Goal: Information Seeking & Learning: Learn about a topic

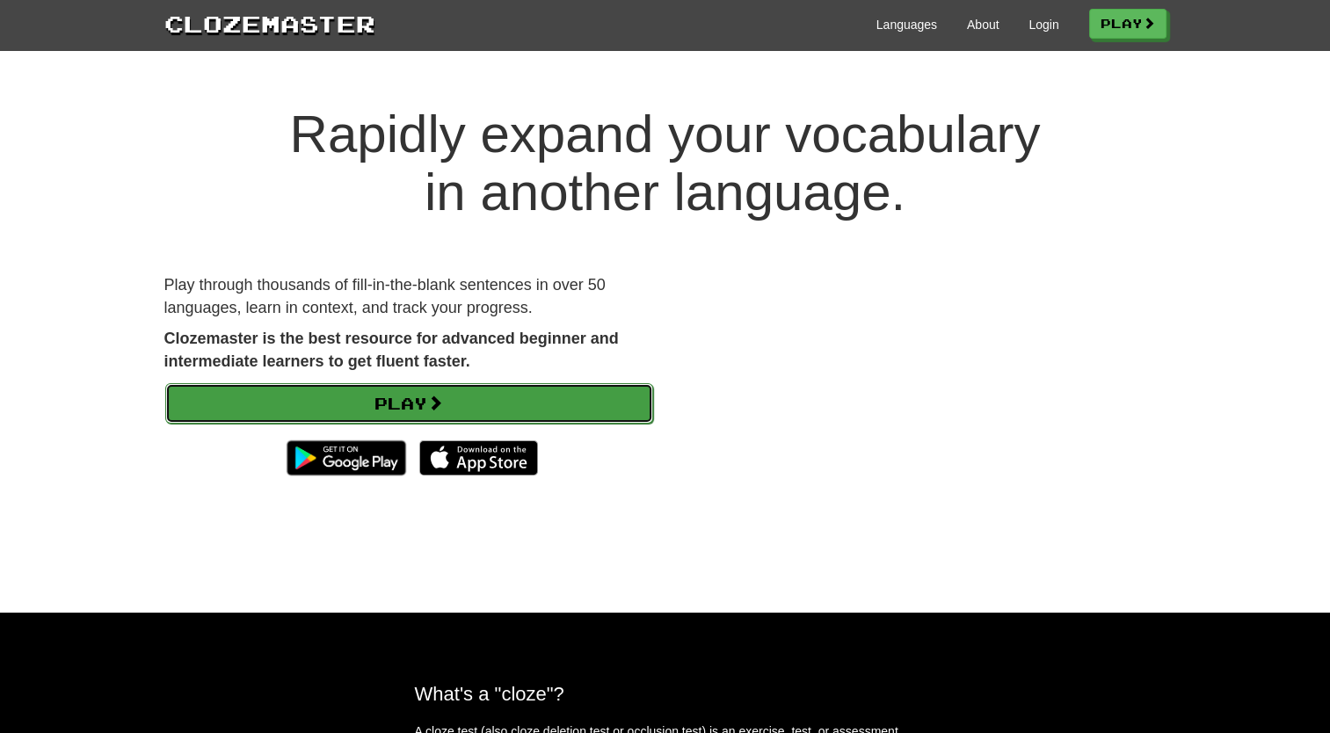
click at [461, 386] on link "Play" at bounding box center [409, 403] width 488 height 40
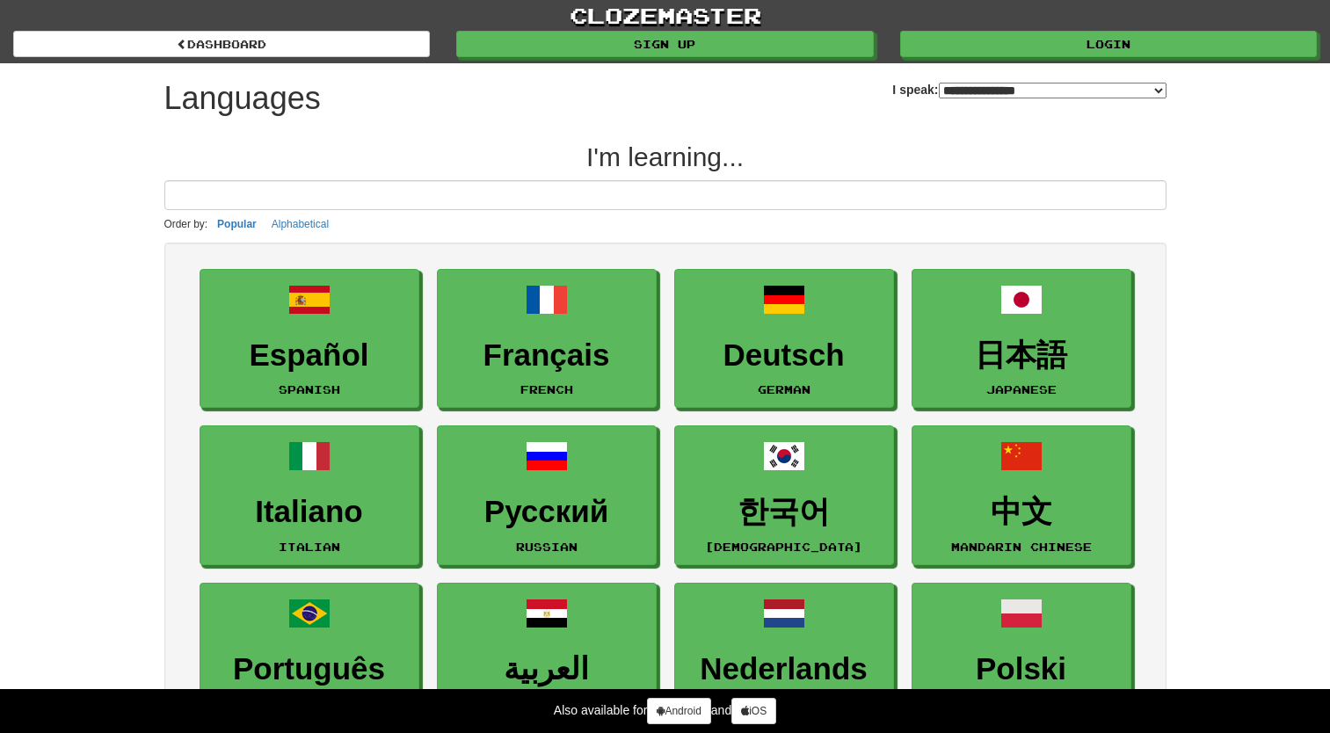
select select "*******"
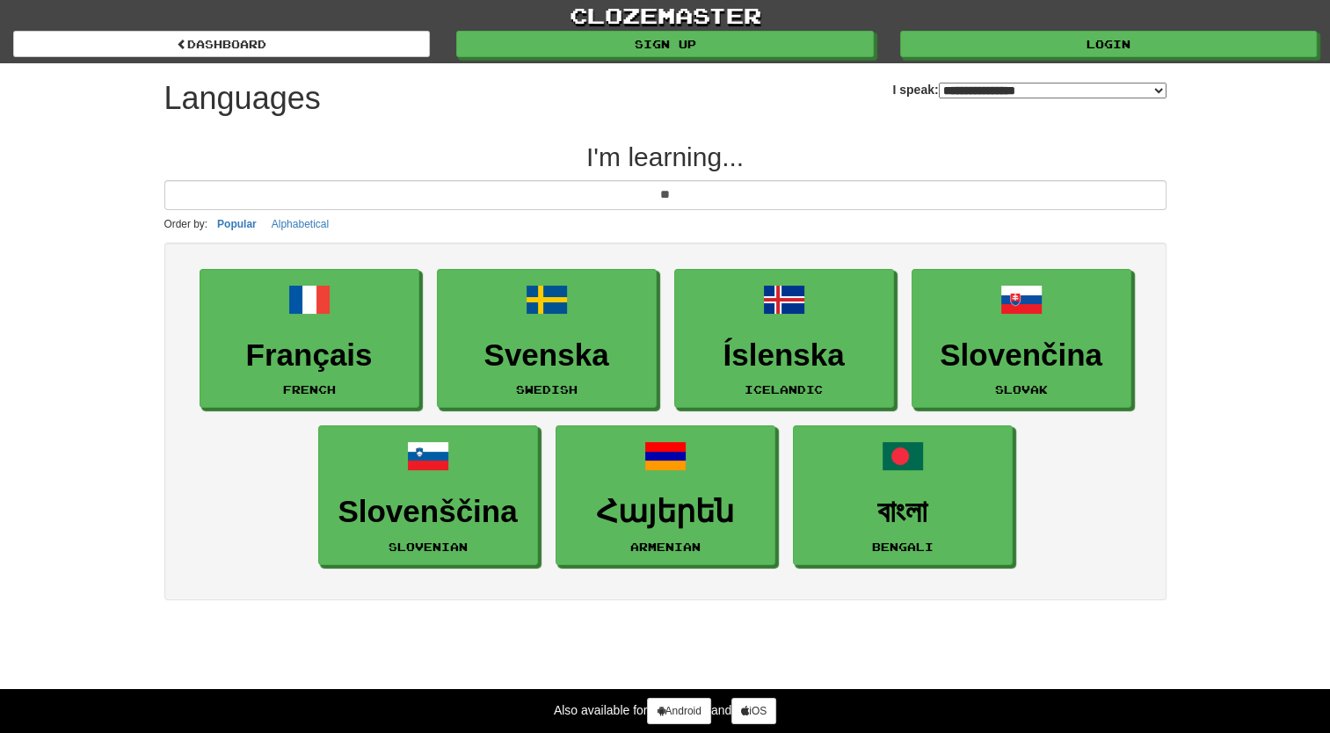
type input "*"
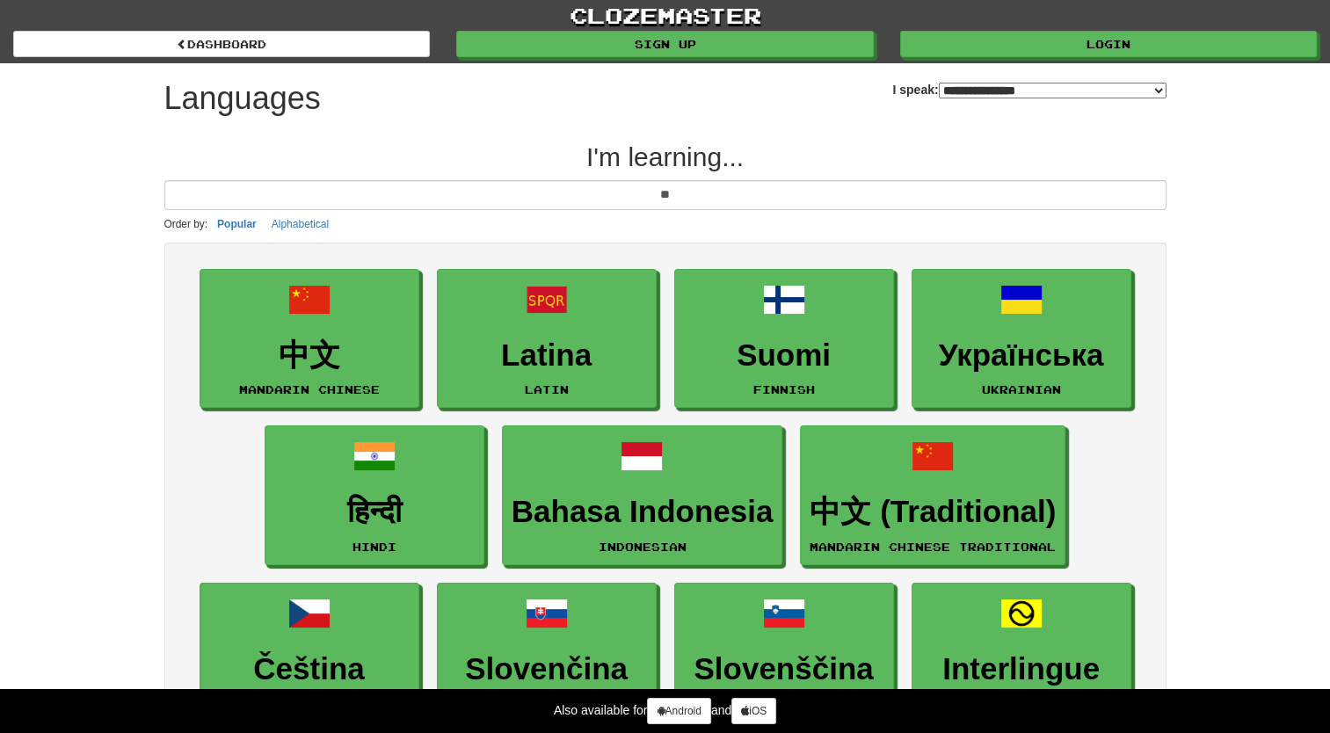
type input "*"
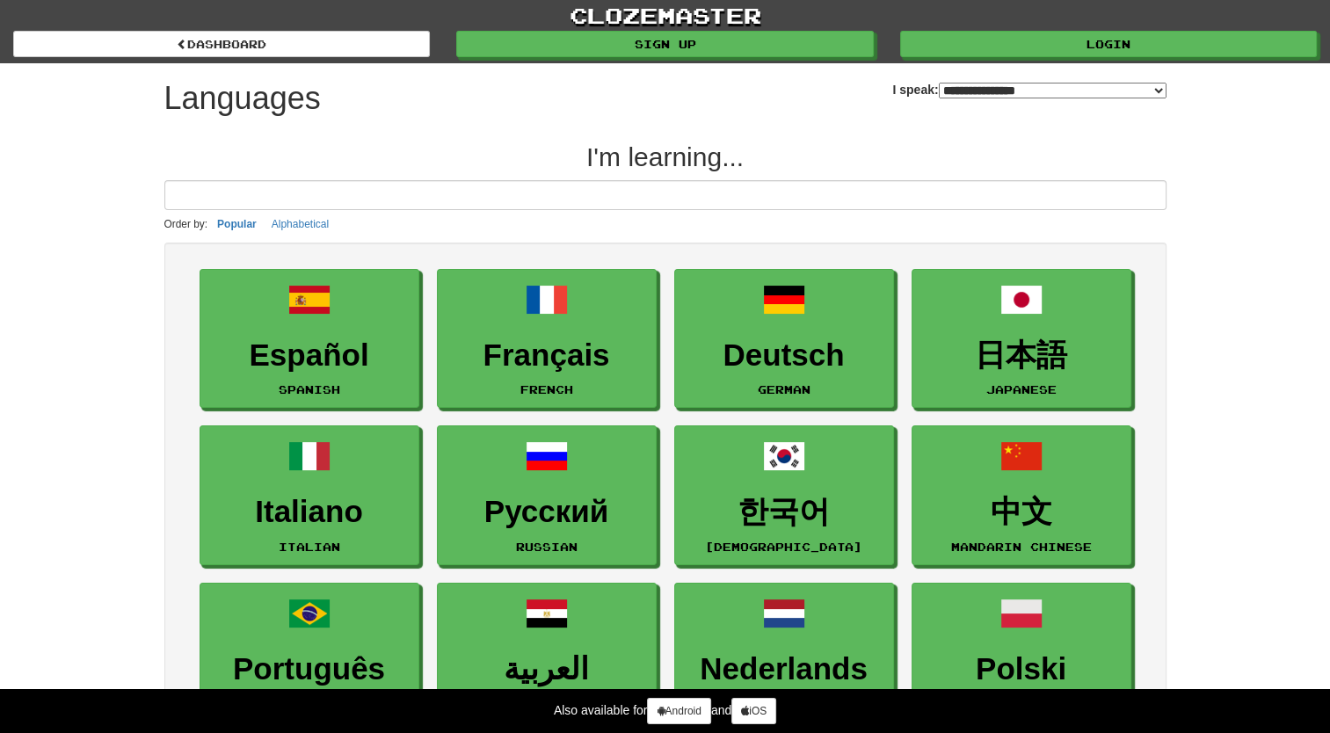
click at [993, 88] on select "**********" at bounding box center [1053, 91] width 228 height 16
select select "*******"
click at [939, 83] on select "**********" at bounding box center [1053, 91] width 228 height 16
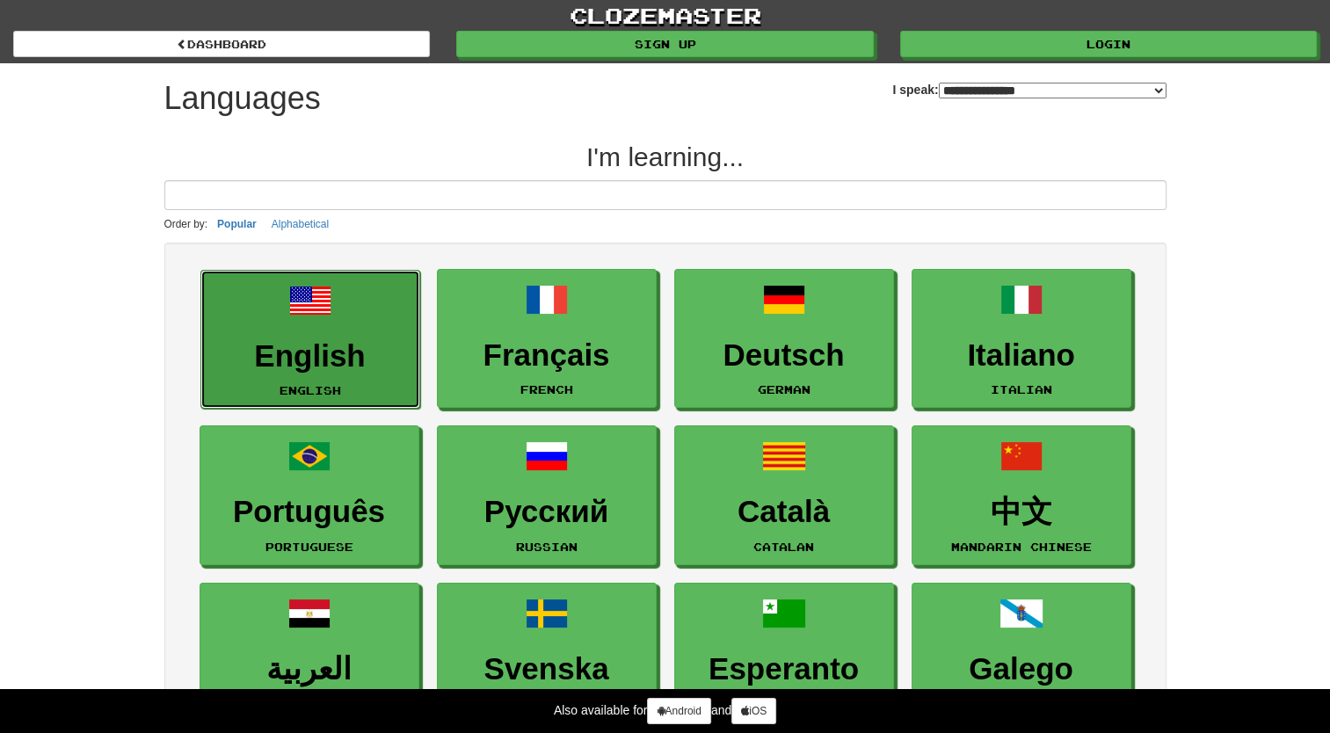
click at [382, 341] on h3 "English" at bounding box center [310, 356] width 200 height 34
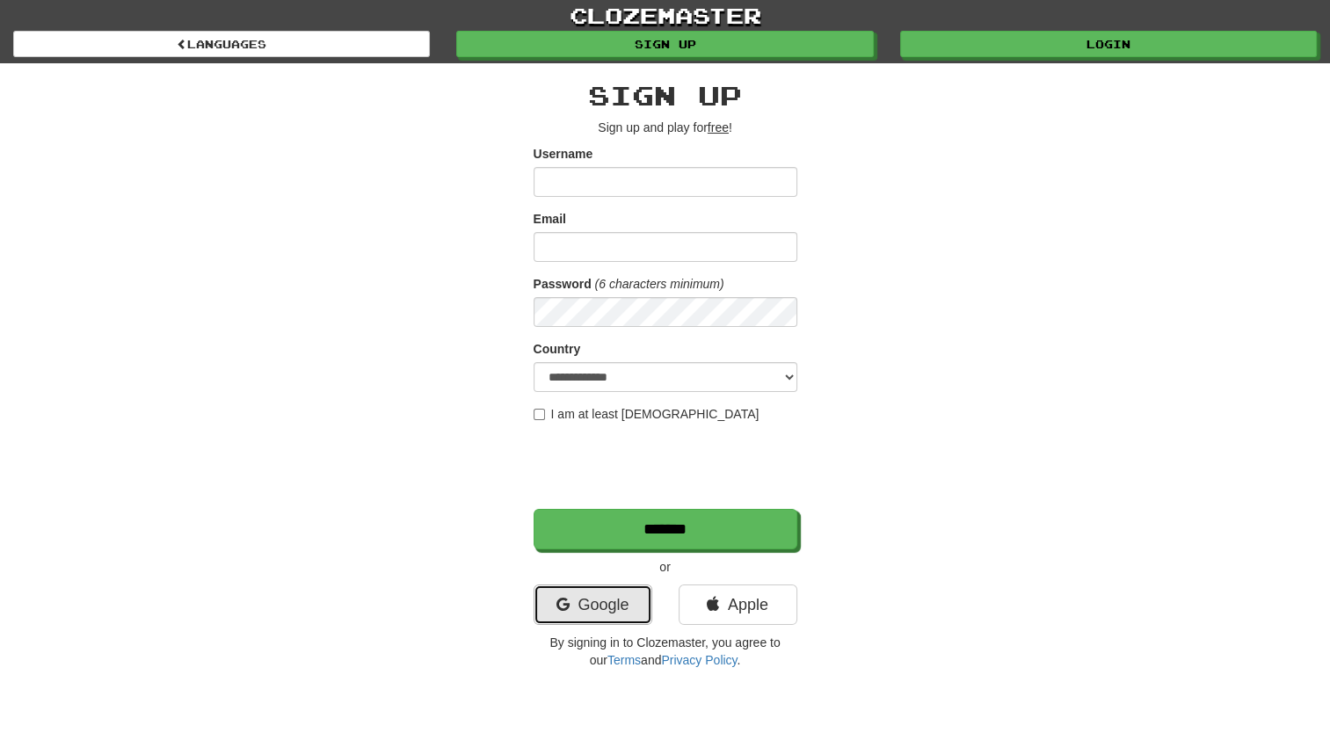
click at [623, 603] on link "Google" at bounding box center [593, 605] width 119 height 40
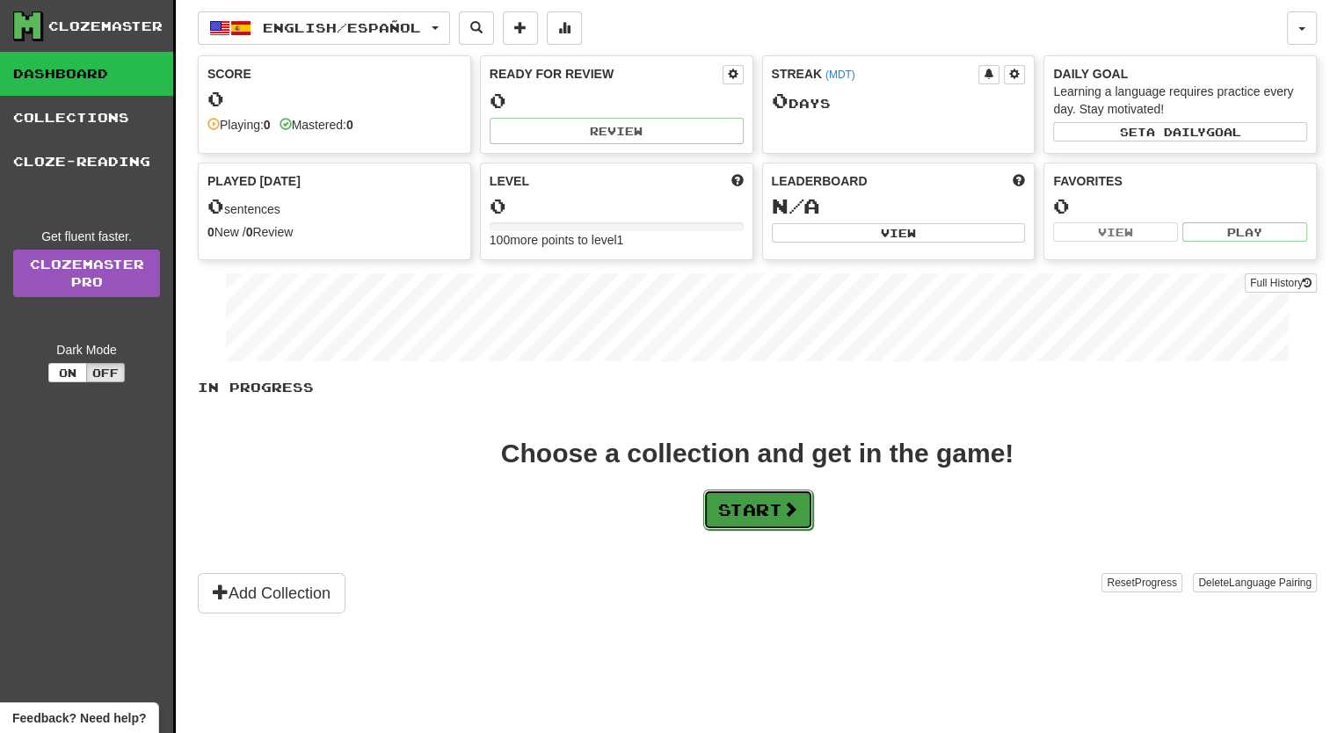
click at [745, 513] on button "Start" at bounding box center [758, 510] width 110 height 40
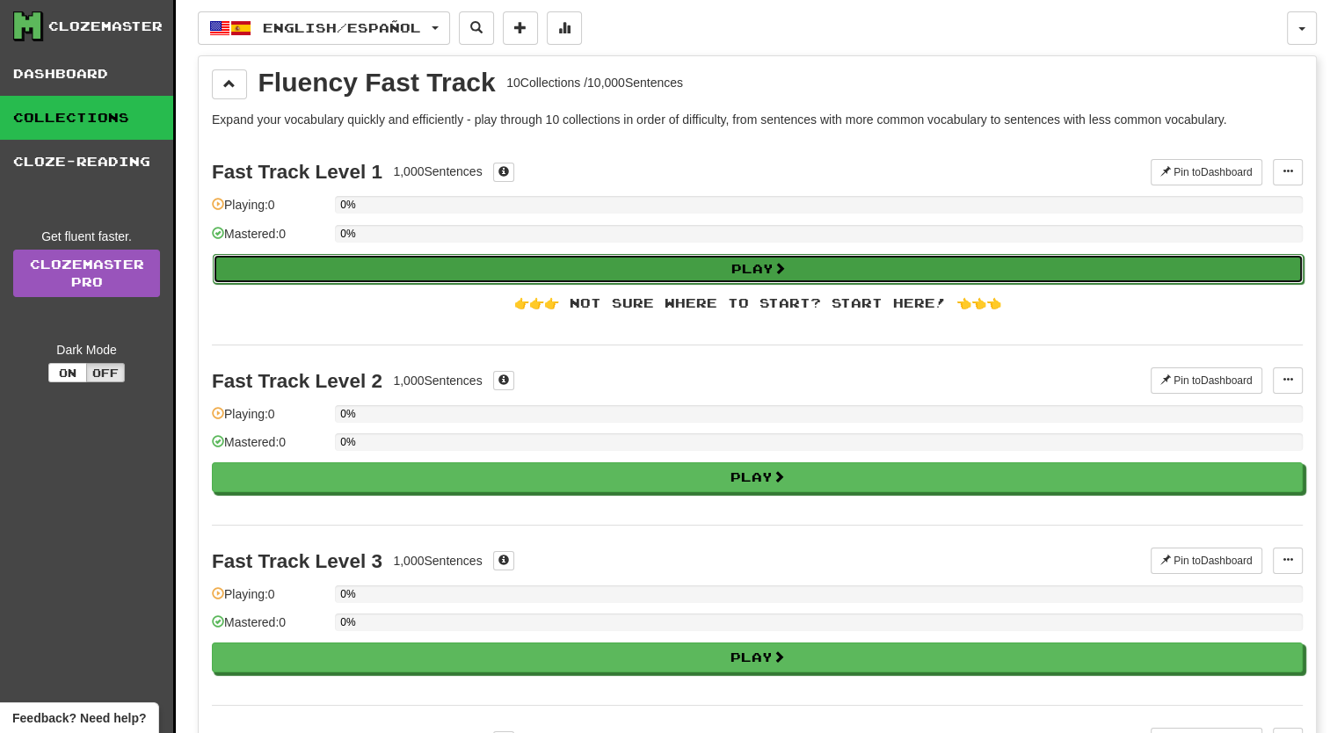
click at [745, 262] on button "Play" at bounding box center [758, 269] width 1091 height 30
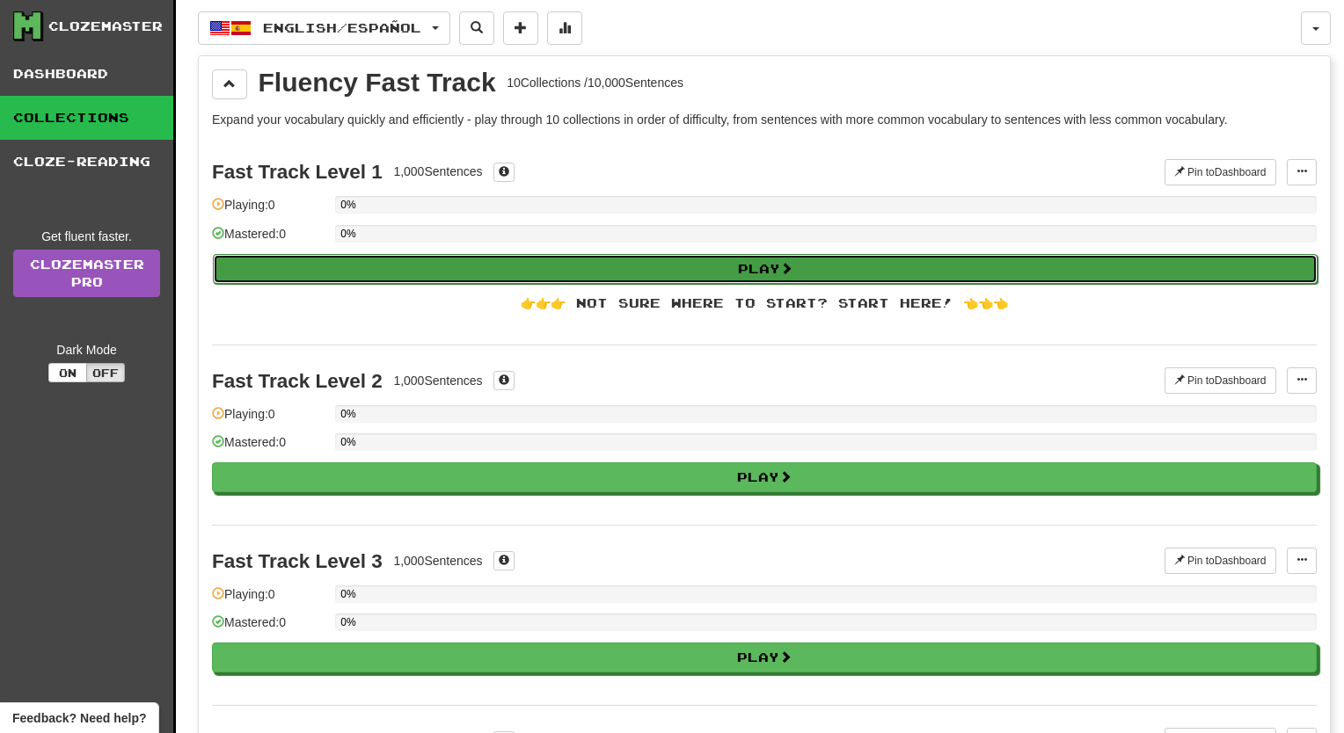
select select "**"
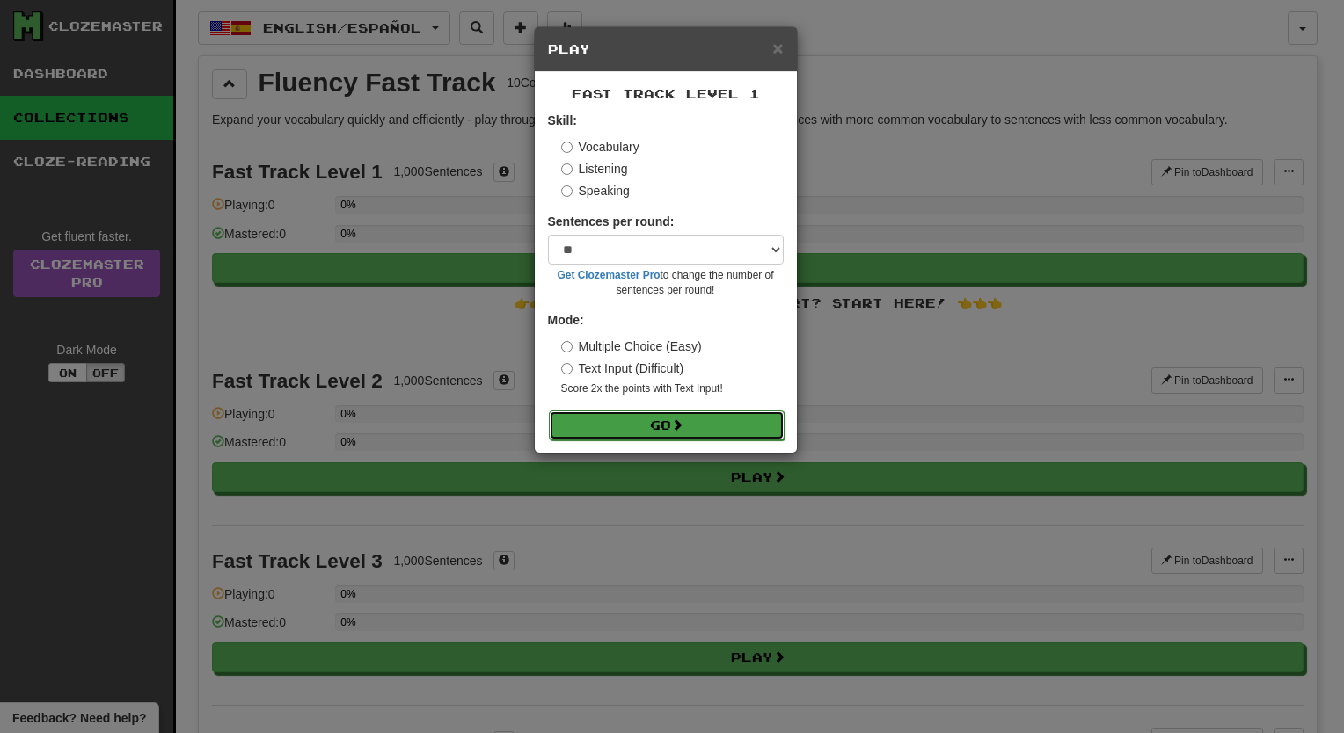
click at [640, 419] on button "Go" at bounding box center [667, 426] width 236 height 30
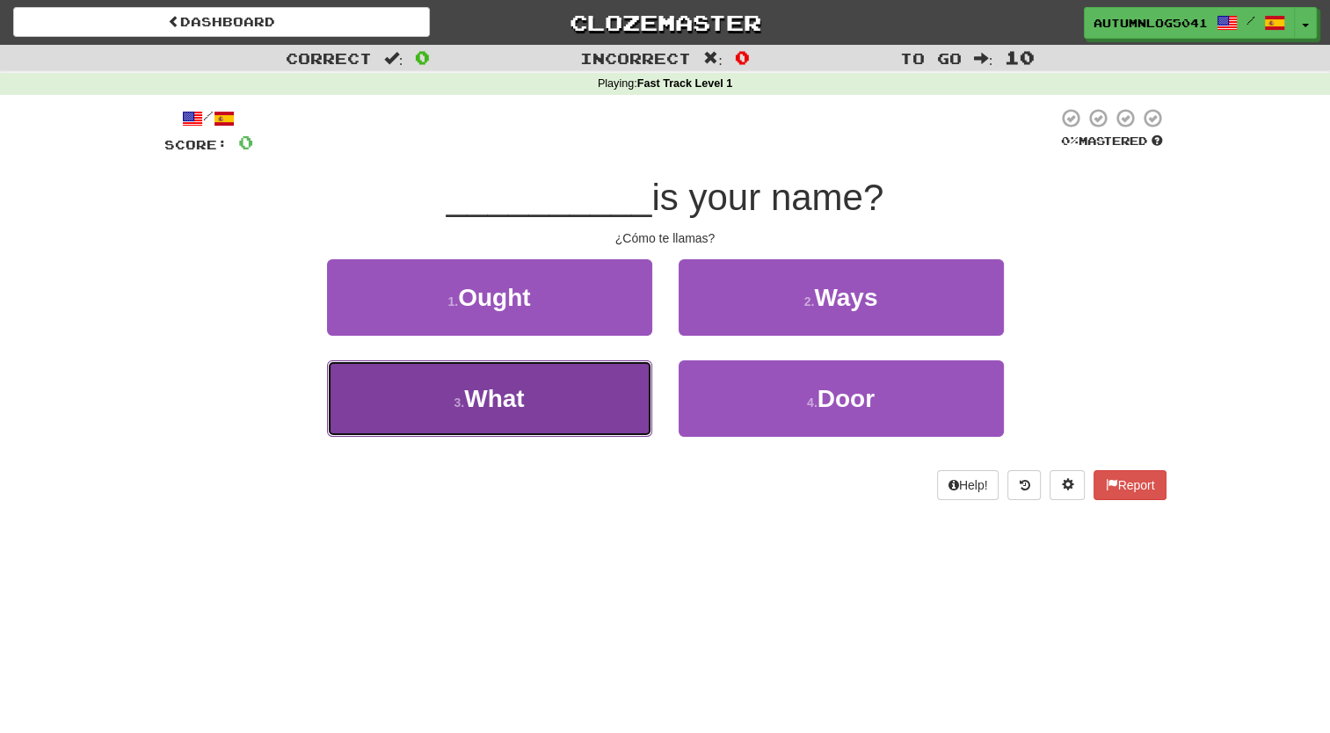
click at [623, 410] on button "3 . What" at bounding box center [489, 399] width 325 height 77
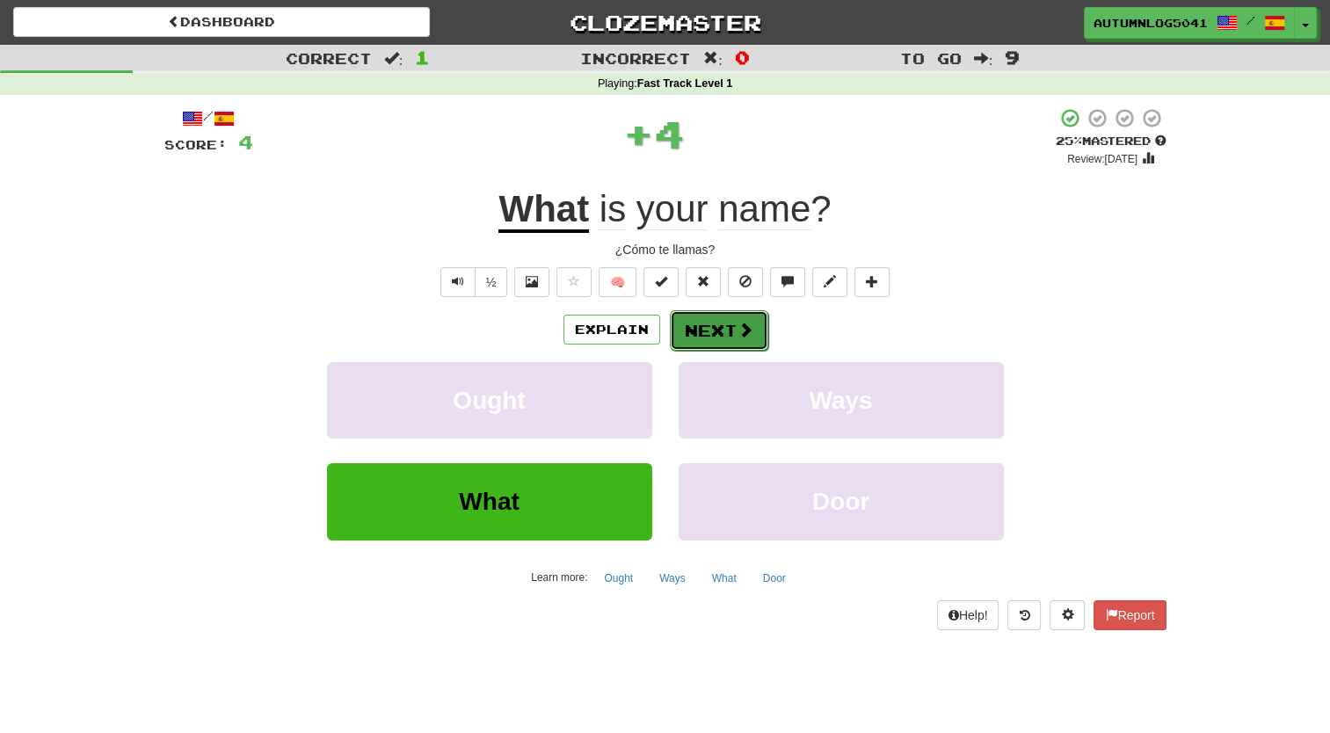
click at [738, 317] on button "Next" at bounding box center [719, 330] width 98 height 40
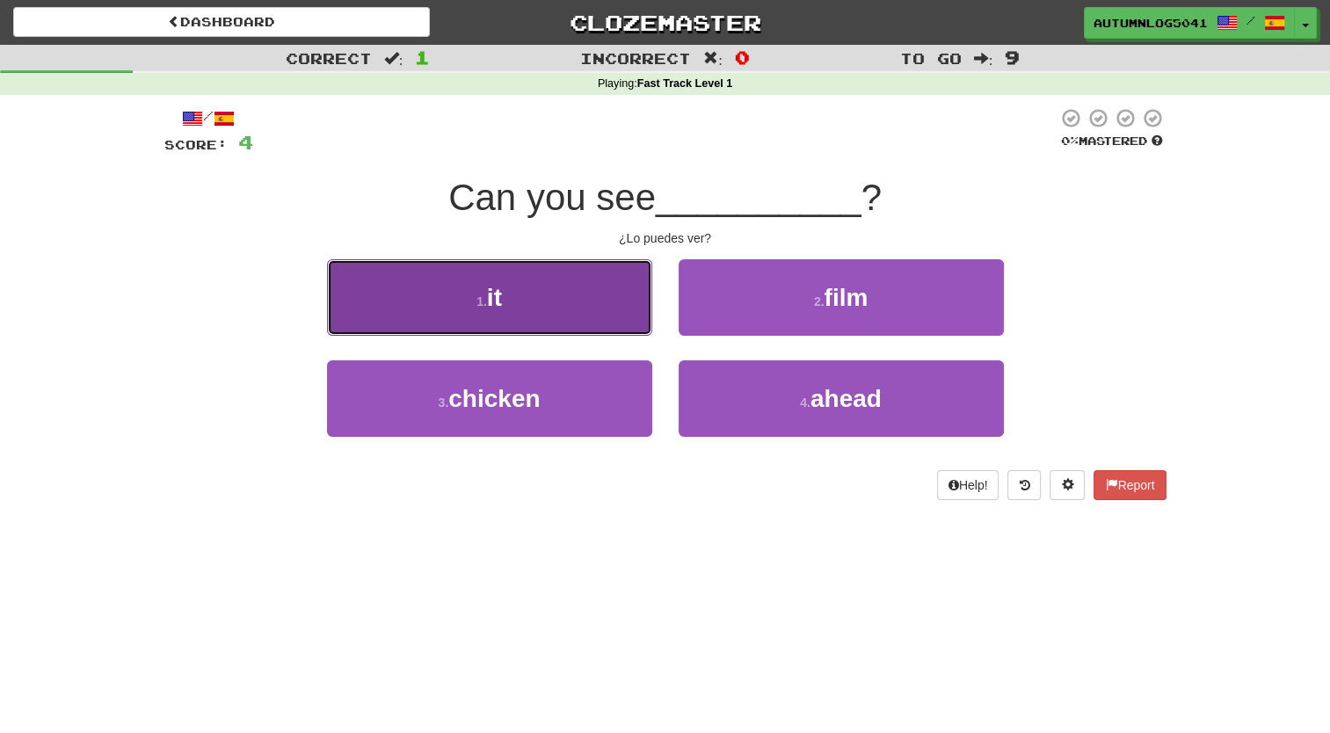
click at [628, 318] on button "1 . it" at bounding box center [489, 297] width 325 height 77
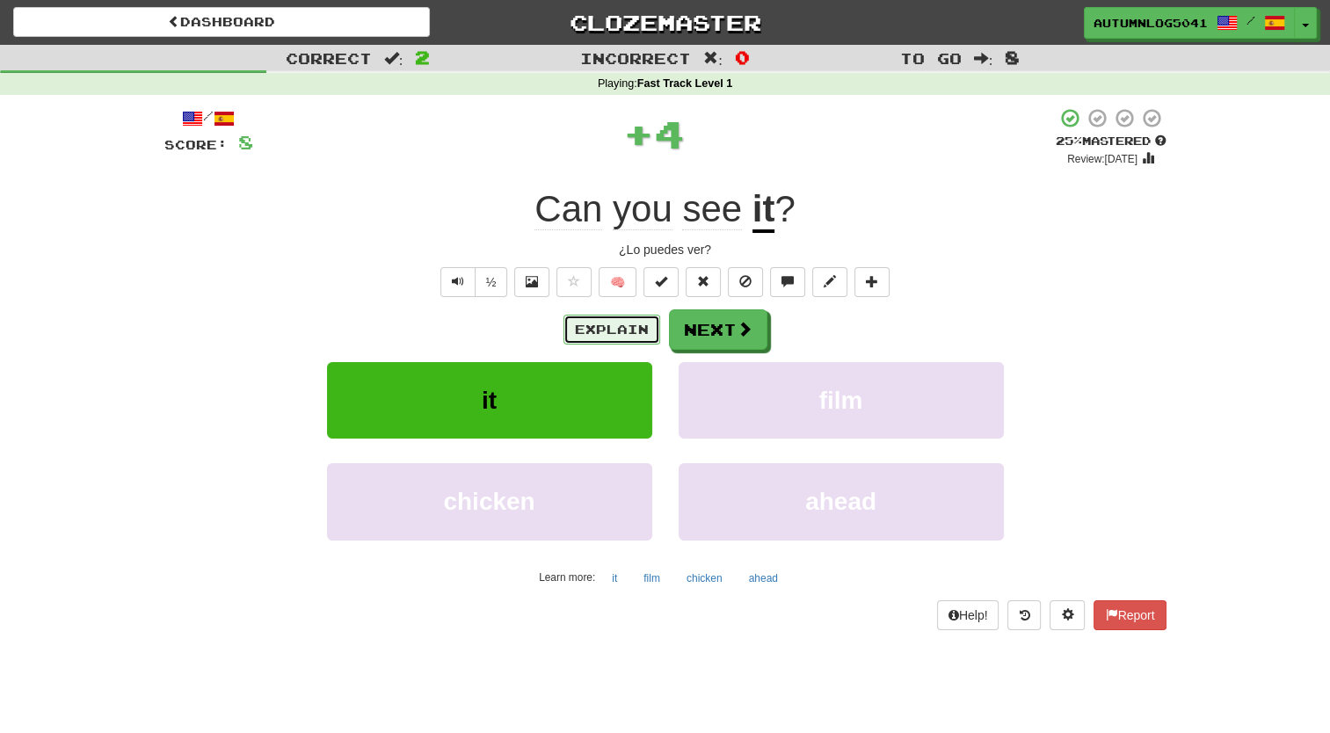
click at [628, 318] on button "Explain" at bounding box center [612, 330] width 97 height 30
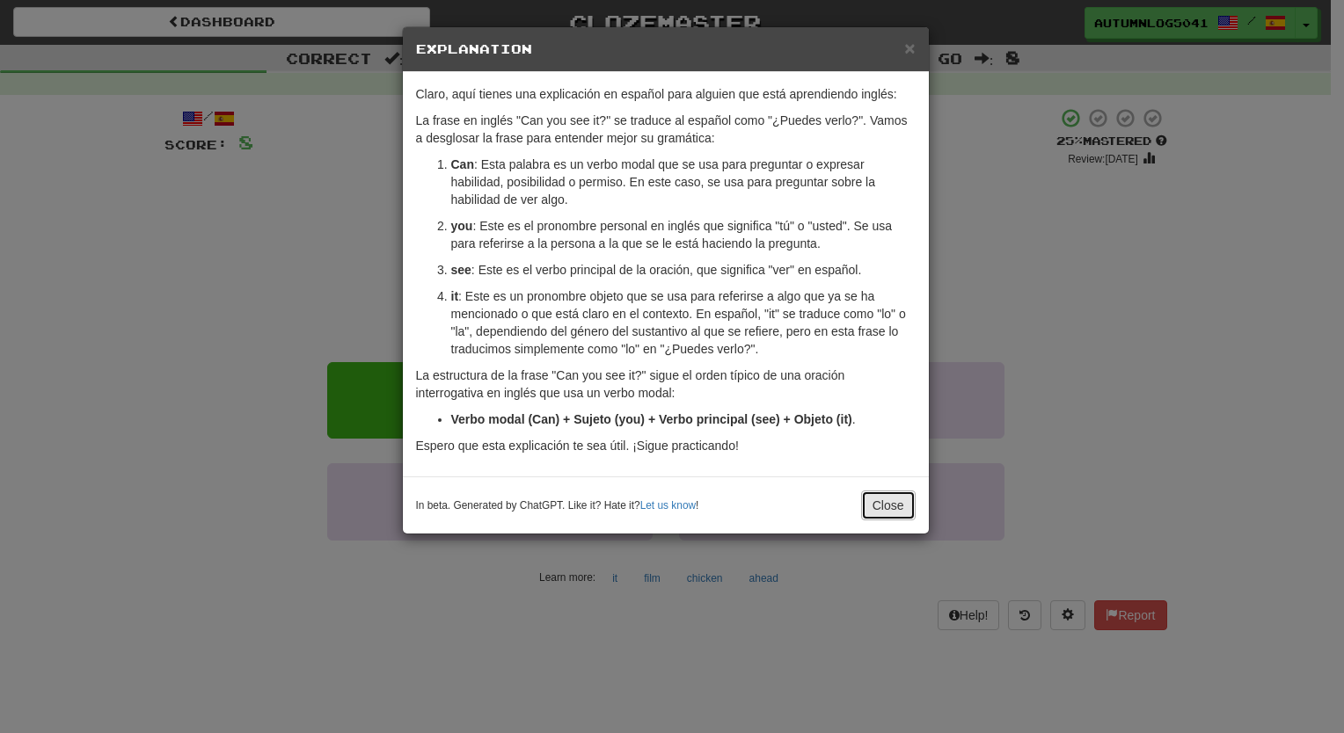
click at [886, 507] on button "Close" at bounding box center [888, 506] width 55 height 30
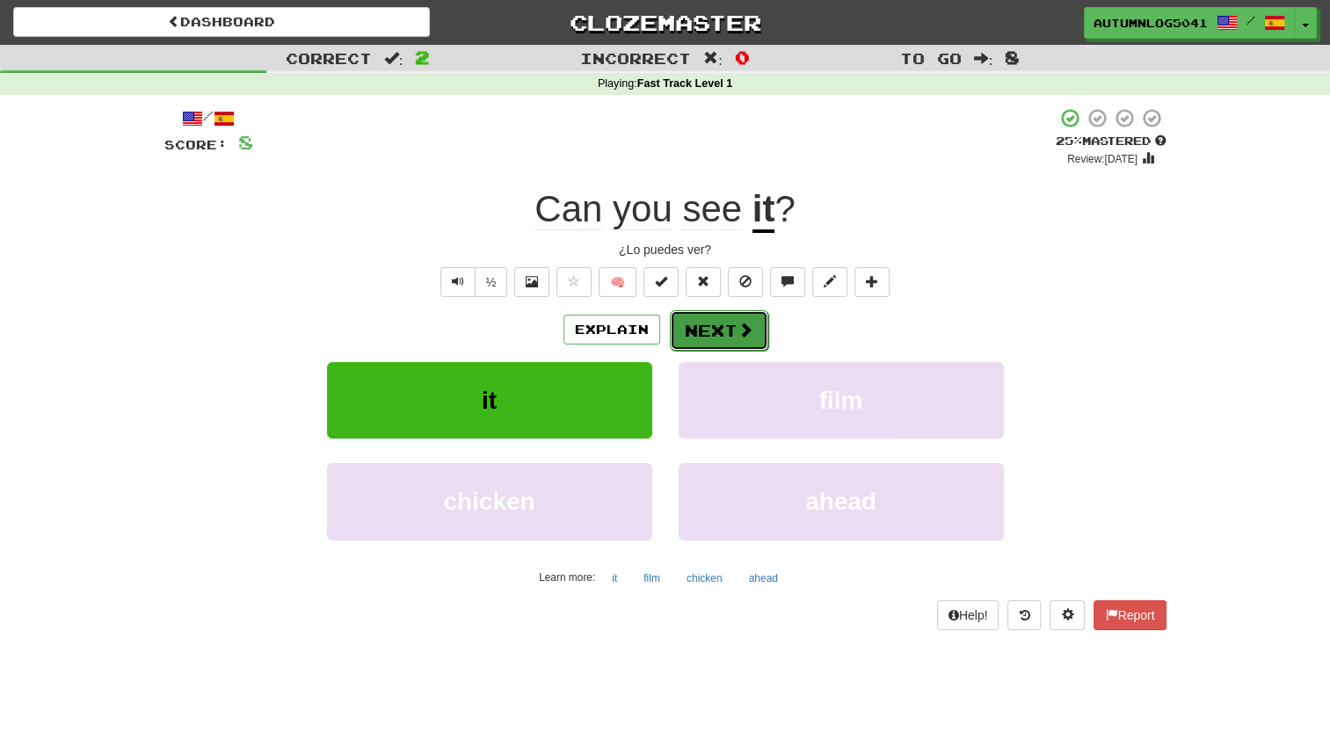
click at [747, 331] on span at bounding box center [746, 330] width 16 height 16
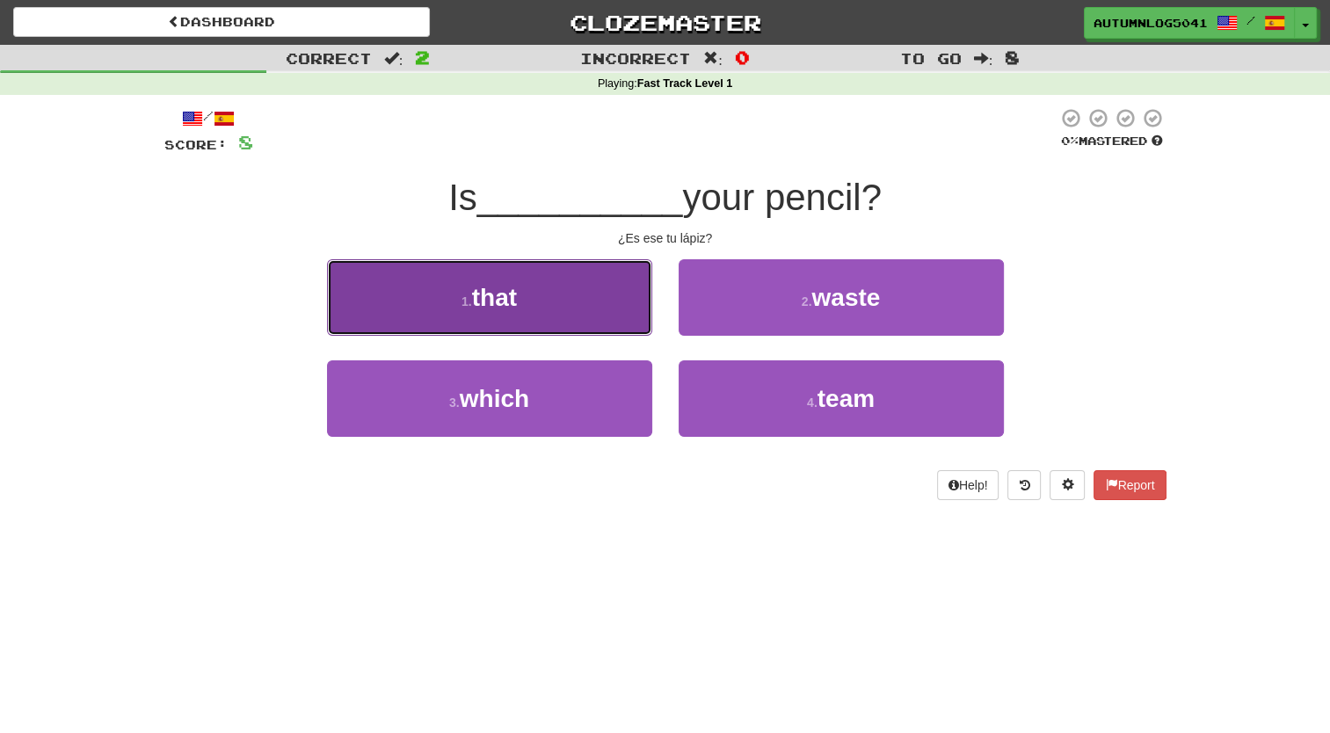
click at [594, 304] on button "1 . that" at bounding box center [489, 297] width 325 height 77
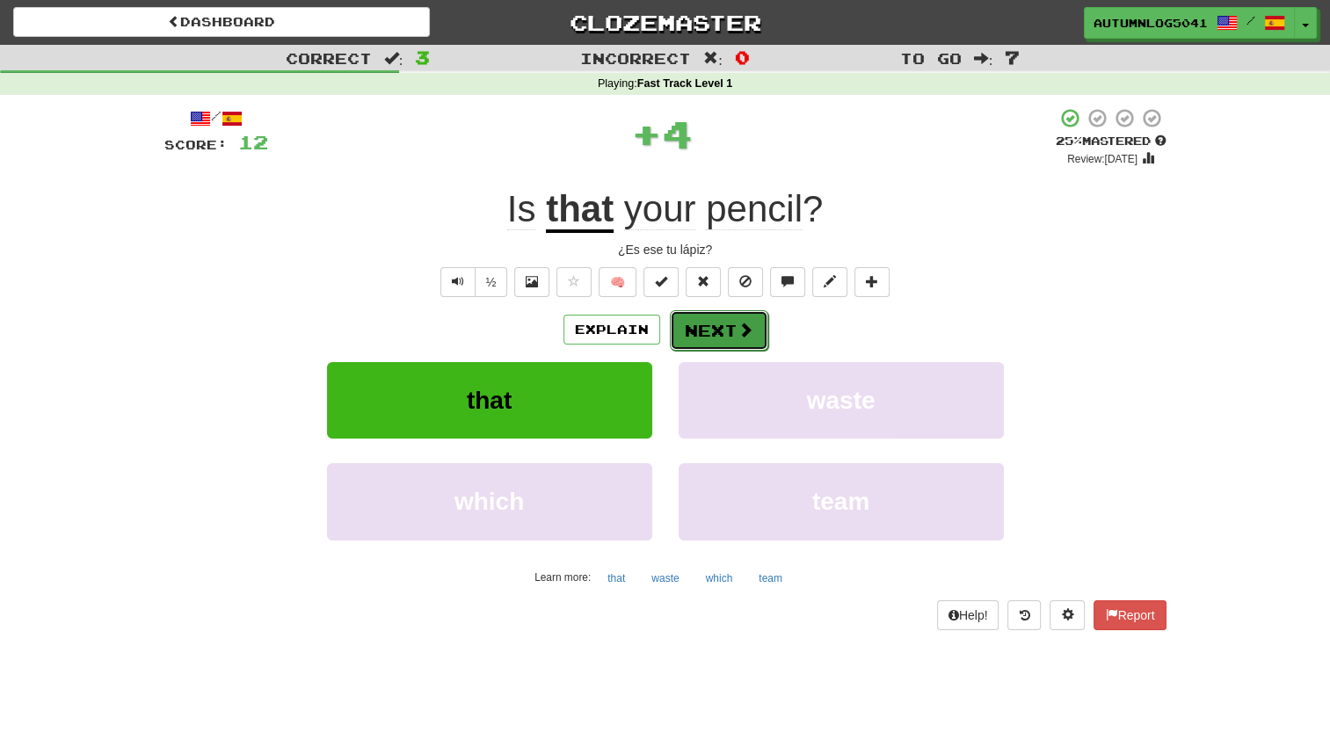
click at [726, 329] on button "Next" at bounding box center [719, 330] width 98 height 40
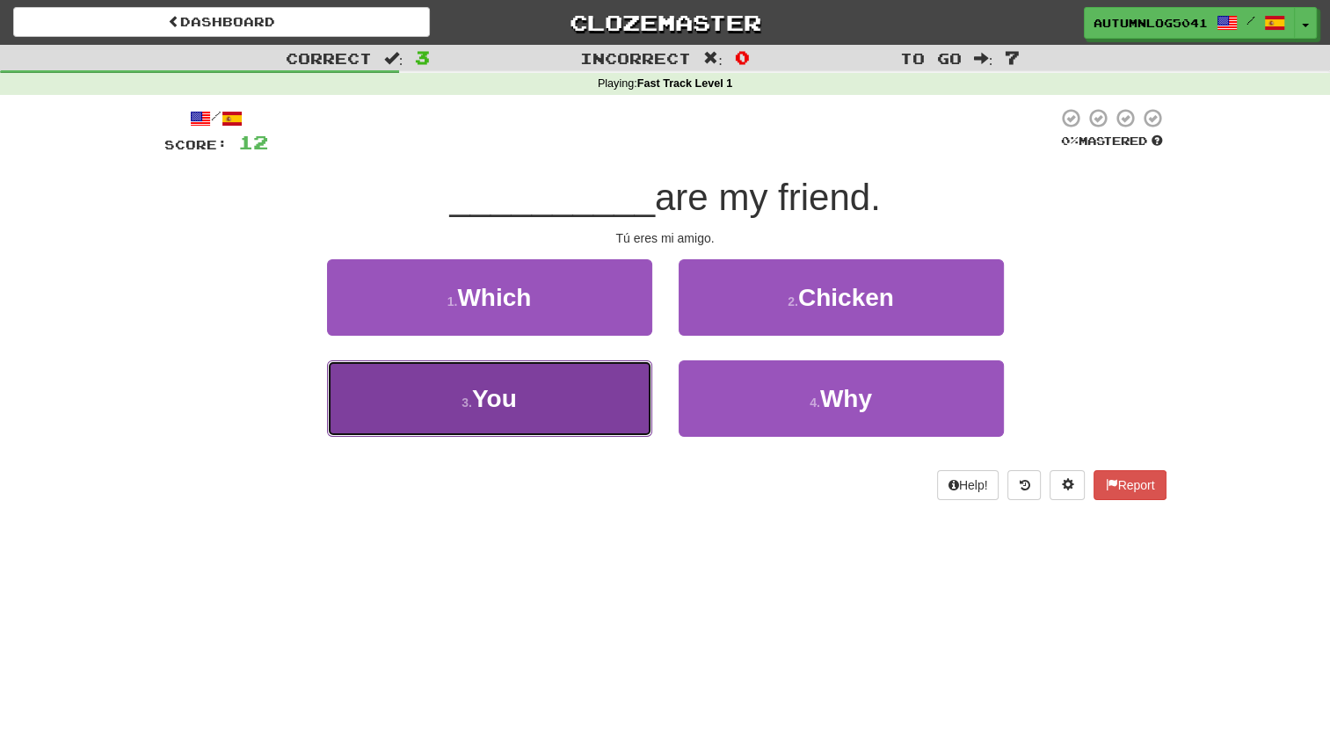
click at [589, 397] on button "3 . You" at bounding box center [489, 399] width 325 height 77
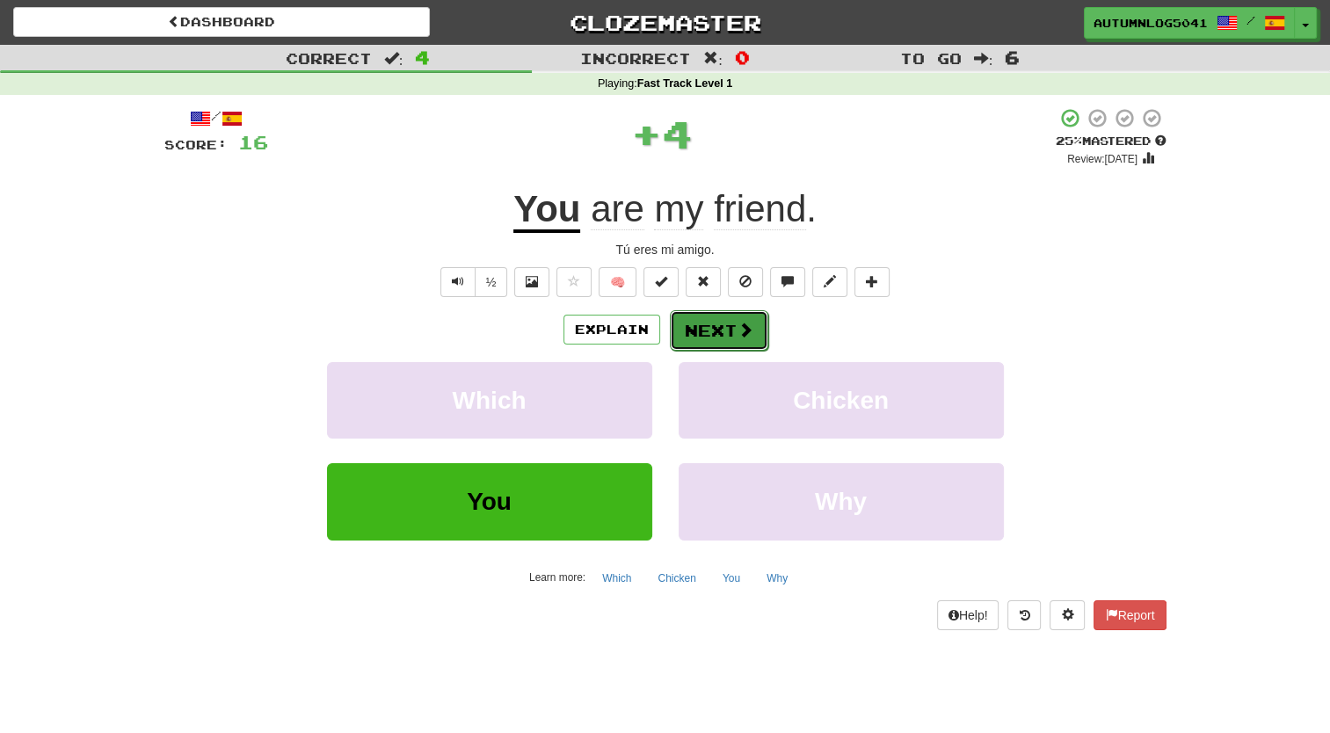
click at [722, 318] on button "Next" at bounding box center [719, 330] width 98 height 40
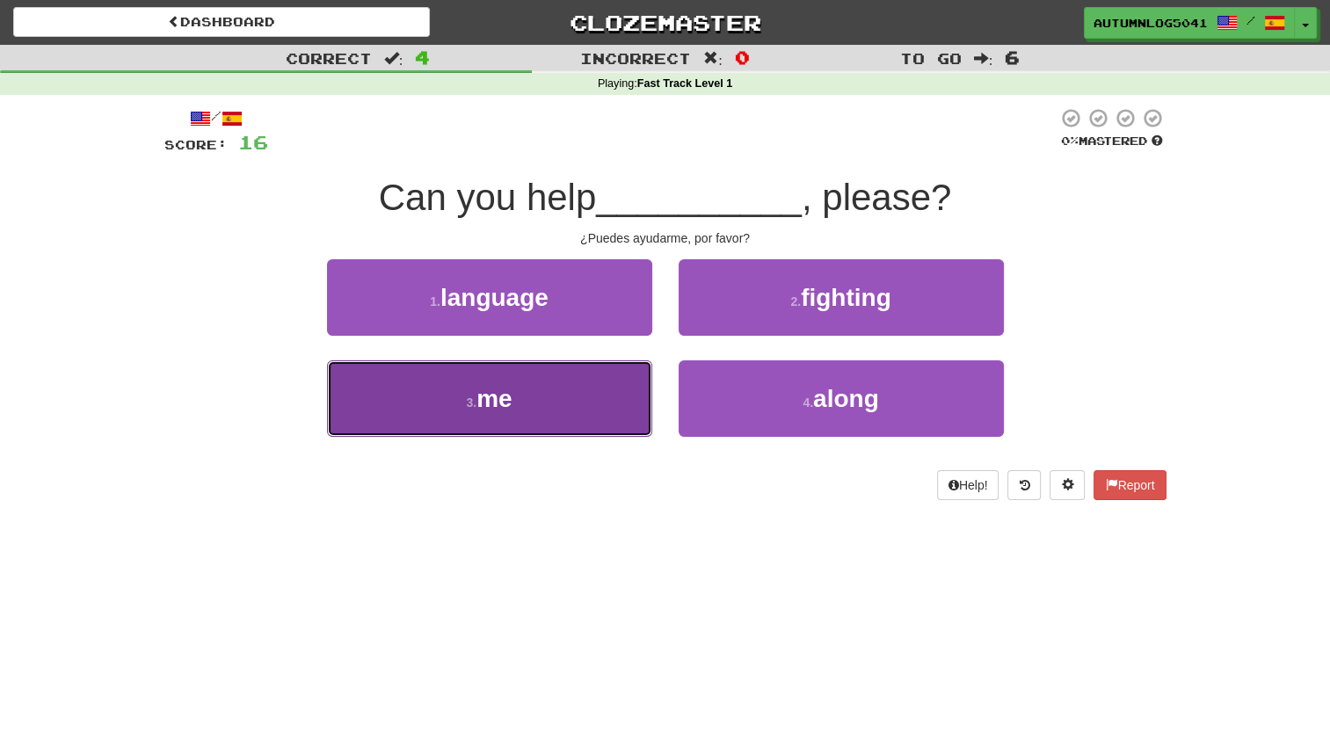
click at [580, 416] on button "3 . me" at bounding box center [489, 399] width 325 height 77
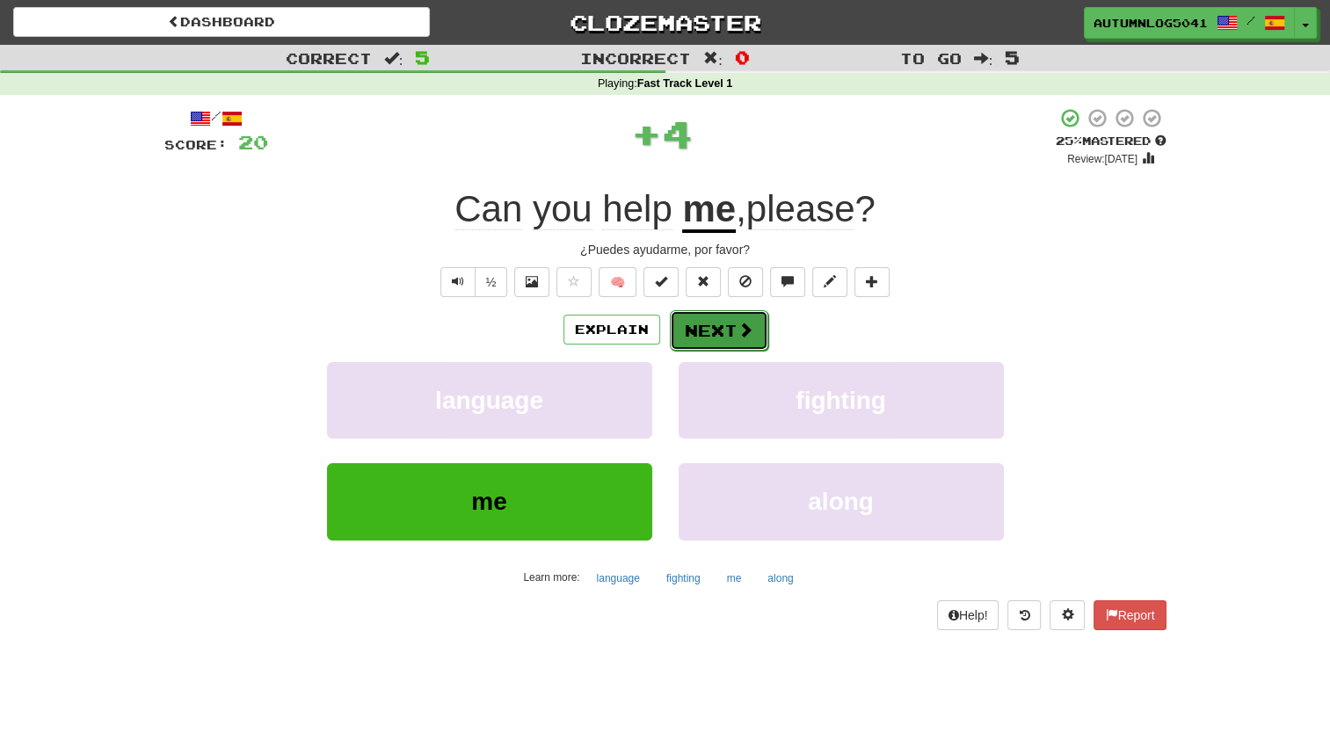
click at [728, 324] on button "Next" at bounding box center [719, 330] width 98 height 40
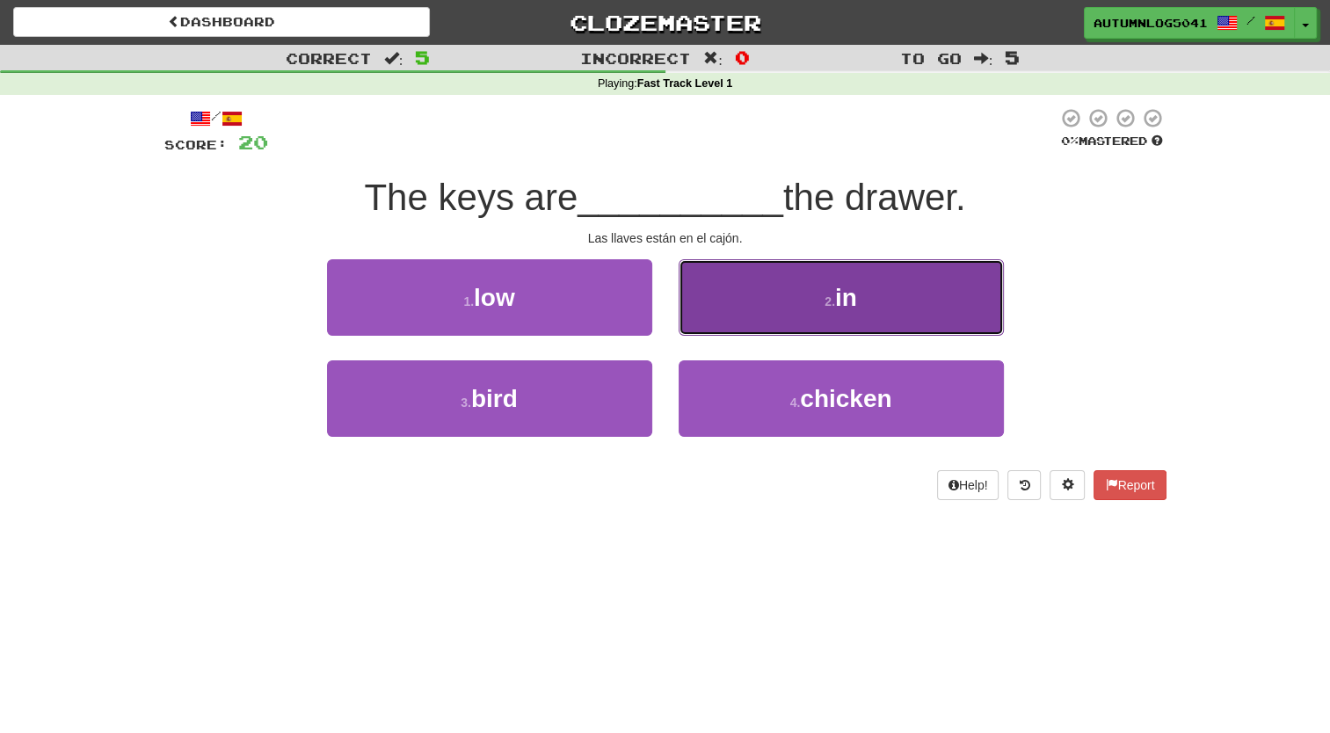
click at [714, 324] on button "2 . in" at bounding box center [841, 297] width 325 height 77
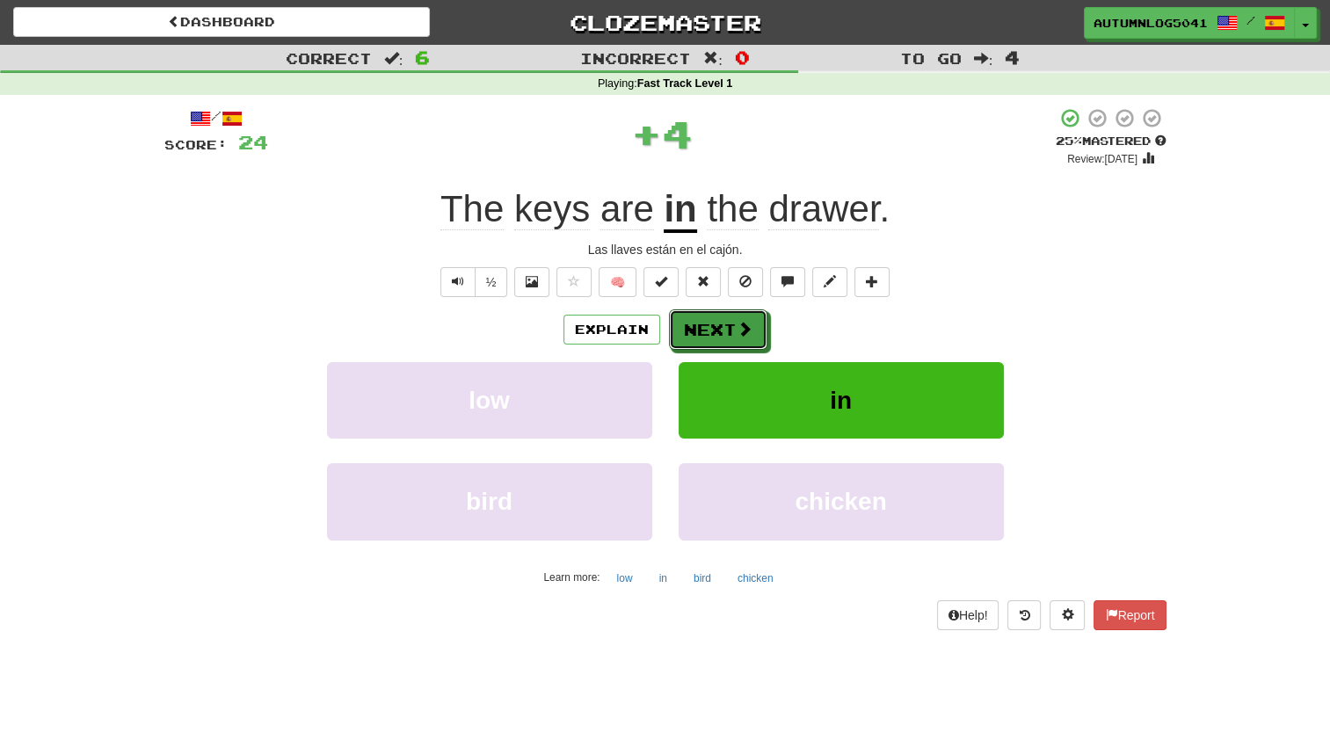
click at [714, 324] on button "Next" at bounding box center [718, 330] width 98 height 40
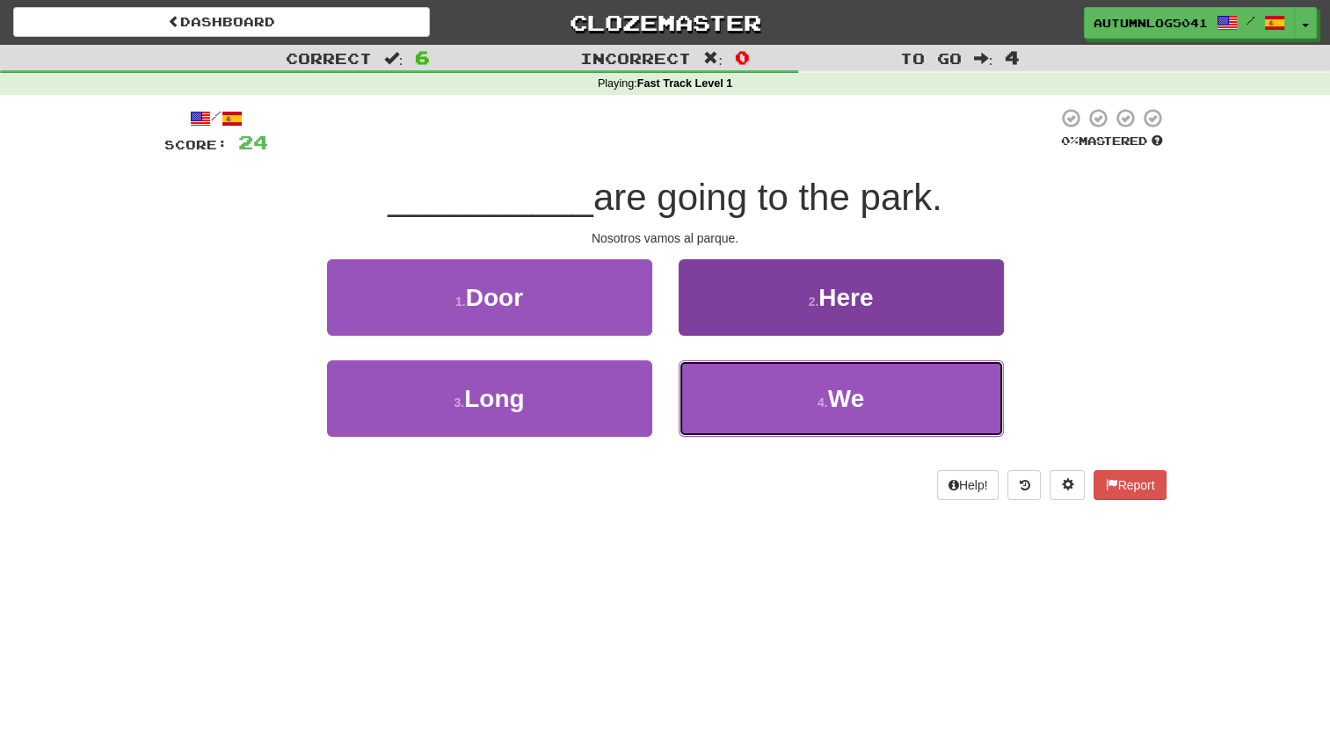
drag, startPoint x: 724, startPoint y: 385, endPoint x: 735, endPoint y: 375, distance: 15.0
click at [735, 375] on button "4 . We" at bounding box center [841, 399] width 325 height 77
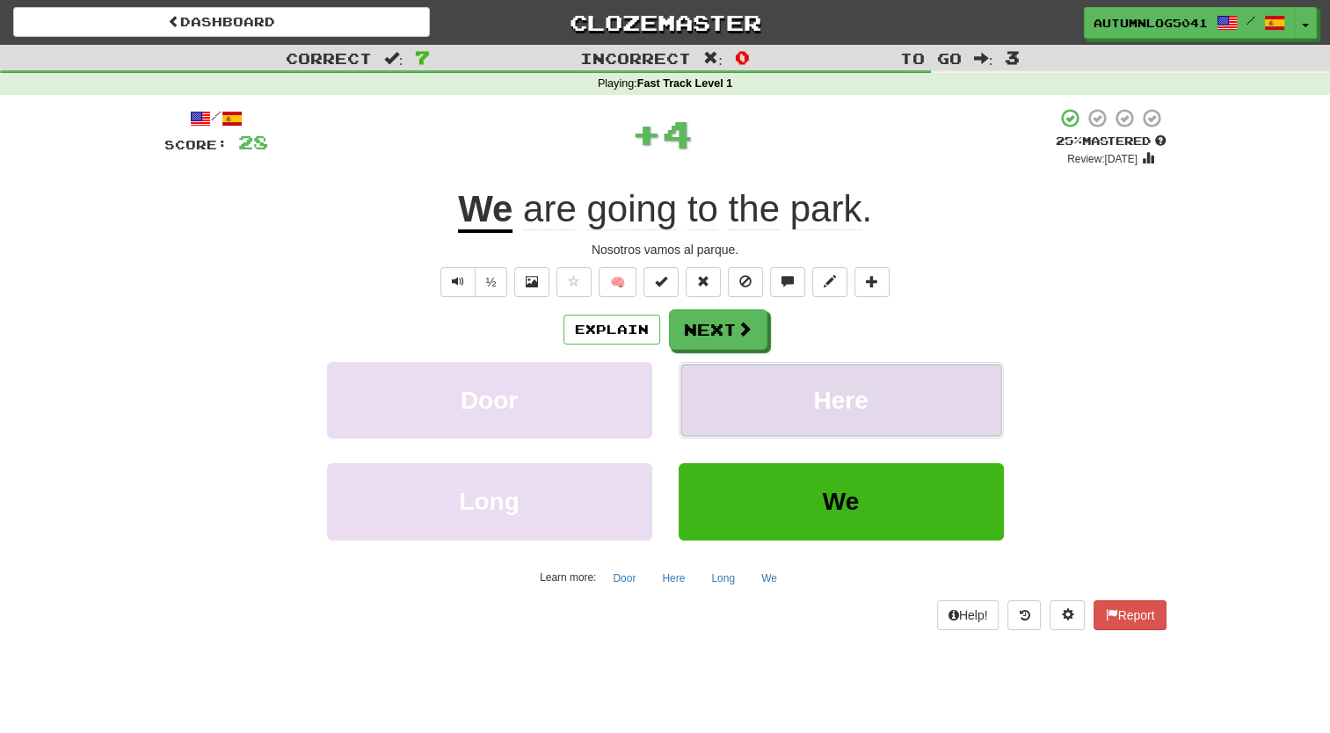
click at [735, 375] on button "Here" at bounding box center [841, 400] width 325 height 77
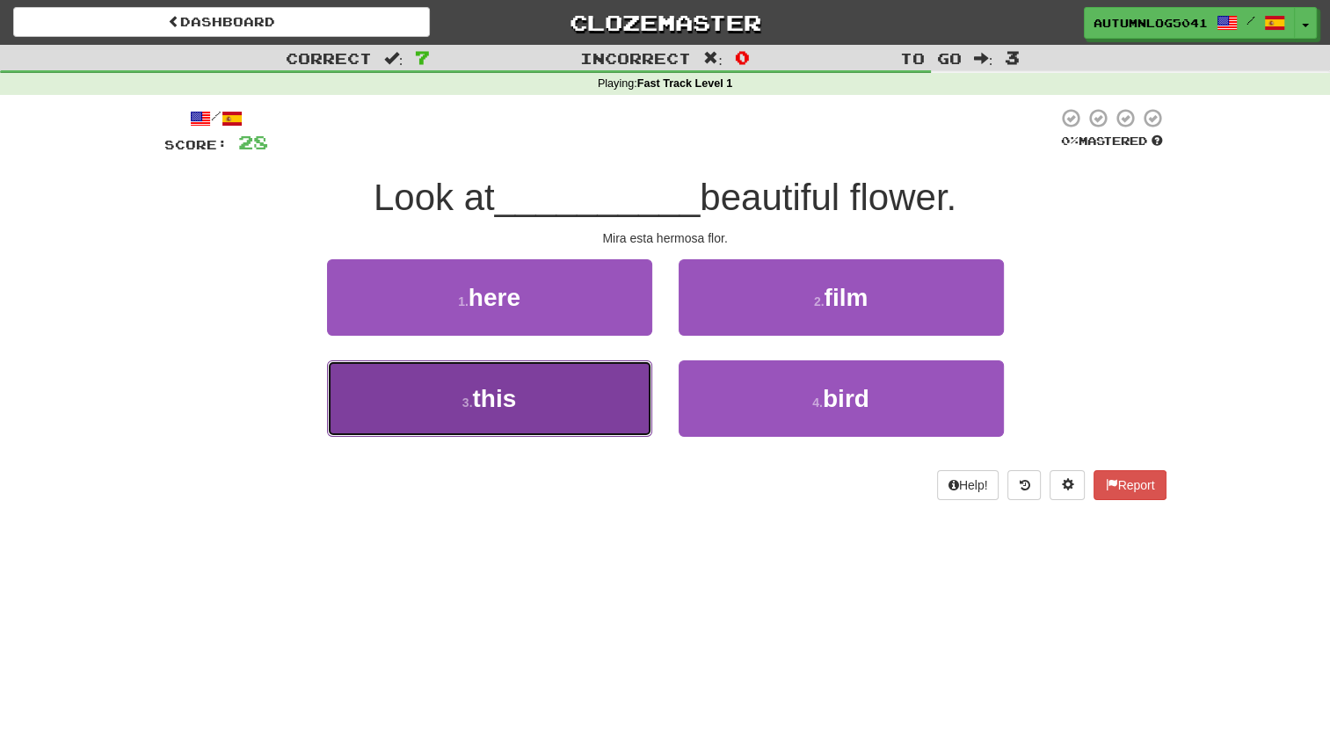
click at [623, 368] on button "3 . this" at bounding box center [489, 399] width 325 height 77
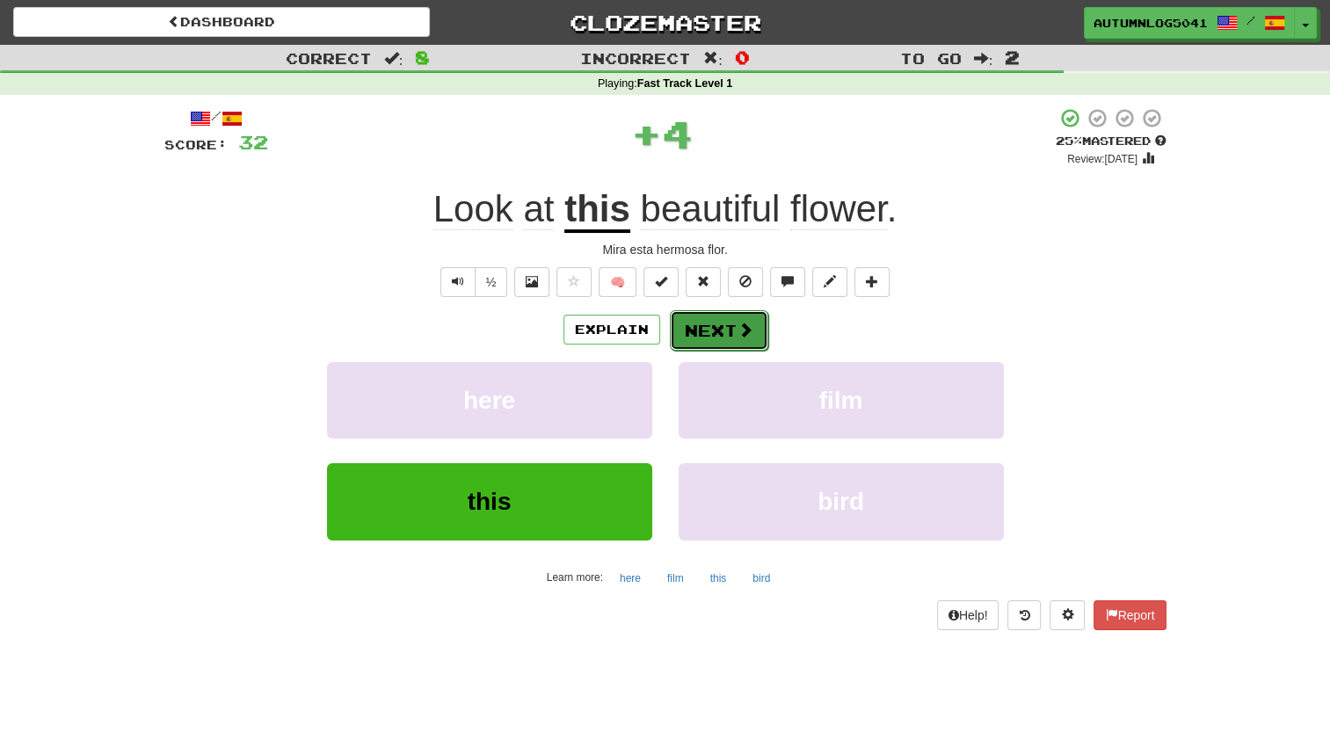
click at [701, 310] on button "Next" at bounding box center [719, 330] width 98 height 40
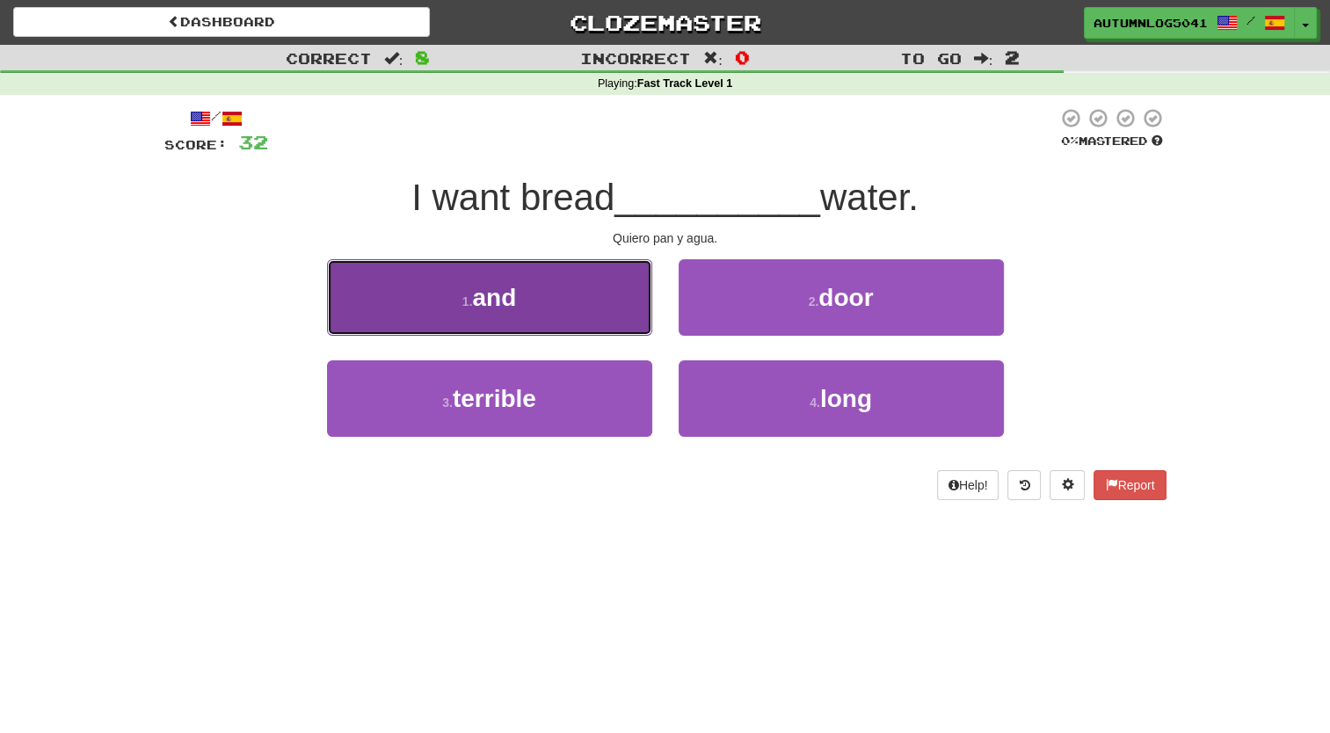
click at [603, 304] on button "1 . and" at bounding box center [489, 297] width 325 height 77
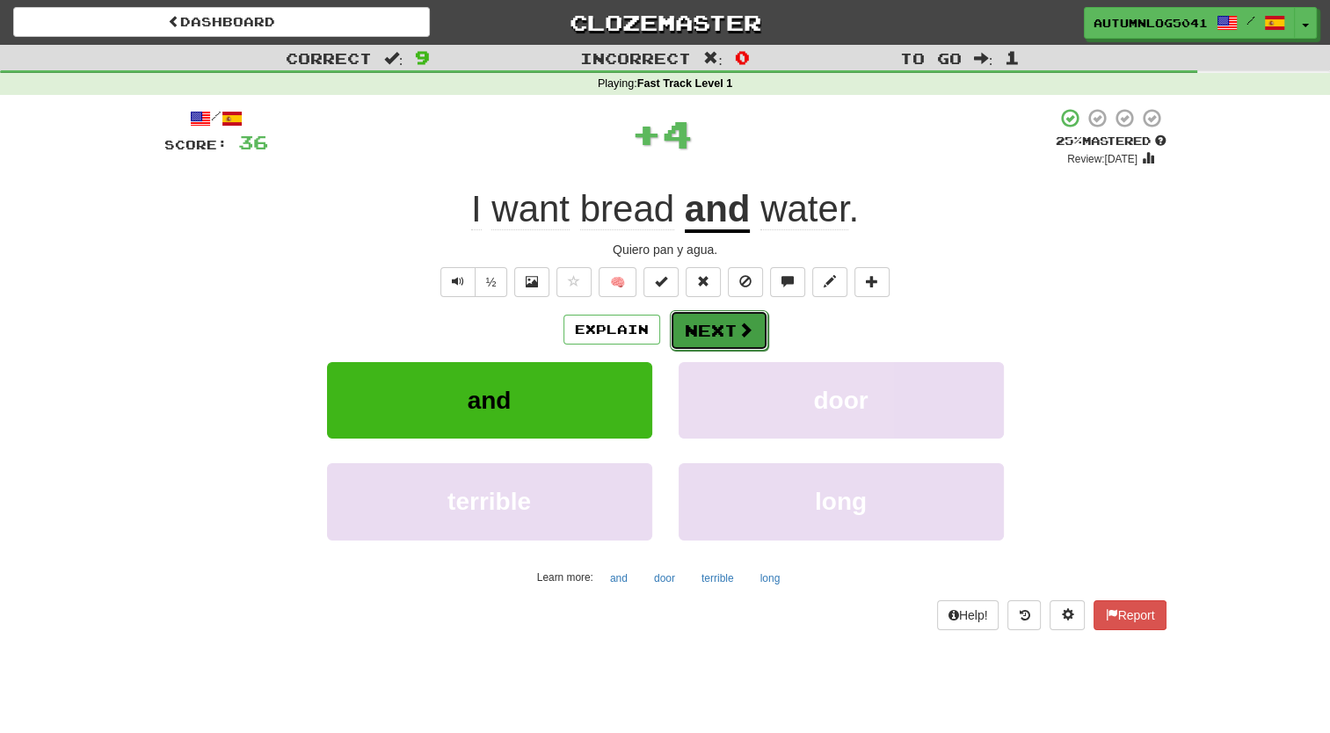
click at [694, 325] on button "Next" at bounding box center [719, 330] width 98 height 40
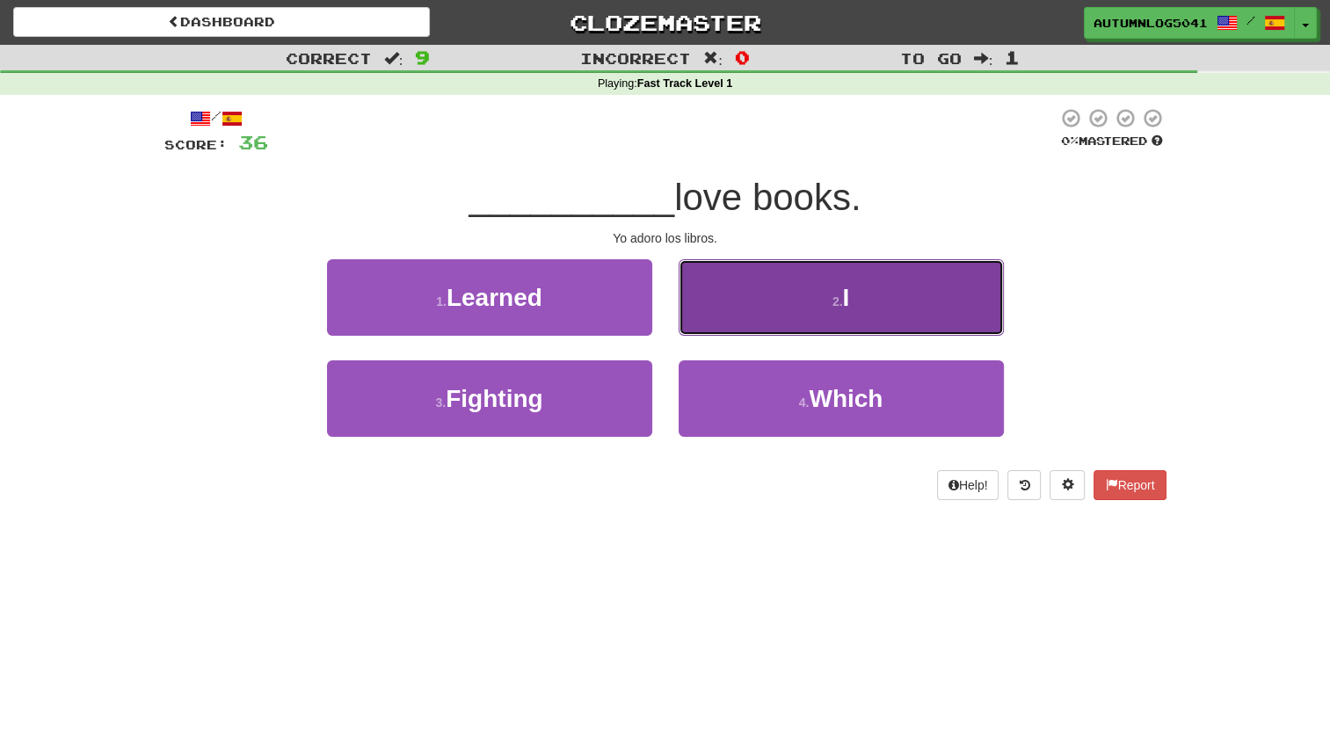
click at [722, 322] on button "2 . I" at bounding box center [841, 297] width 325 height 77
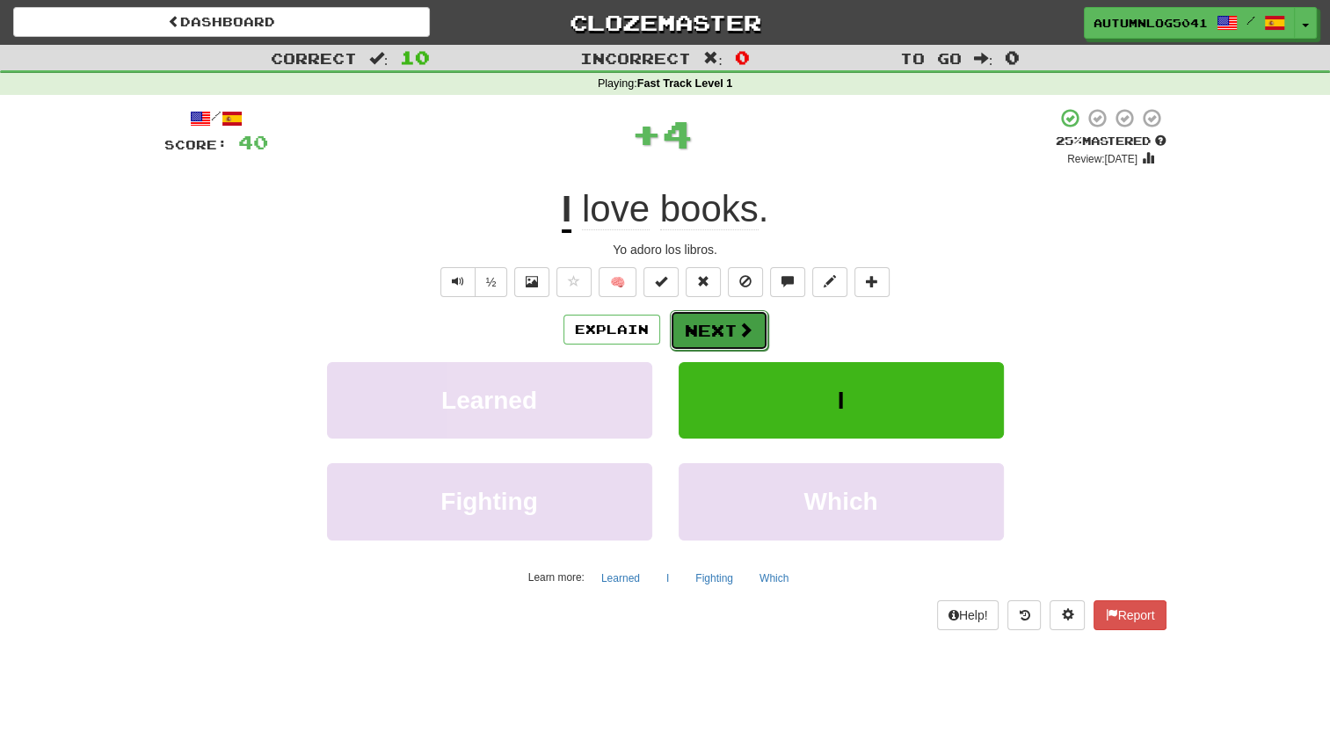
click at [725, 341] on button "Next" at bounding box center [719, 330] width 98 height 40
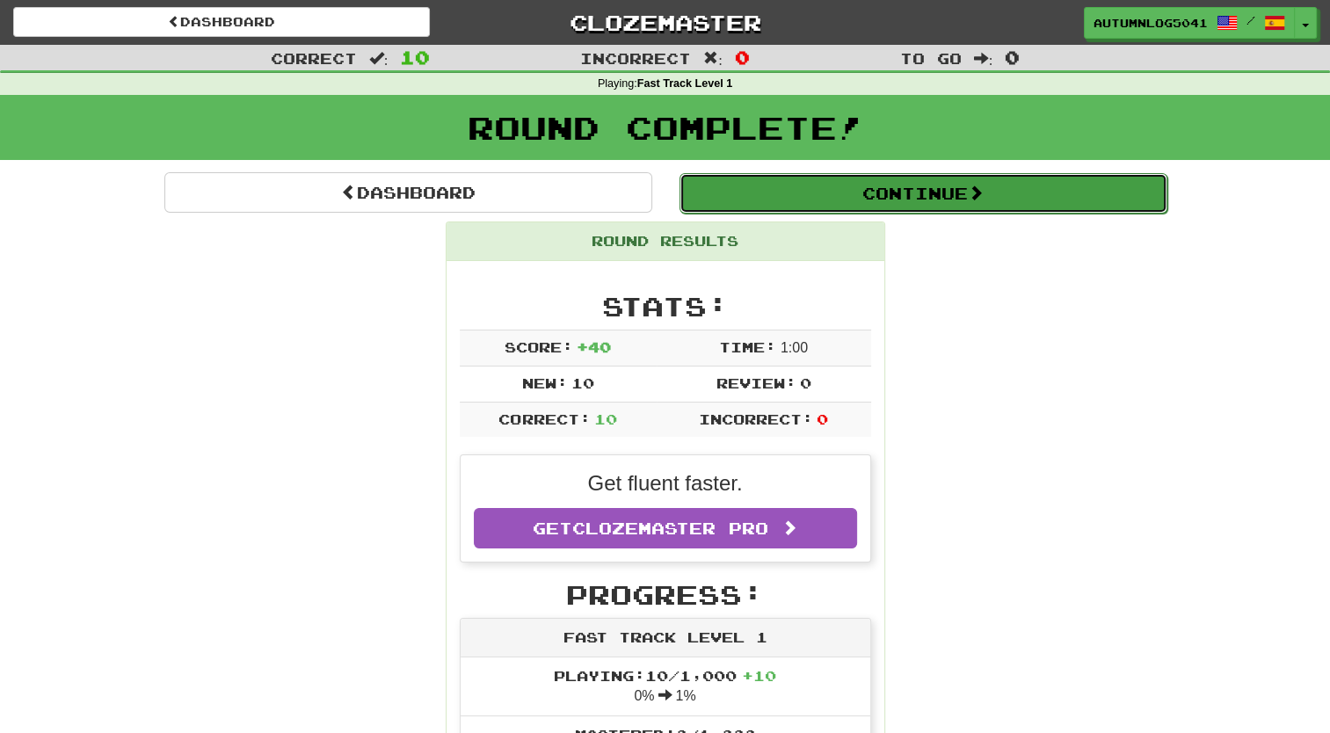
click at [799, 188] on button "Continue" at bounding box center [924, 193] width 488 height 40
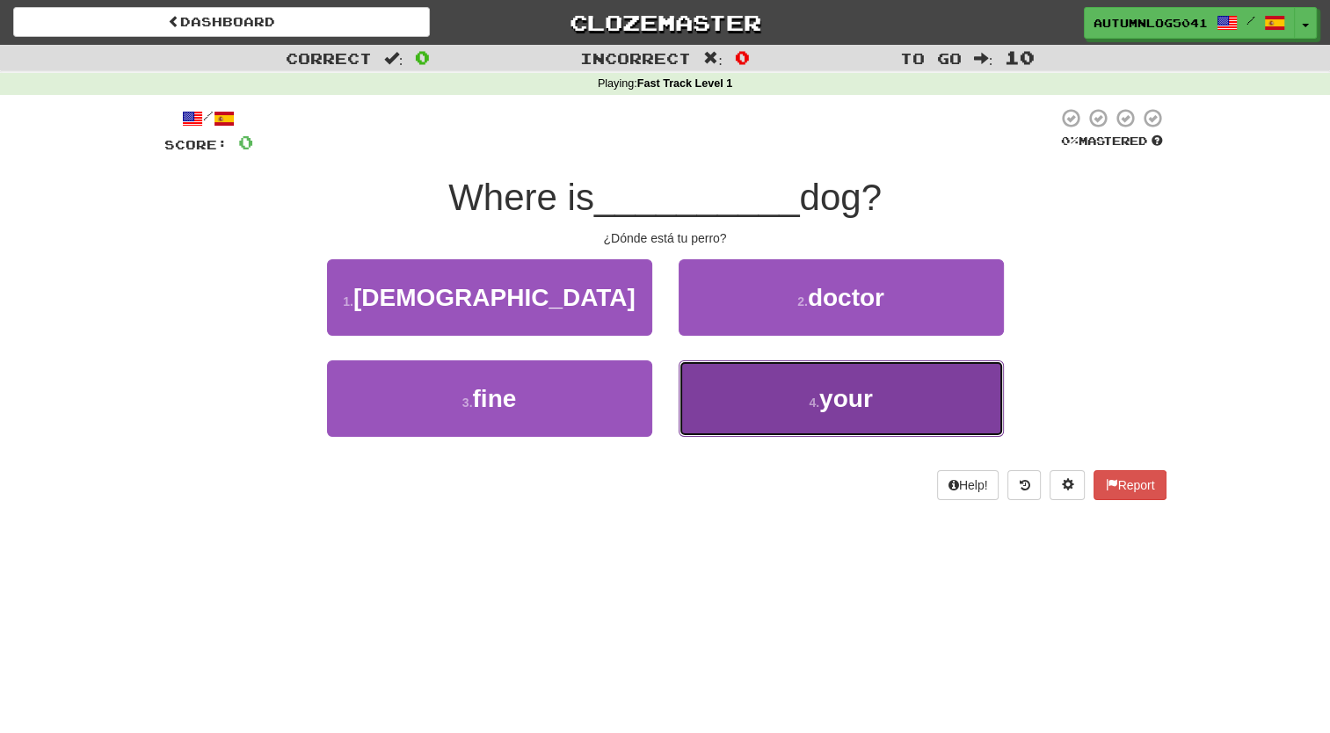
click at [749, 391] on button "4 . your" at bounding box center [841, 399] width 325 height 77
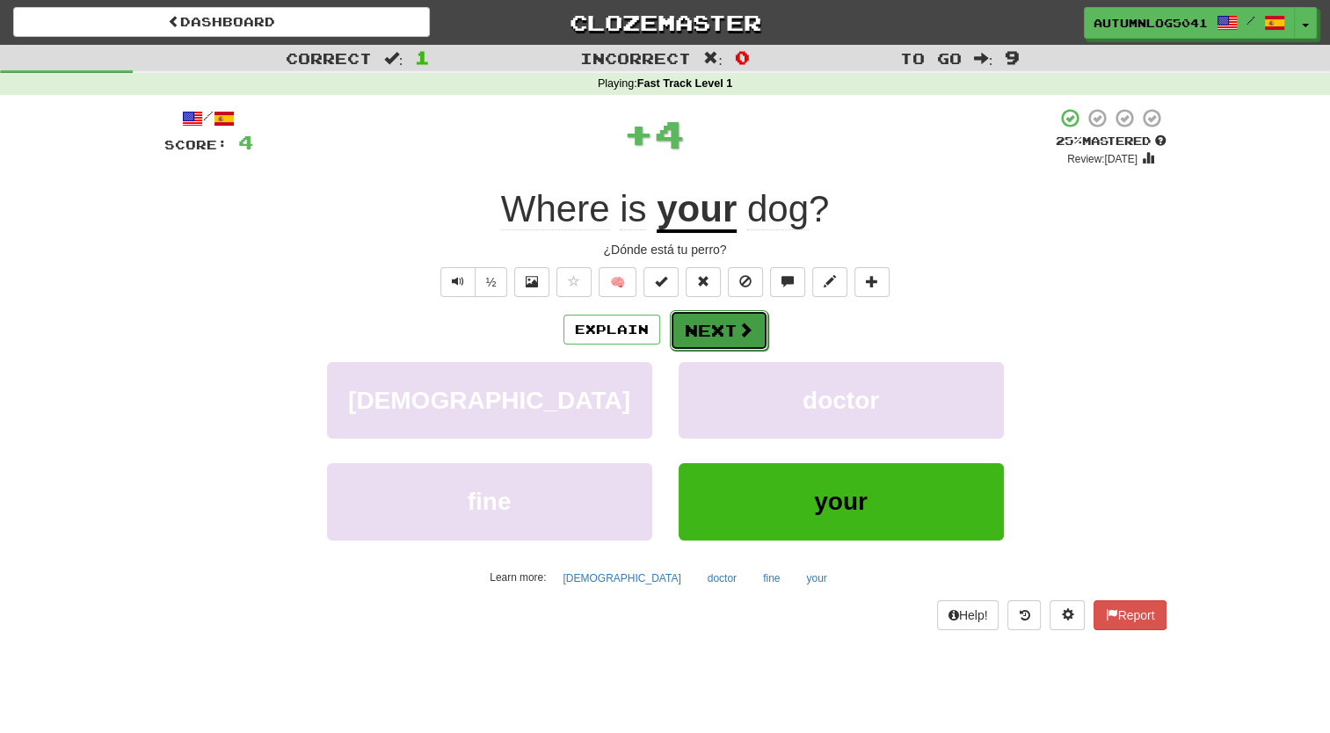
click at [718, 338] on button "Next" at bounding box center [719, 330] width 98 height 40
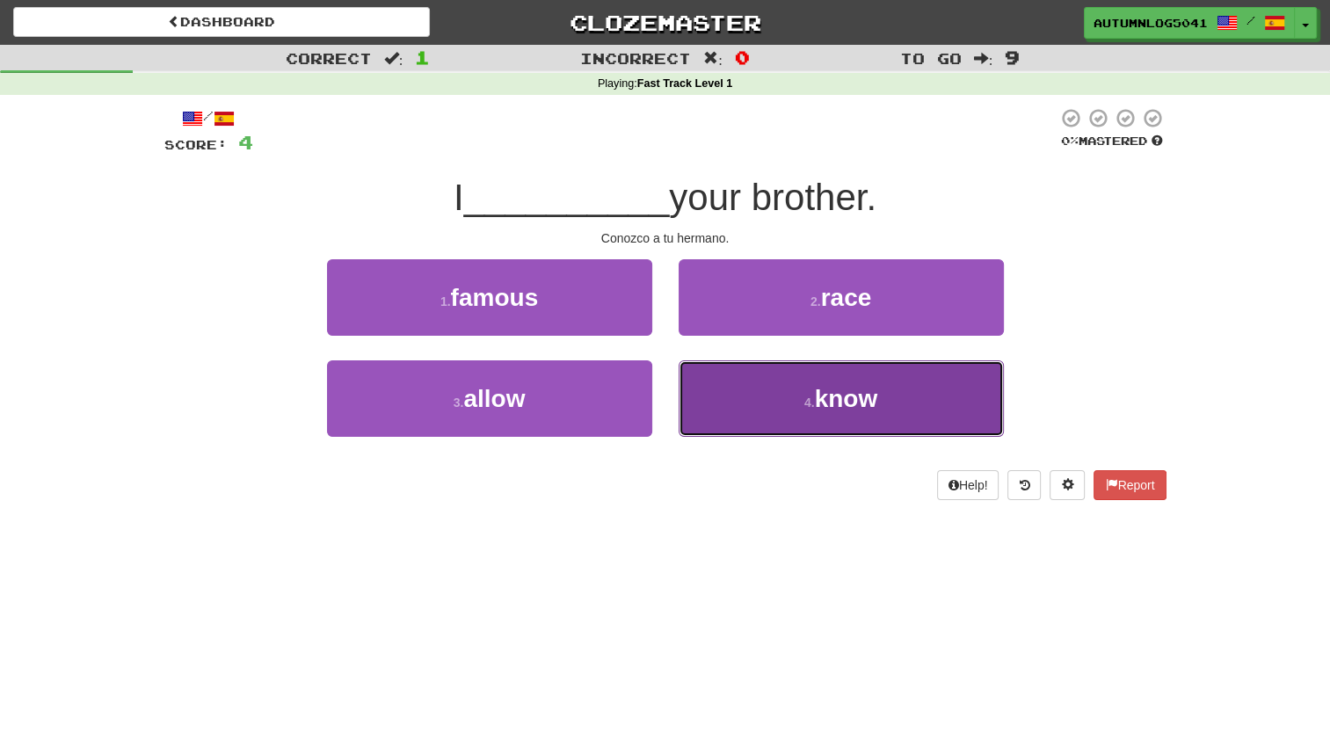
click at [753, 418] on button "4 . know" at bounding box center [841, 399] width 325 height 77
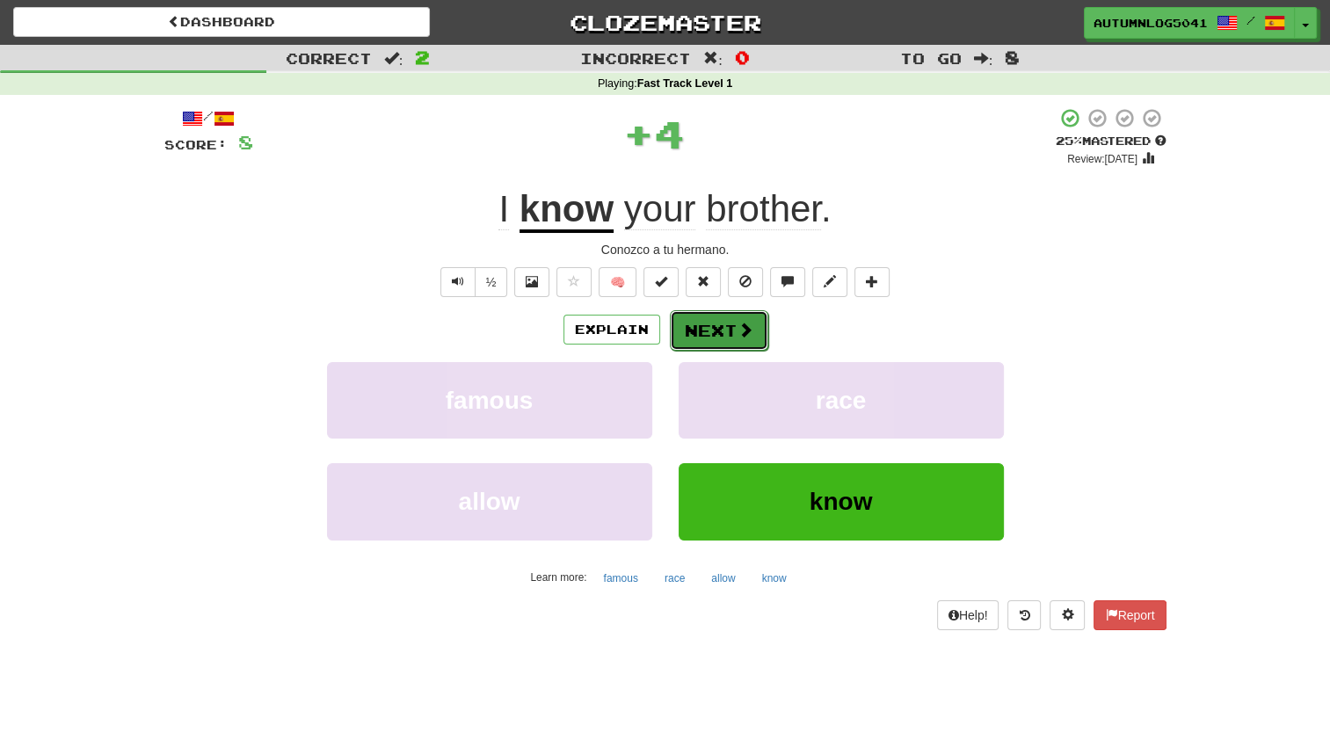
click at [701, 346] on button "Next" at bounding box center [719, 330] width 98 height 40
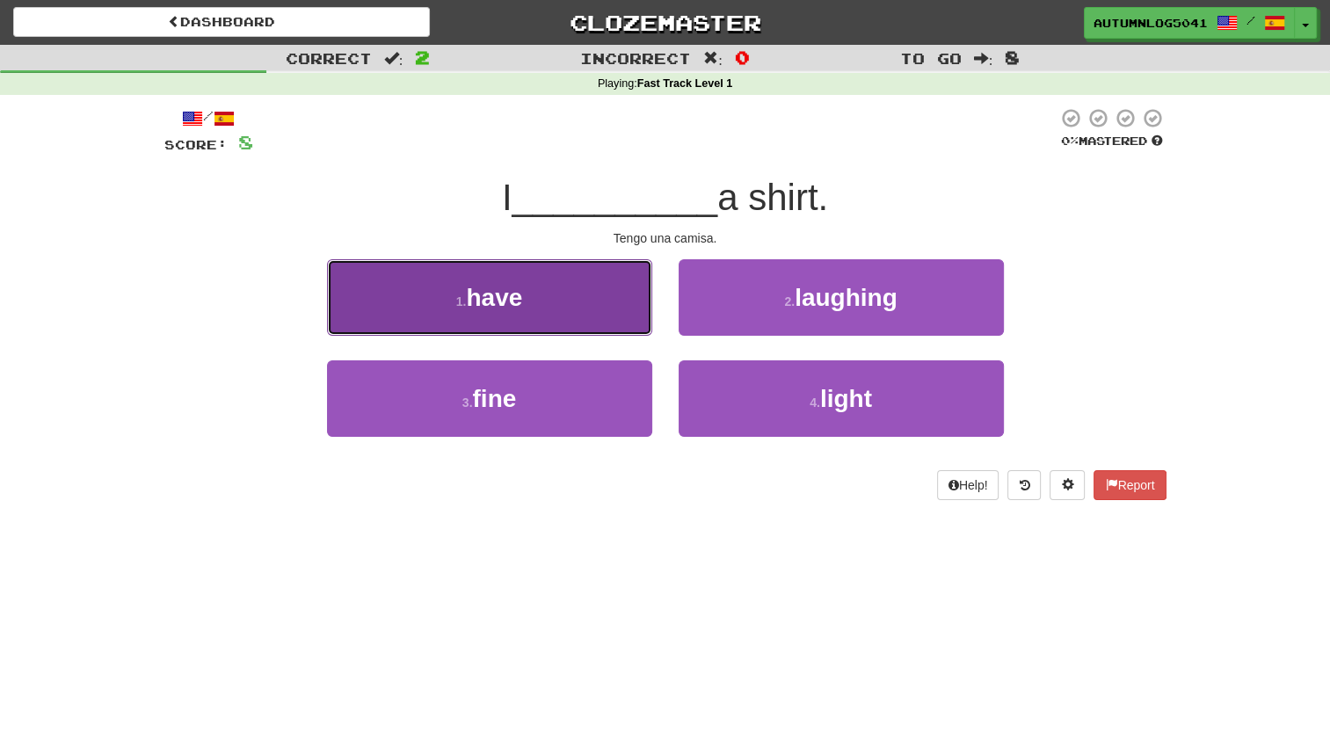
click at [591, 293] on button "1 . have" at bounding box center [489, 297] width 325 height 77
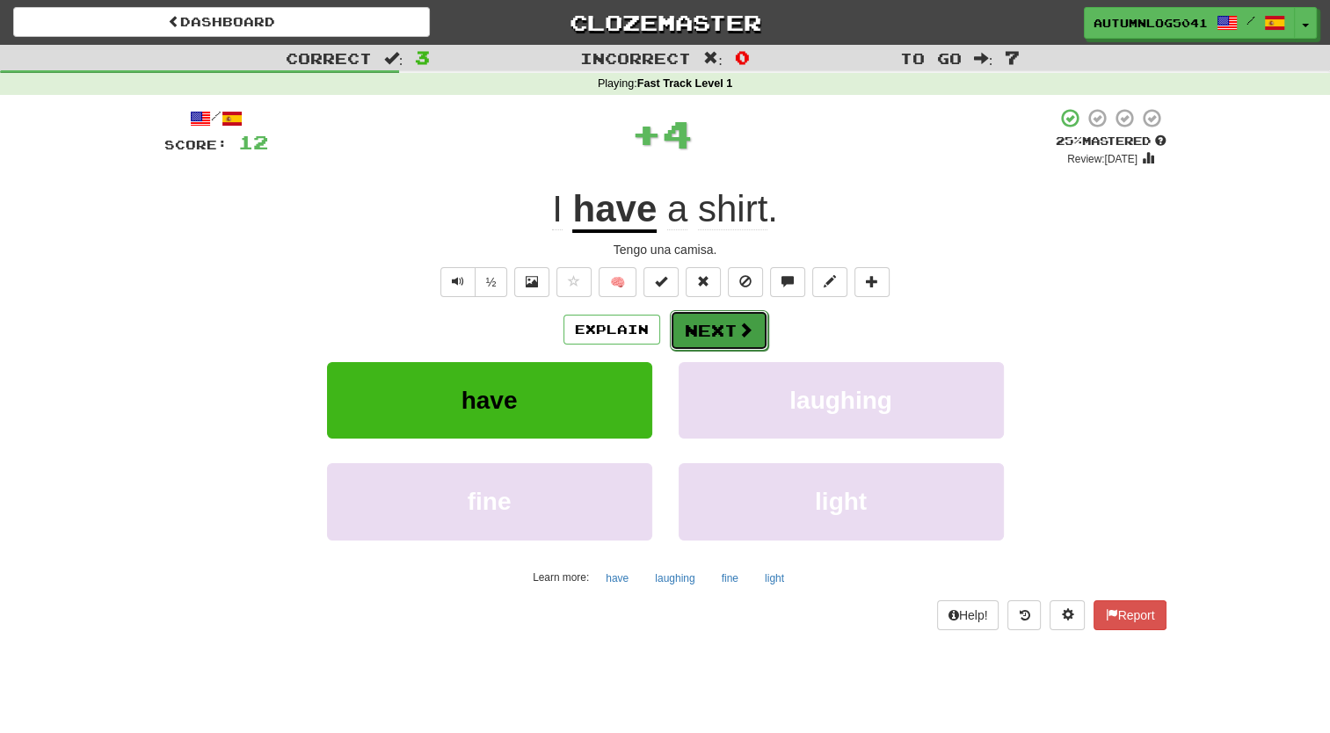
click at [712, 313] on button "Next" at bounding box center [719, 330] width 98 height 40
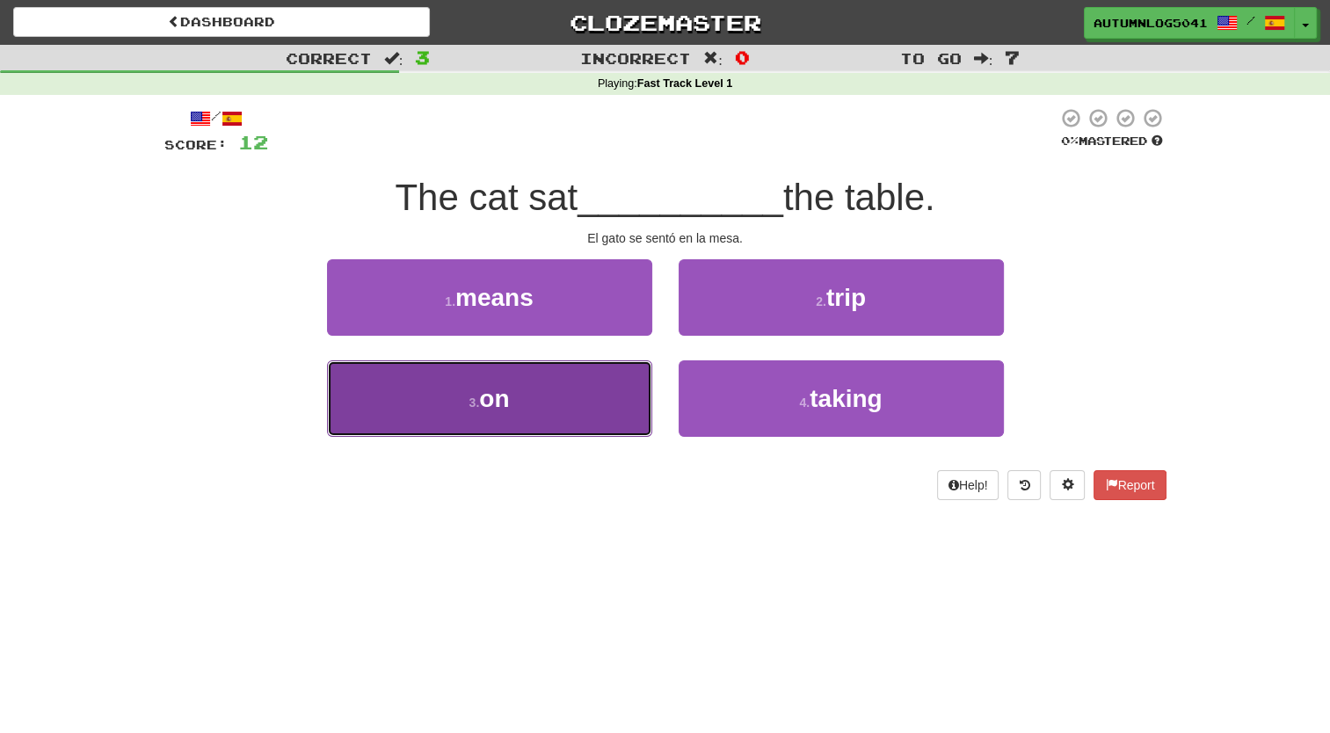
click at [601, 409] on button "3 . on" at bounding box center [489, 399] width 325 height 77
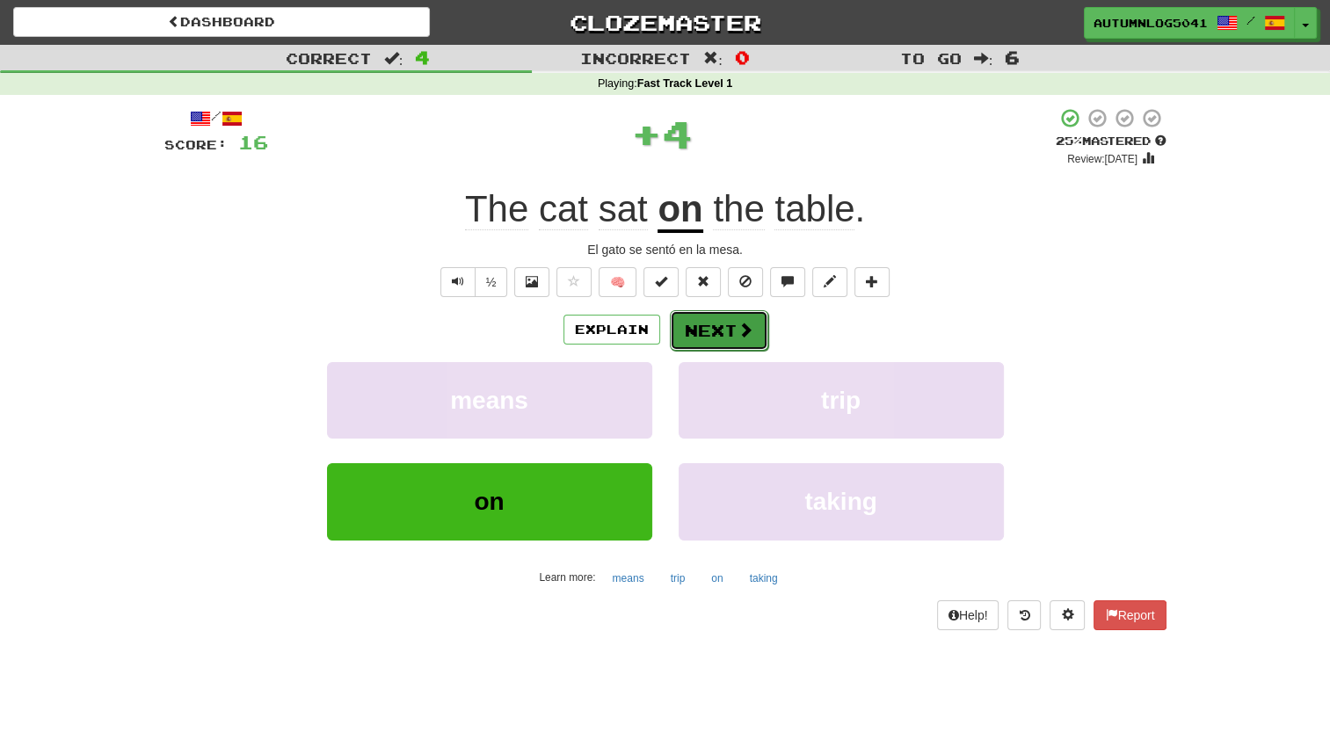
click at [711, 331] on button "Next" at bounding box center [719, 330] width 98 height 40
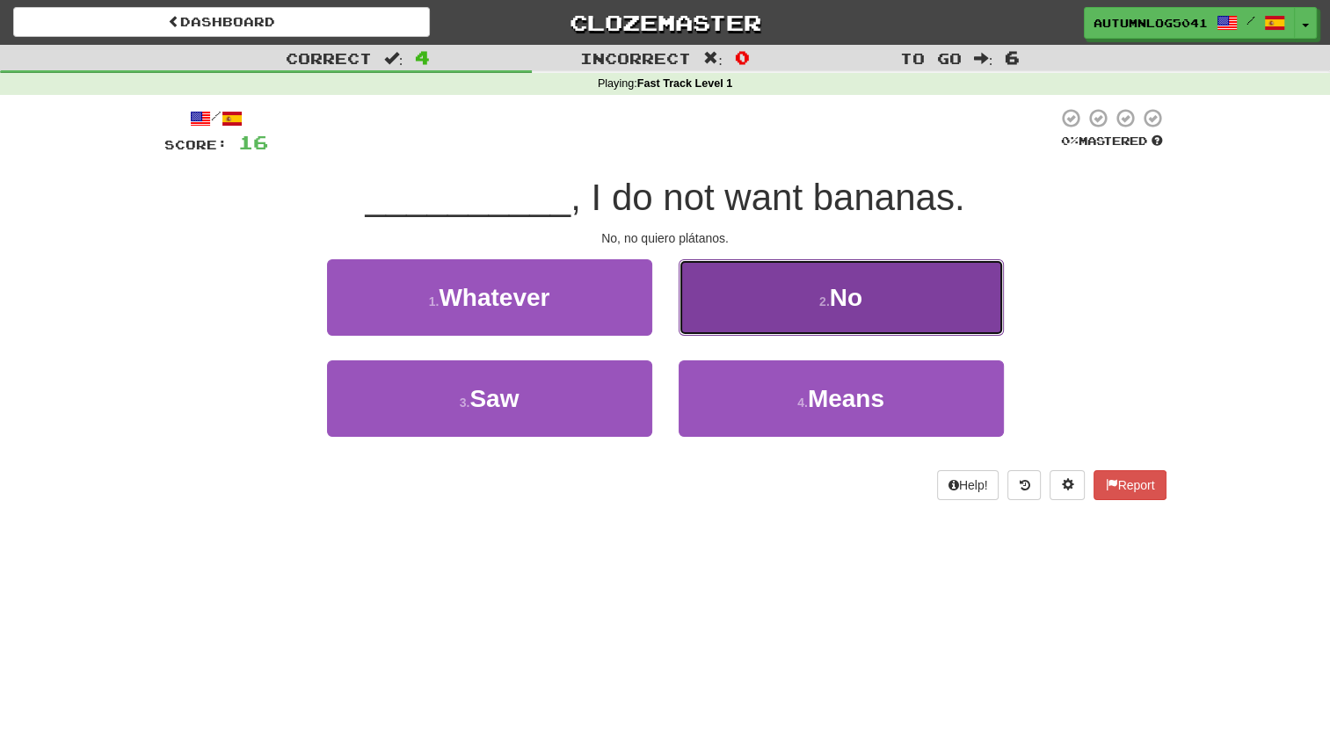
click at [739, 315] on button "2 . No" at bounding box center [841, 297] width 325 height 77
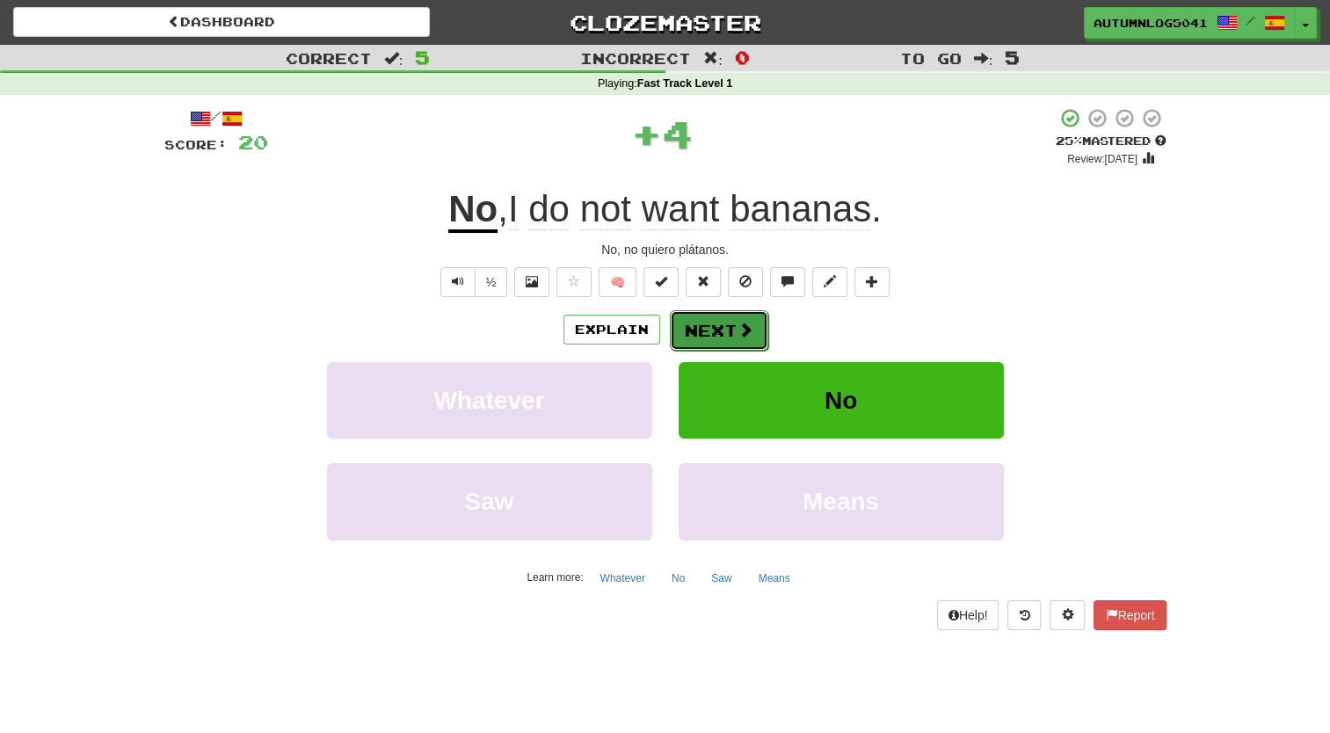
click at [737, 315] on button "Next" at bounding box center [719, 330] width 98 height 40
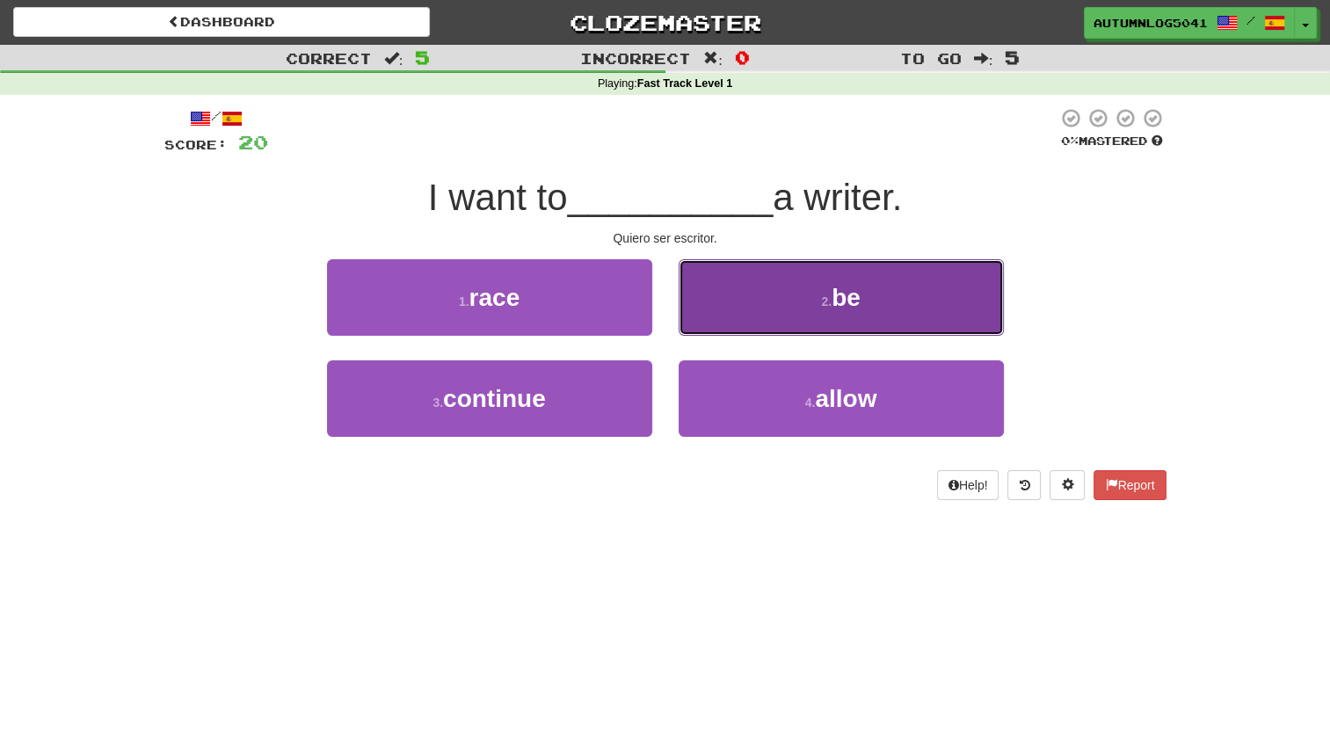
click at [774, 303] on button "2 . be" at bounding box center [841, 297] width 325 height 77
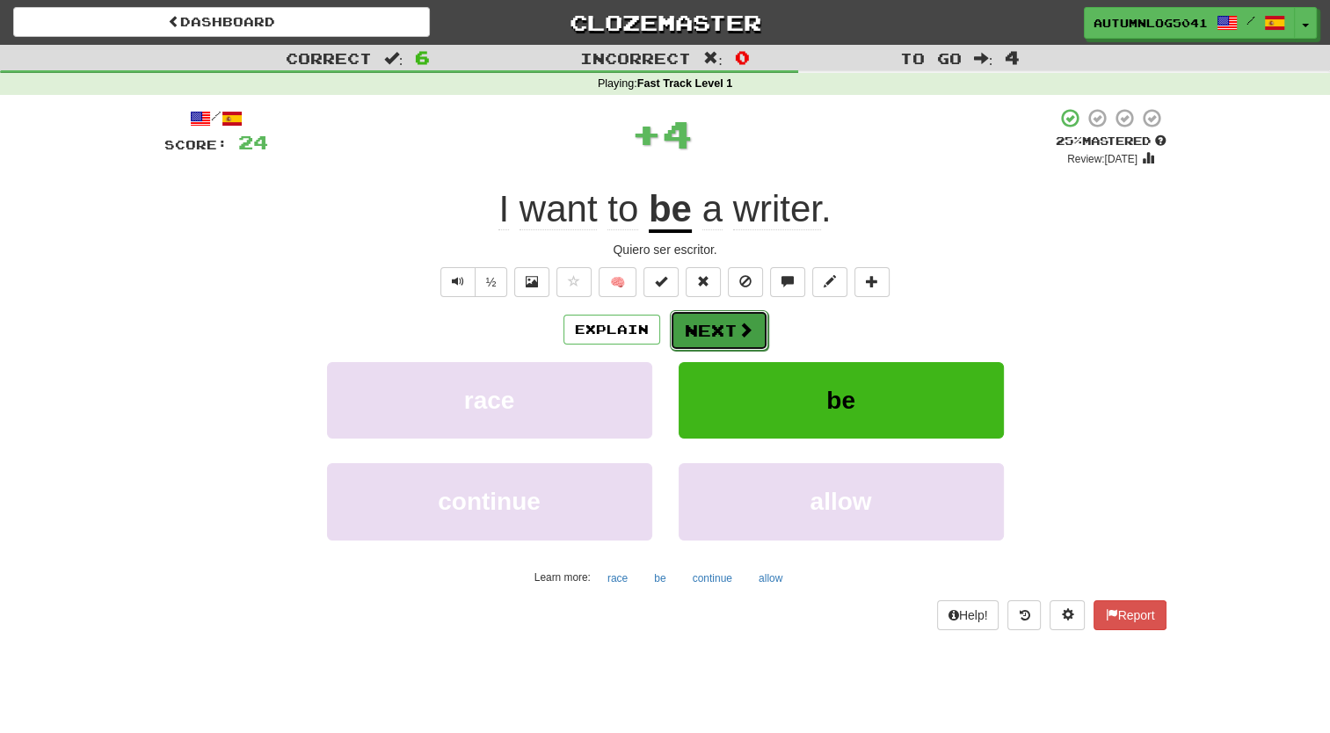
click at [716, 325] on button "Next" at bounding box center [719, 330] width 98 height 40
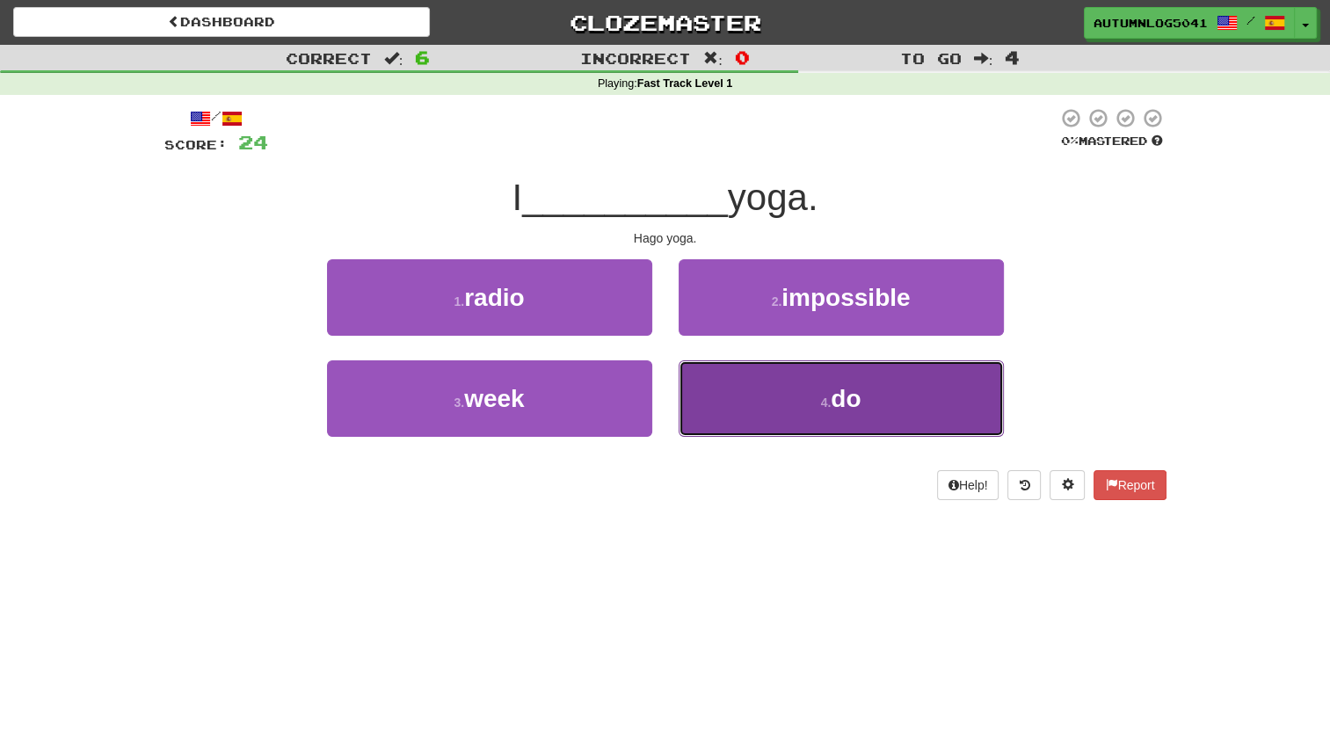
click at [759, 381] on button "4 . do" at bounding box center [841, 399] width 325 height 77
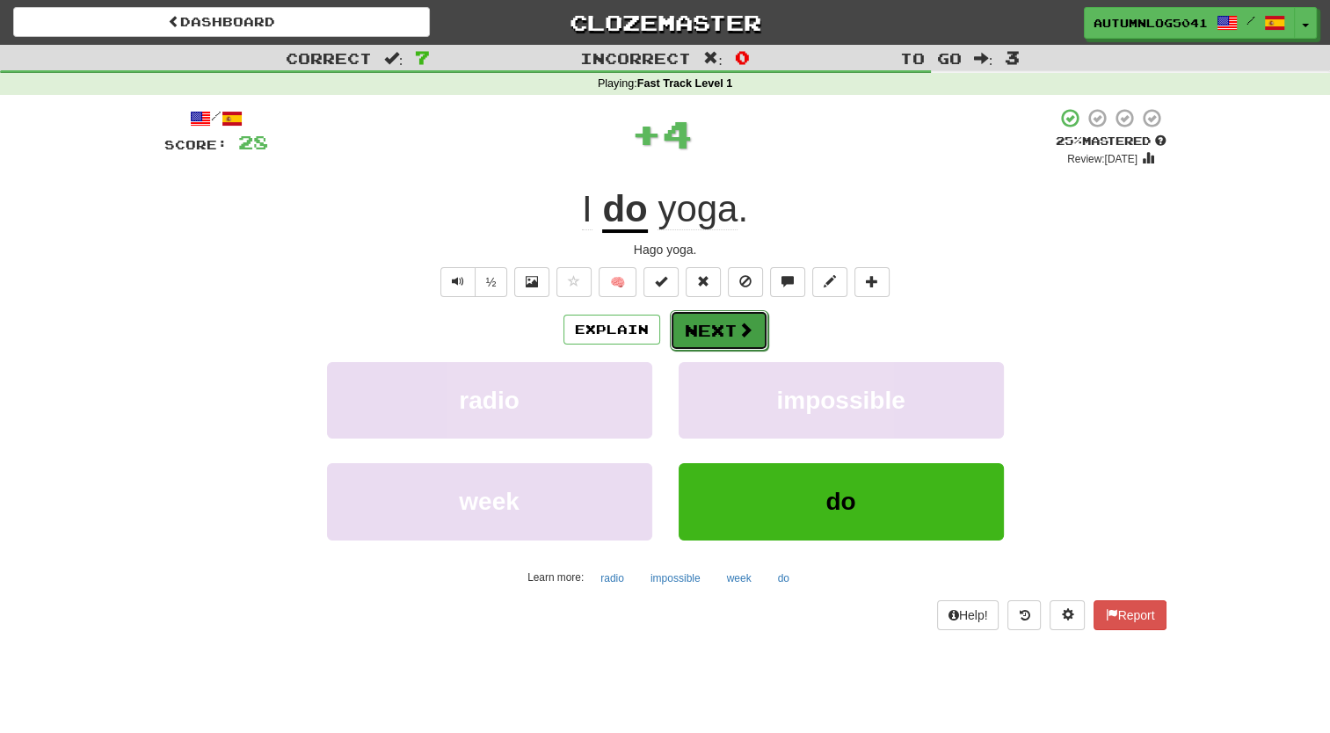
click at [732, 329] on button "Next" at bounding box center [719, 330] width 98 height 40
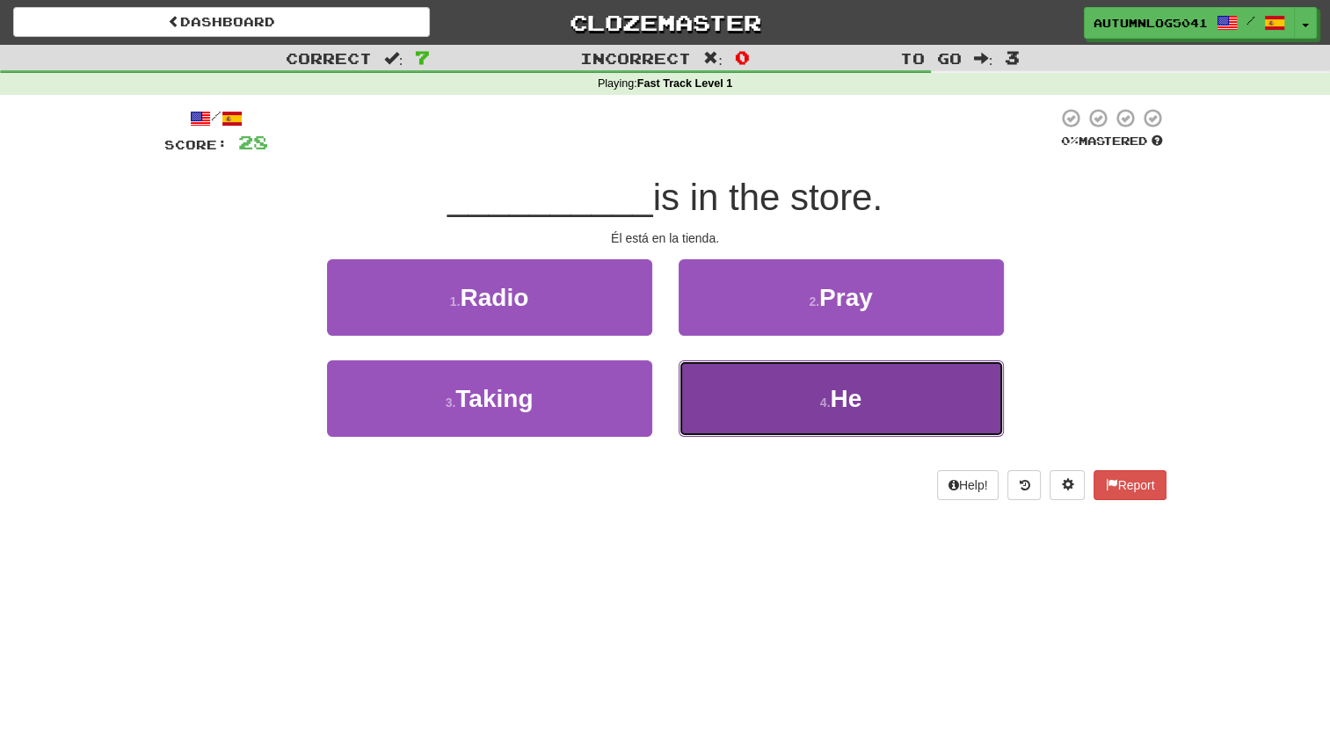
click at [738, 386] on button "4 . He" at bounding box center [841, 399] width 325 height 77
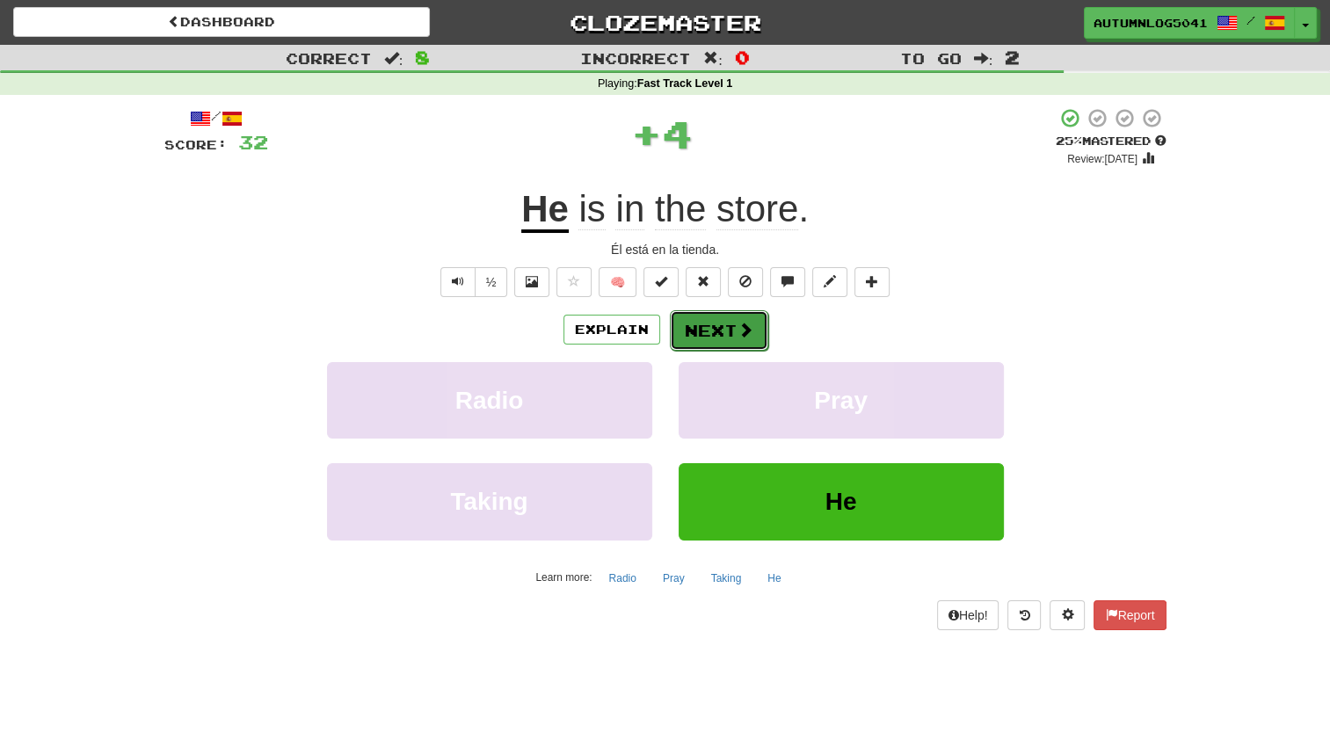
click at [725, 334] on button "Next" at bounding box center [719, 330] width 98 height 40
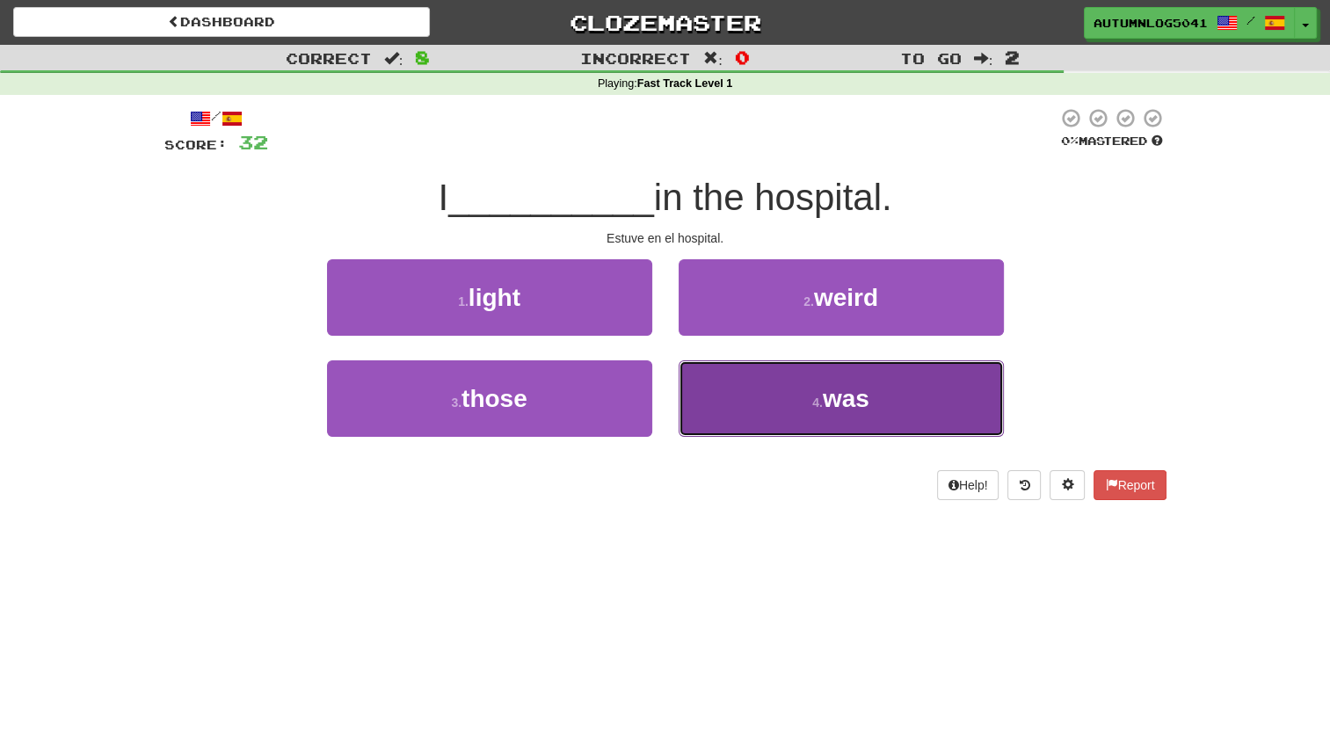
click at [727, 413] on button "4 . was" at bounding box center [841, 399] width 325 height 77
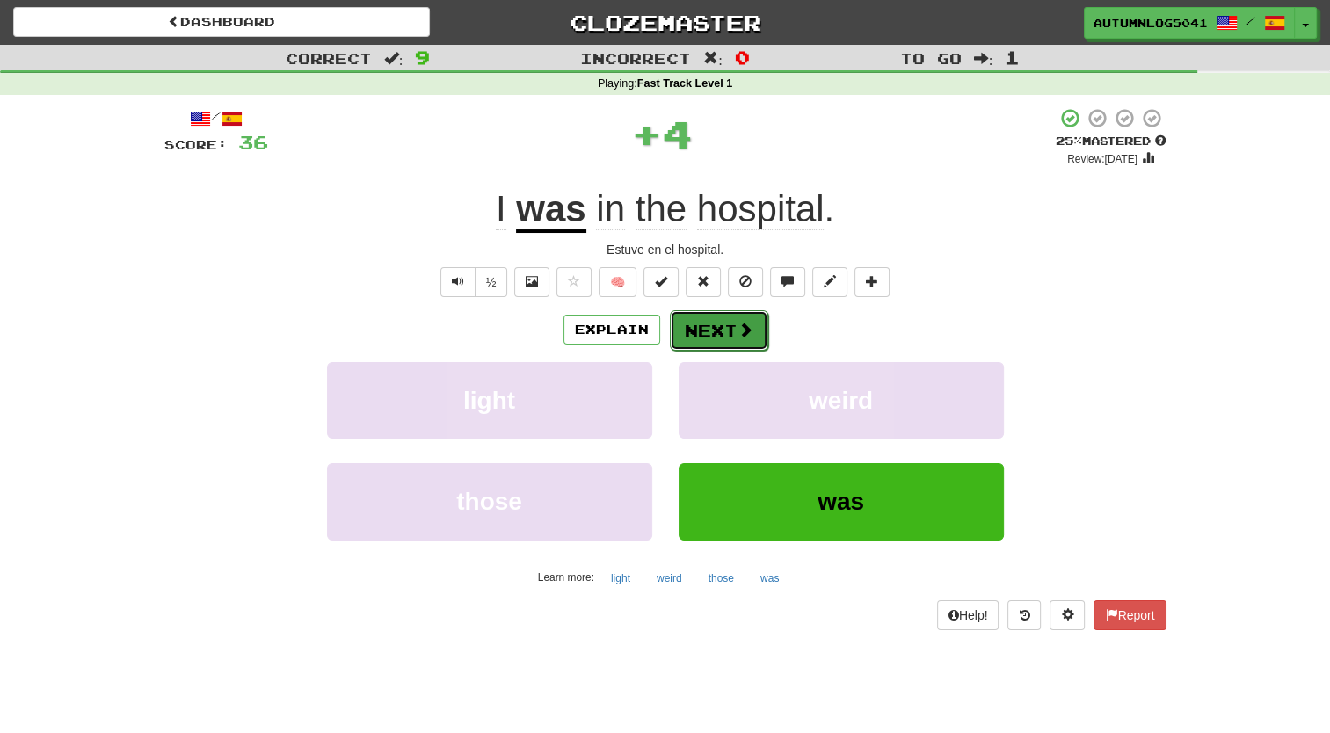
click at [702, 332] on button "Next" at bounding box center [719, 330] width 98 height 40
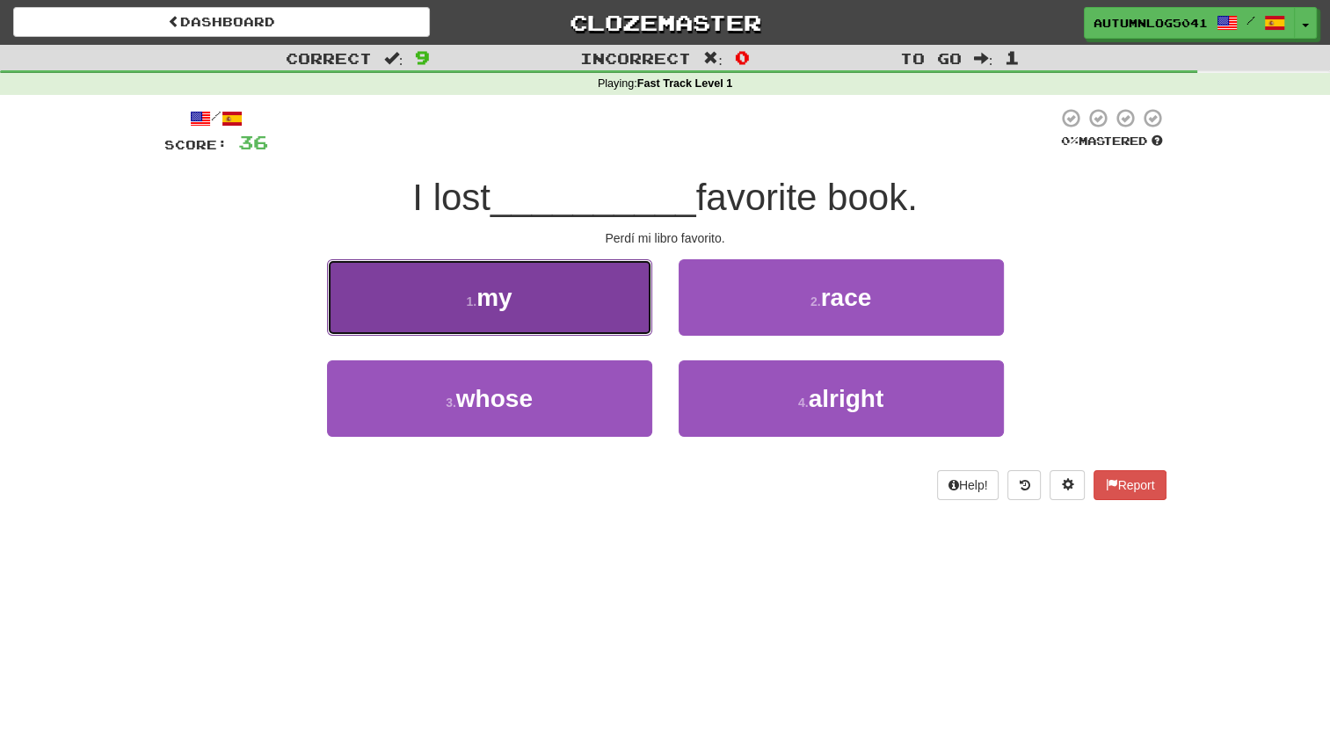
click at [619, 309] on button "1 . my" at bounding box center [489, 297] width 325 height 77
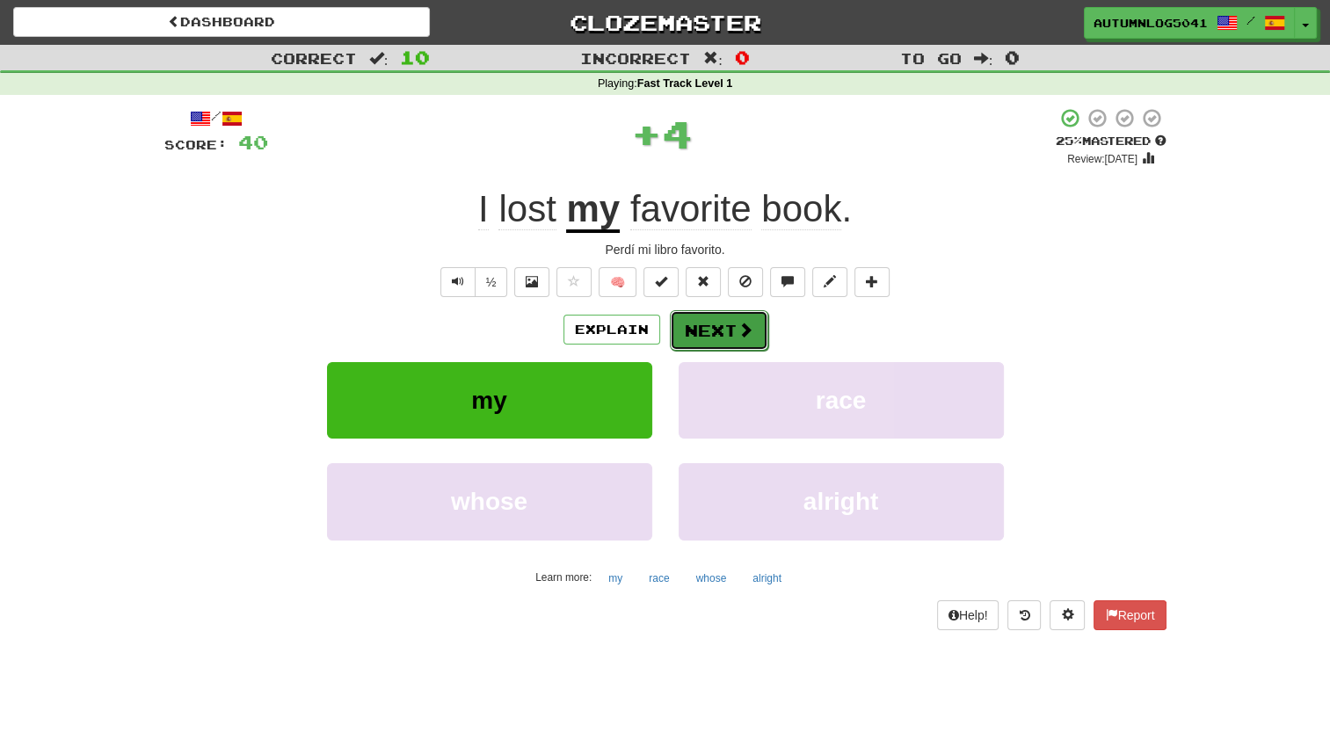
click at [709, 334] on button "Next" at bounding box center [719, 330] width 98 height 40
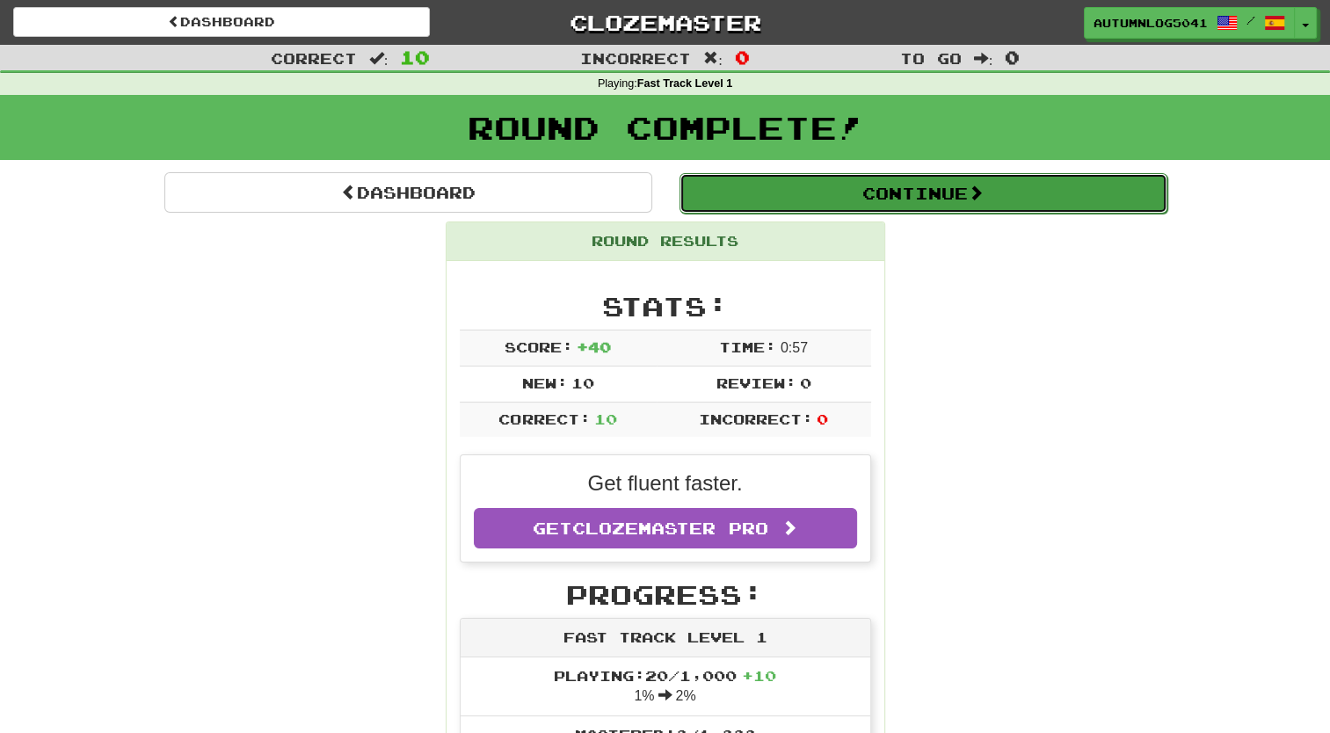
click at [793, 193] on button "Continue" at bounding box center [924, 193] width 488 height 40
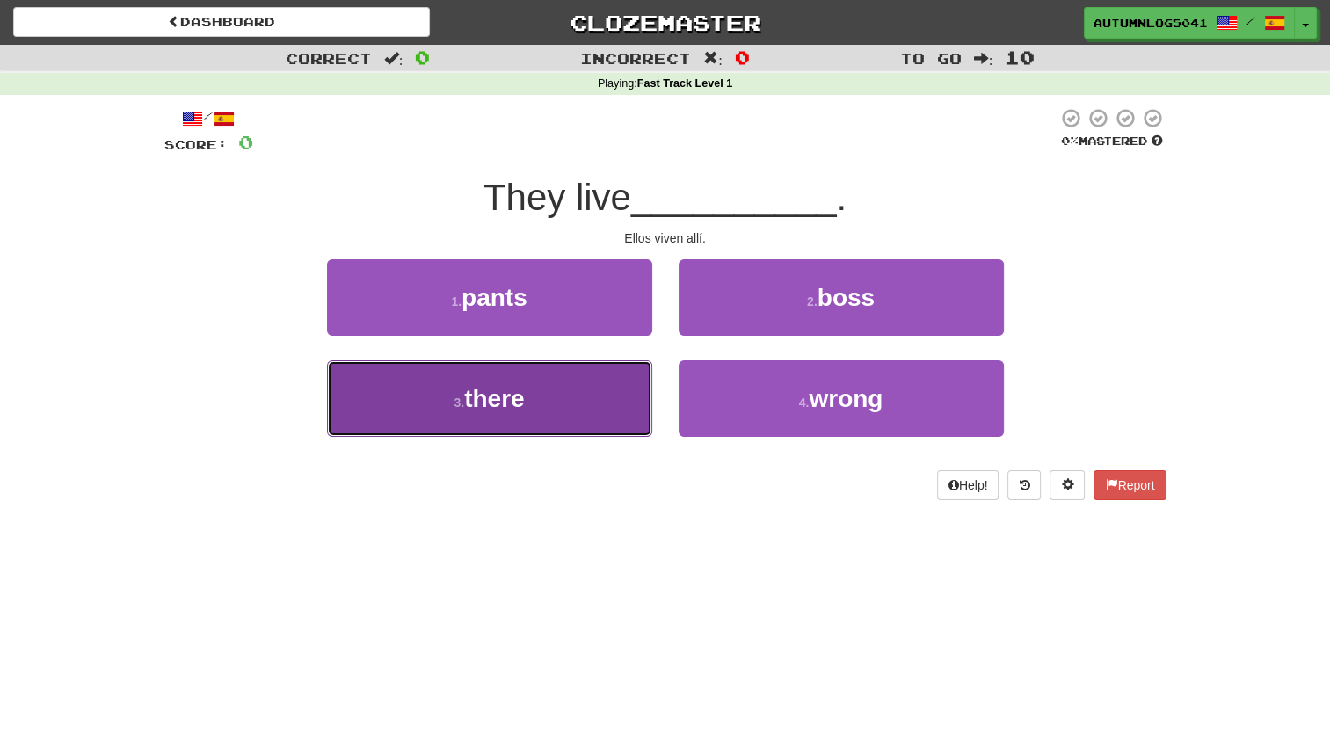
click at [589, 370] on button "3 . there" at bounding box center [489, 399] width 325 height 77
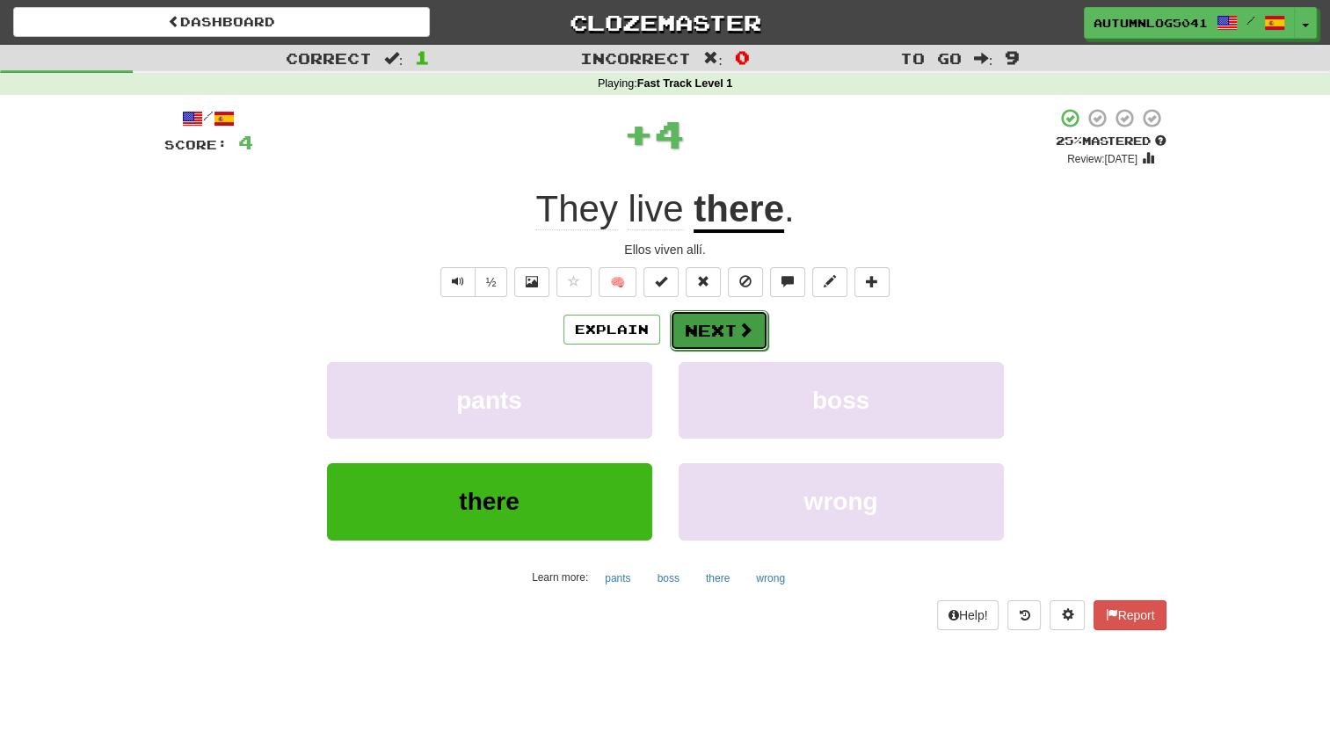
click at [703, 332] on button "Next" at bounding box center [719, 330] width 98 height 40
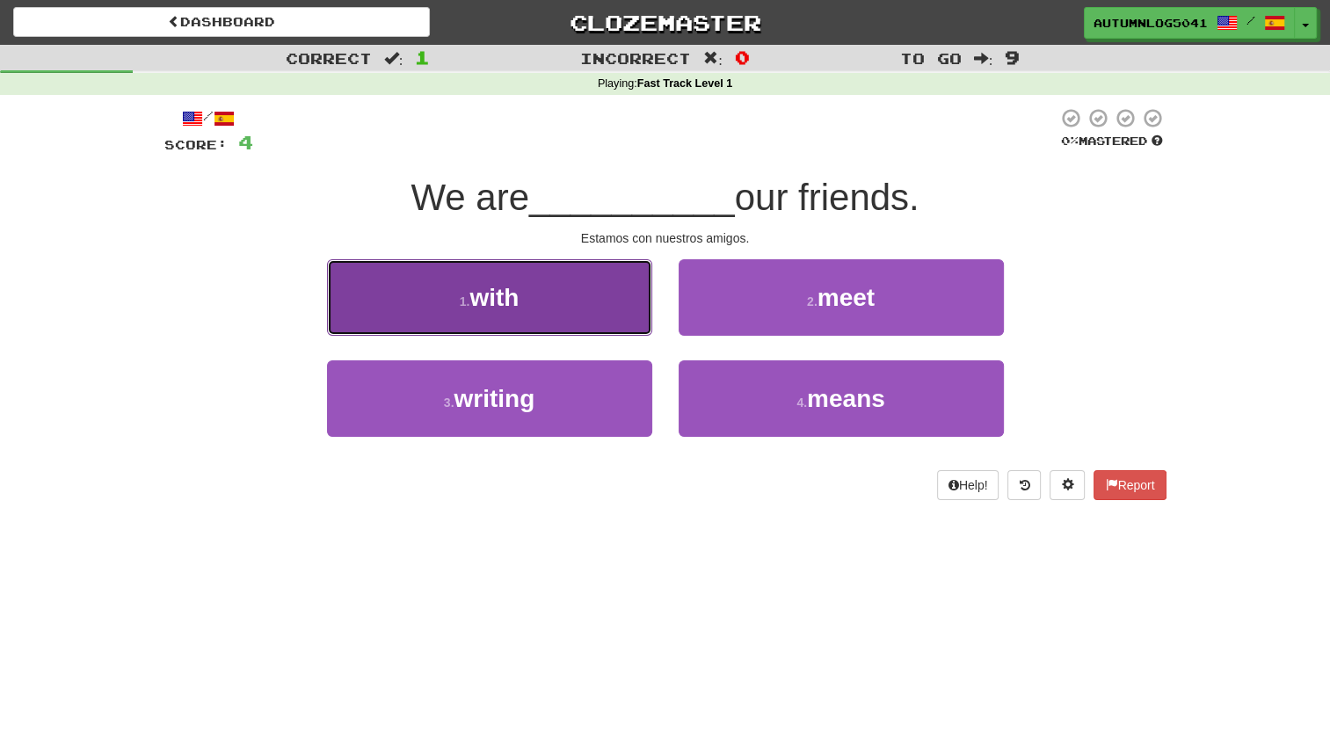
click at [628, 303] on button "1 . with" at bounding box center [489, 297] width 325 height 77
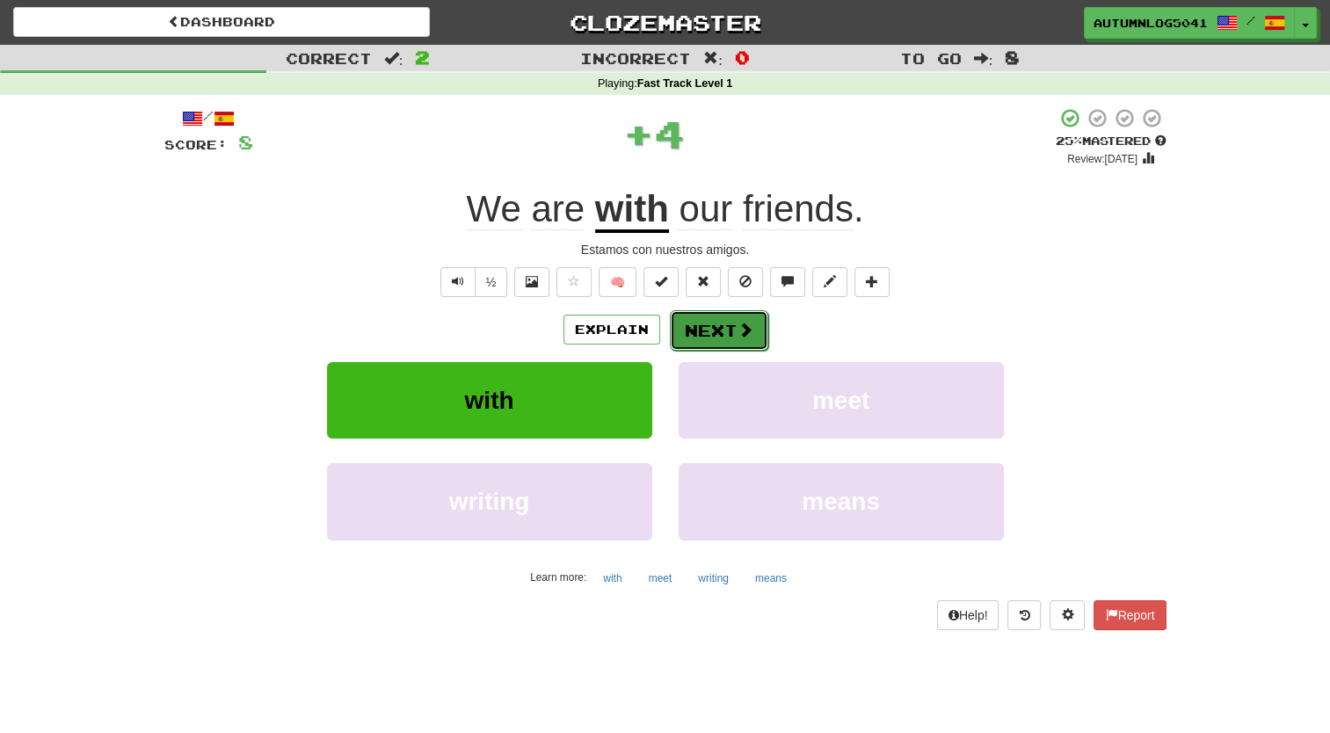
click at [695, 315] on button "Next" at bounding box center [719, 330] width 98 height 40
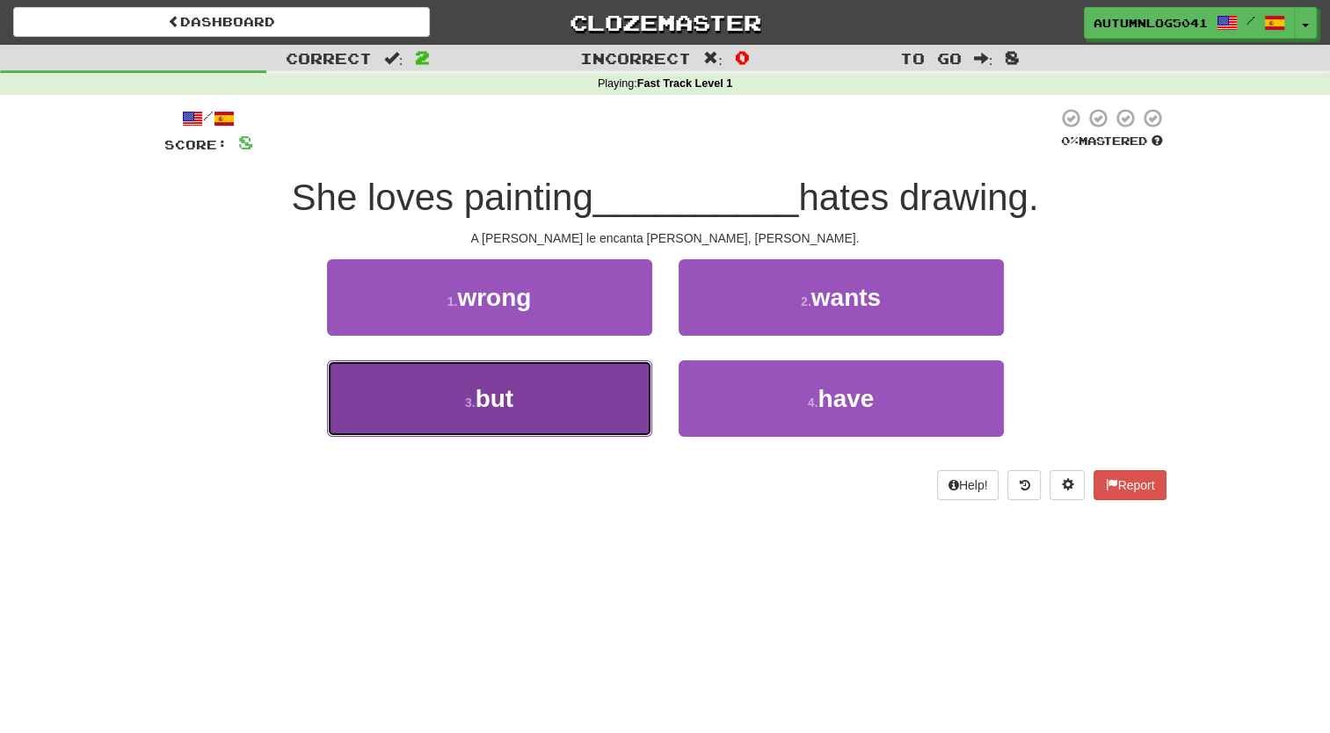
click at [592, 385] on button "3 . but" at bounding box center [489, 399] width 325 height 77
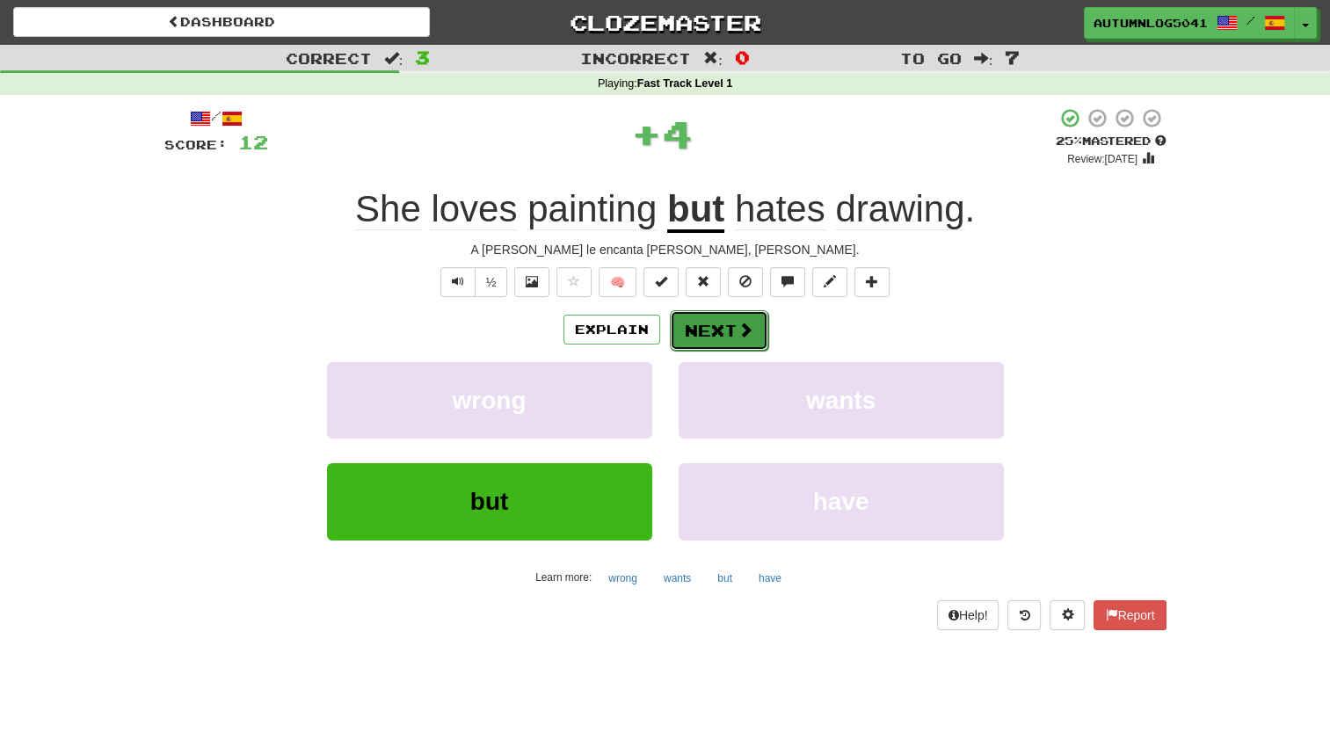
click at [693, 334] on button "Next" at bounding box center [719, 330] width 98 height 40
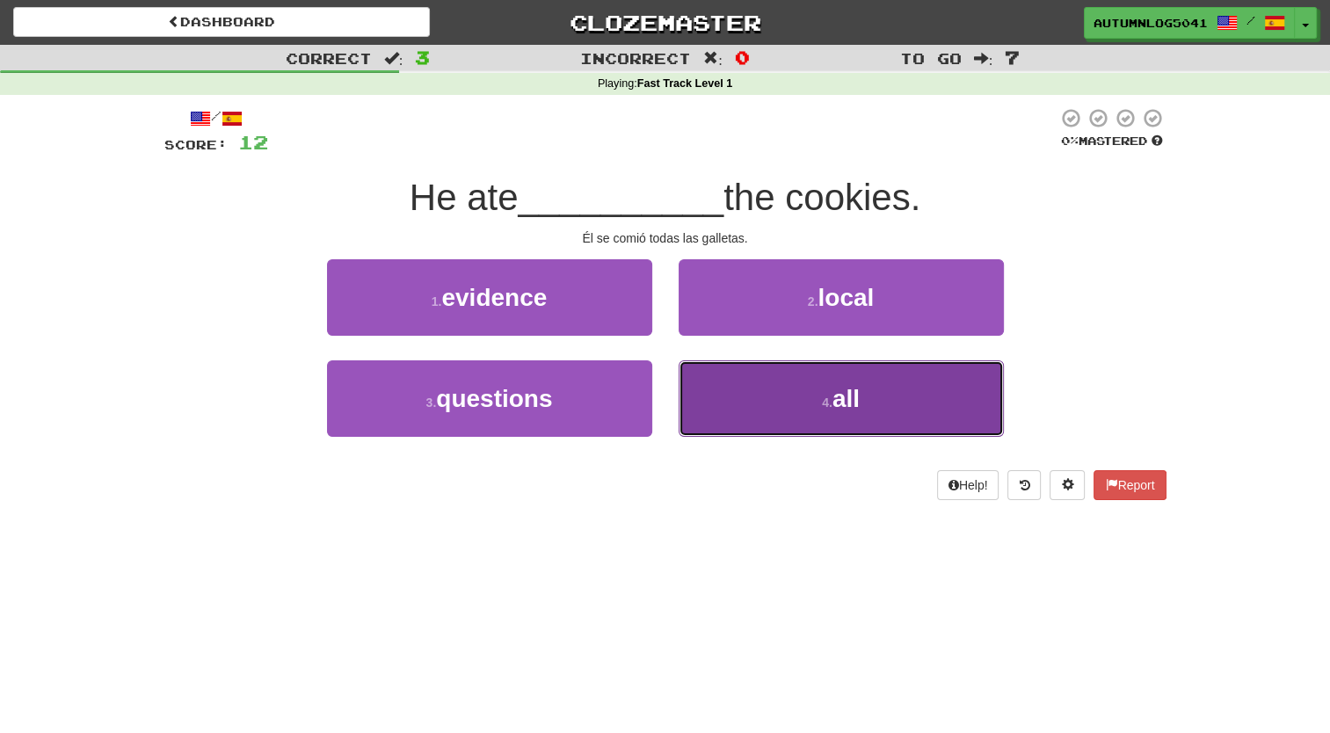
click at [704, 410] on button "4 . all" at bounding box center [841, 399] width 325 height 77
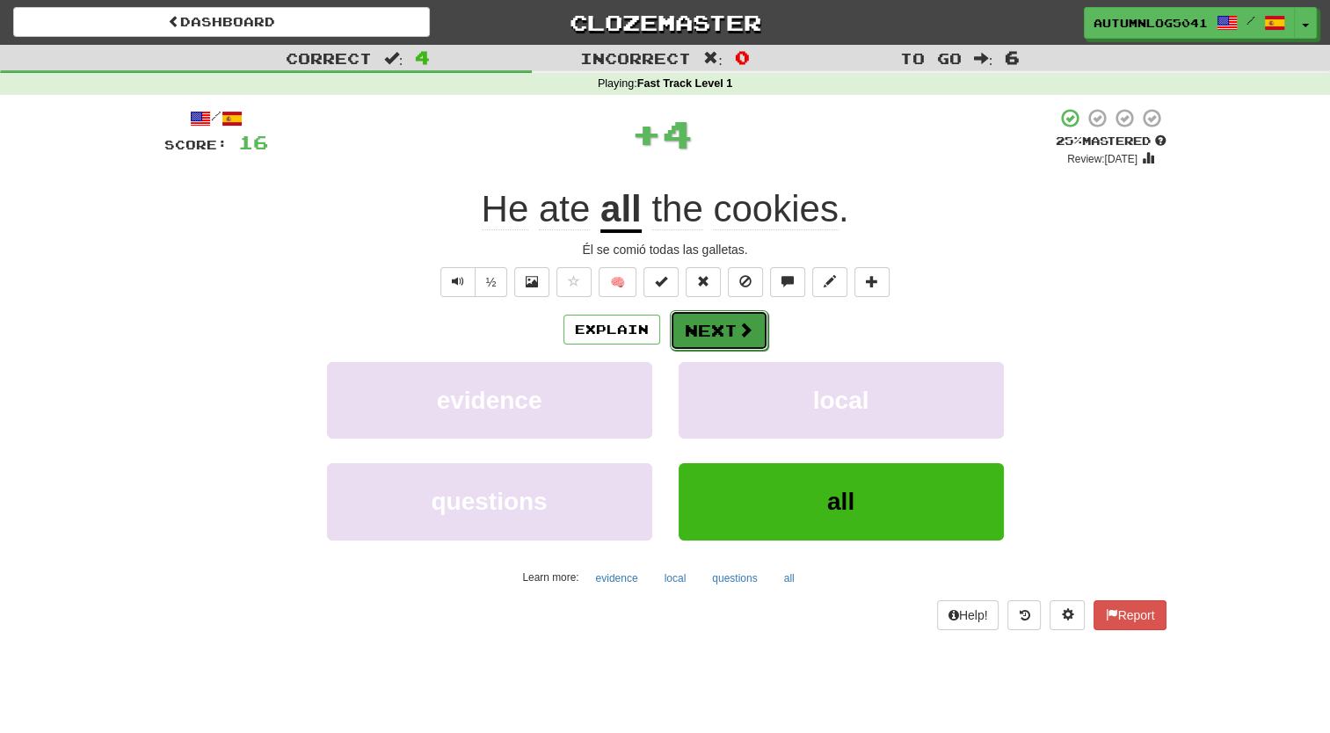
click at [716, 325] on button "Next" at bounding box center [719, 330] width 98 height 40
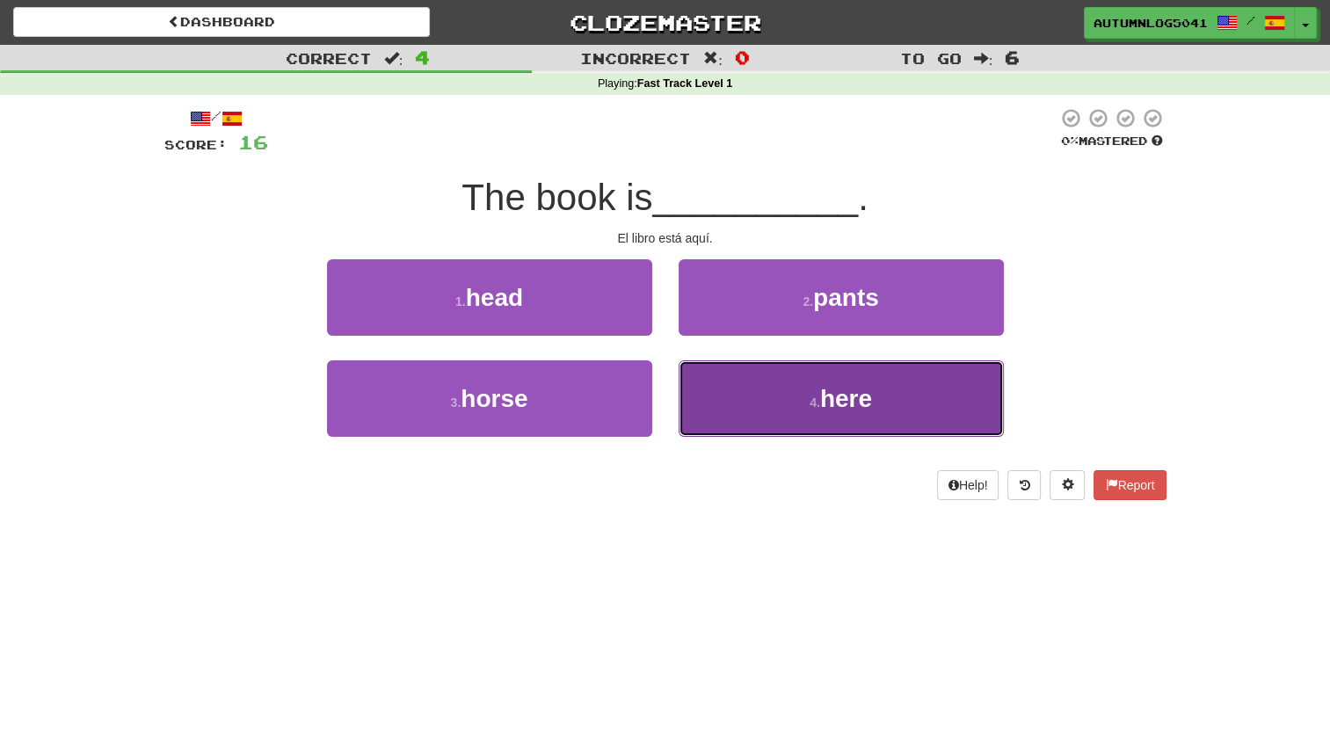
click at [720, 405] on button "4 . here" at bounding box center [841, 399] width 325 height 77
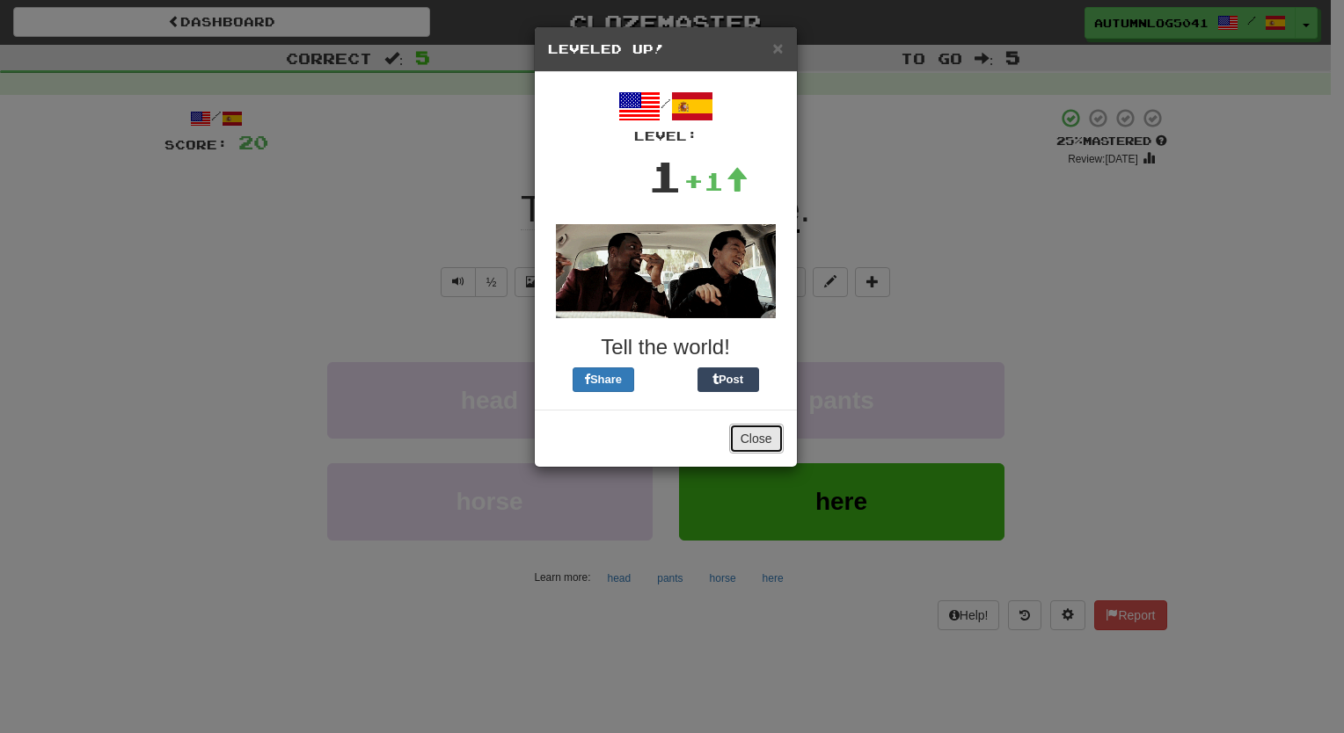
click at [753, 438] on button "Close" at bounding box center [756, 439] width 55 height 30
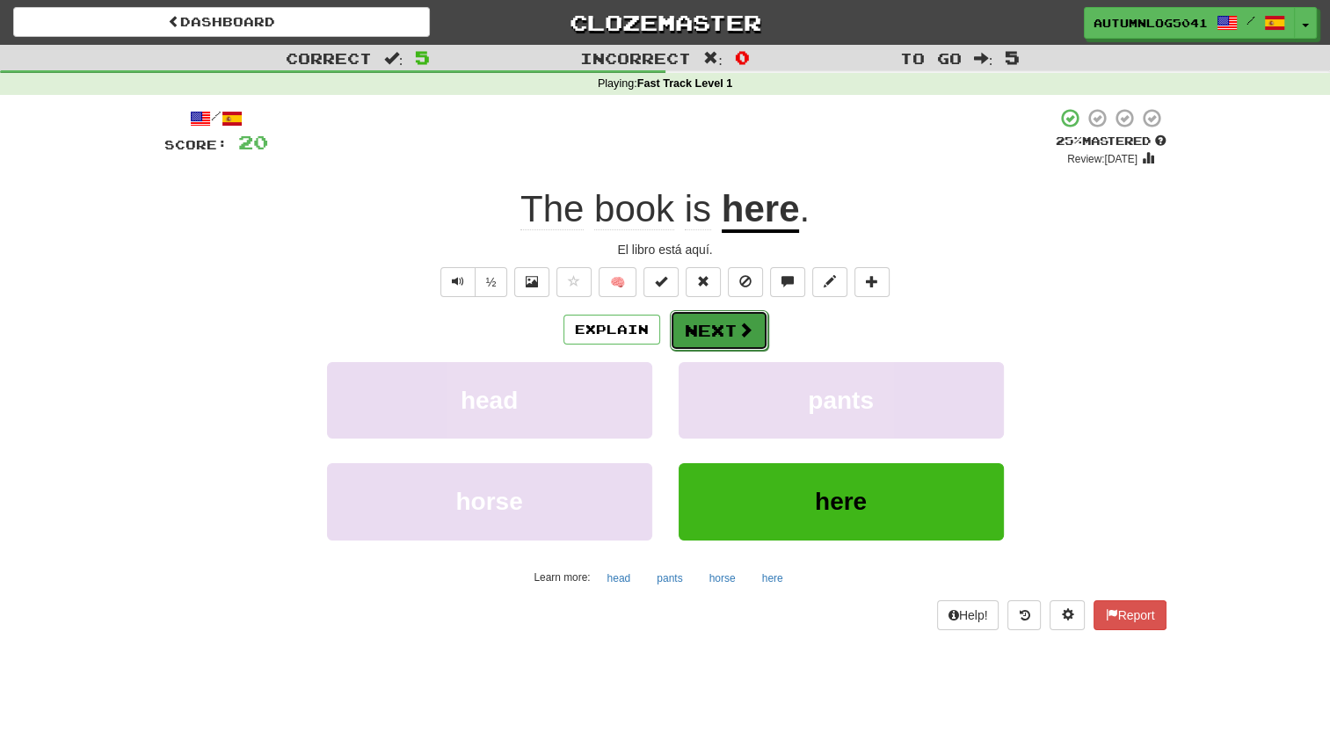
click at [733, 331] on button "Next" at bounding box center [719, 330] width 98 height 40
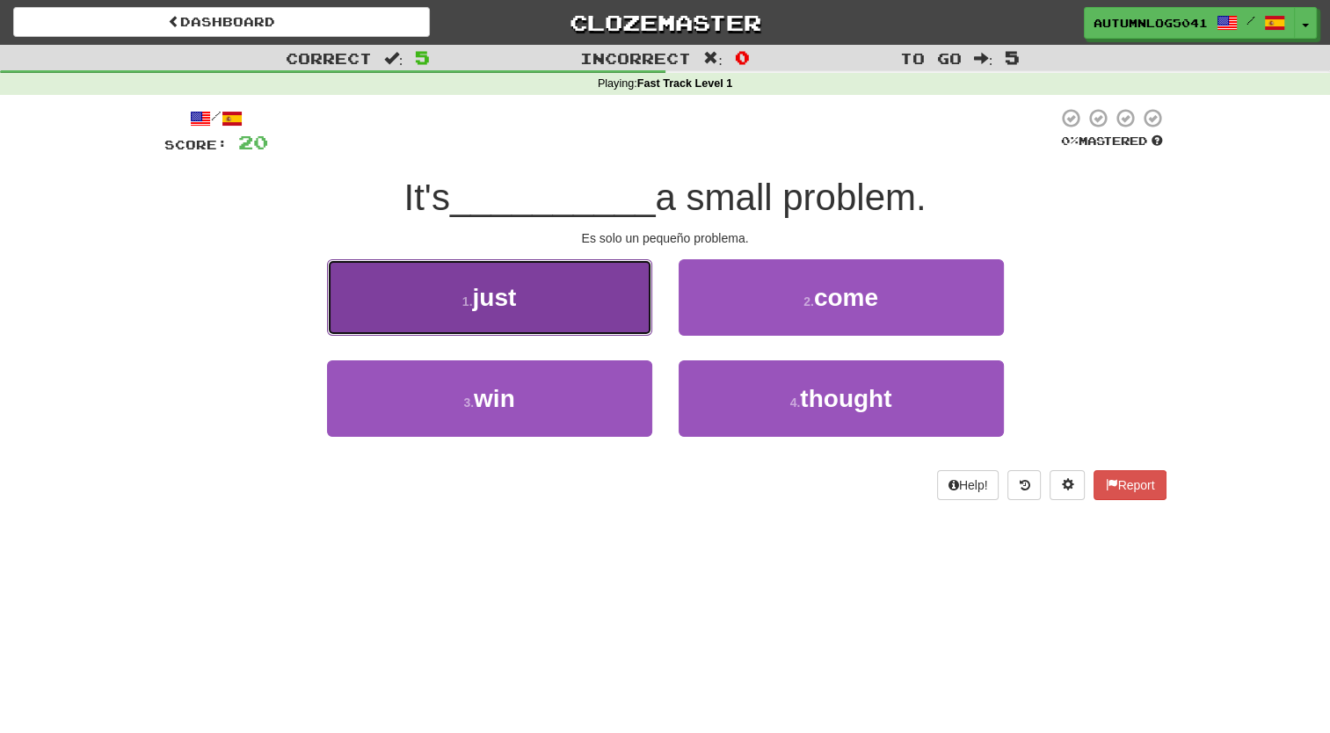
click at [597, 282] on button "1 . just" at bounding box center [489, 297] width 325 height 77
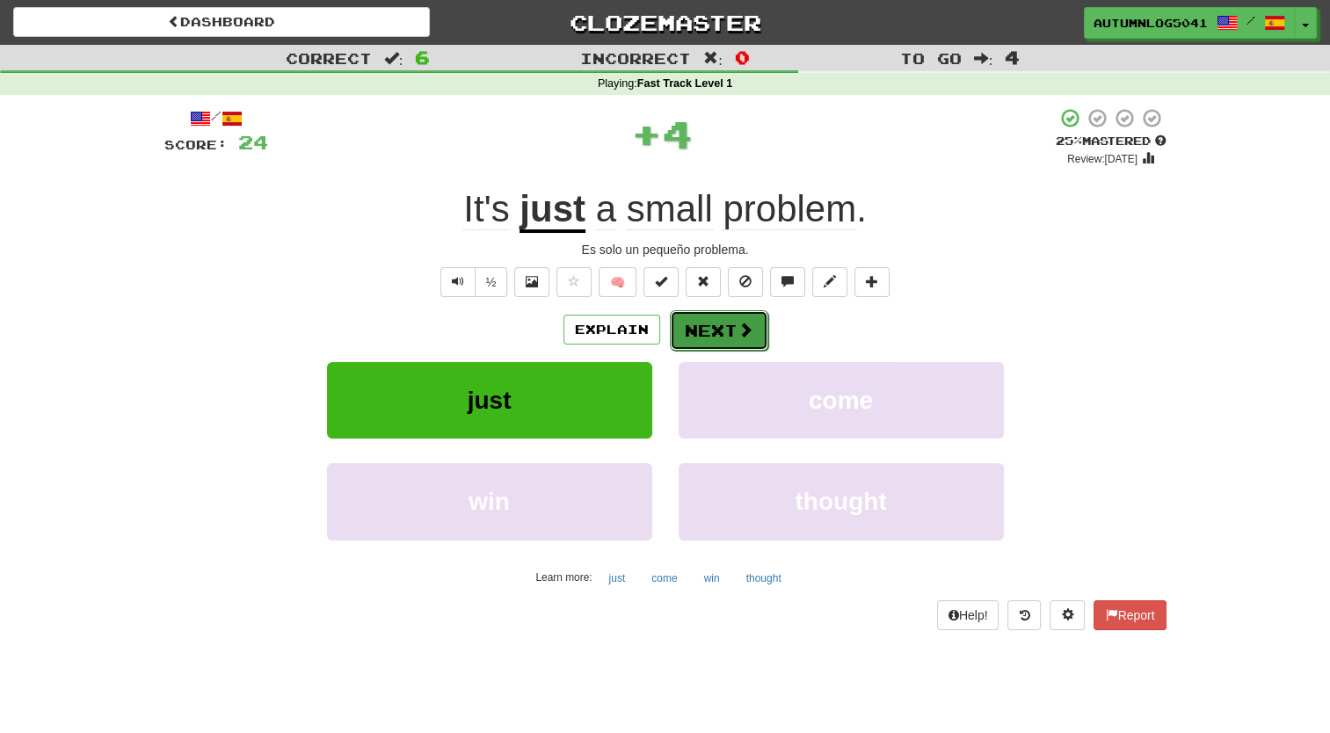
click at [711, 336] on button "Next" at bounding box center [719, 330] width 98 height 40
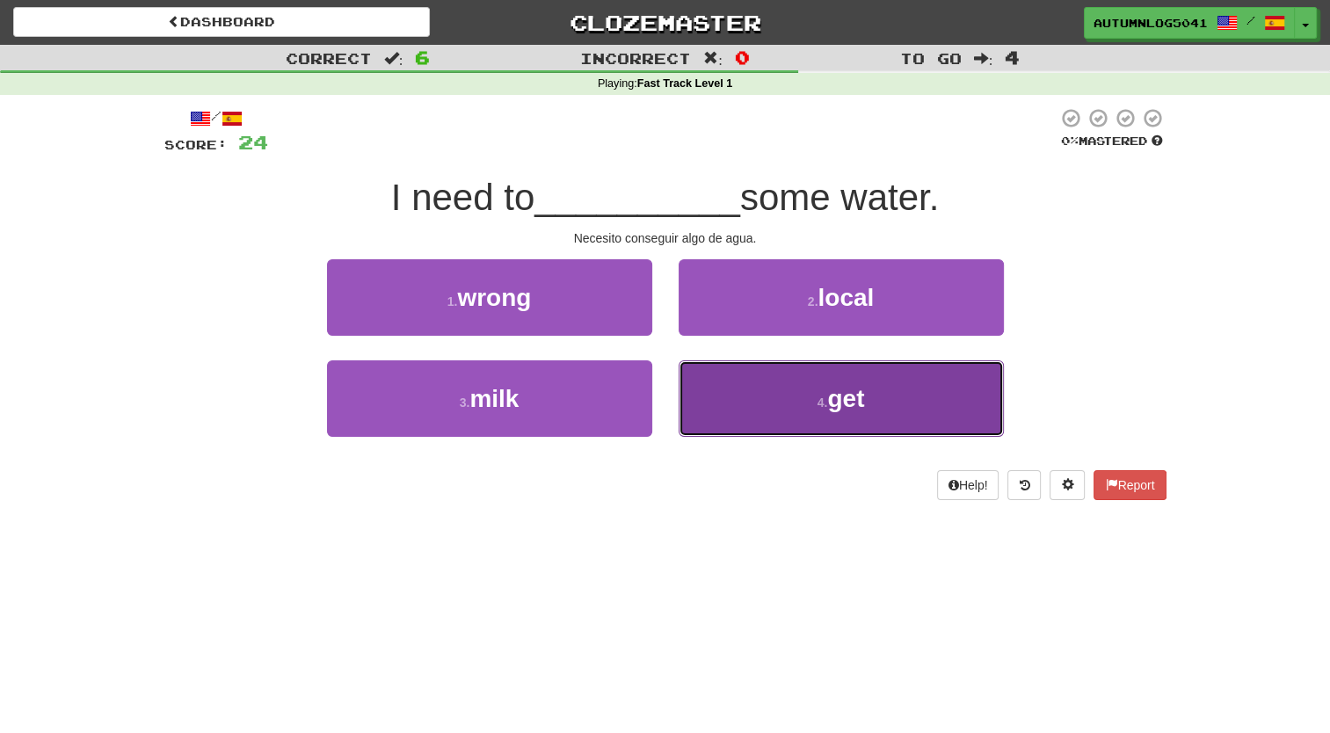
click at [741, 391] on button "4 . get" at bounding box center [841, 399] width 325 height 77
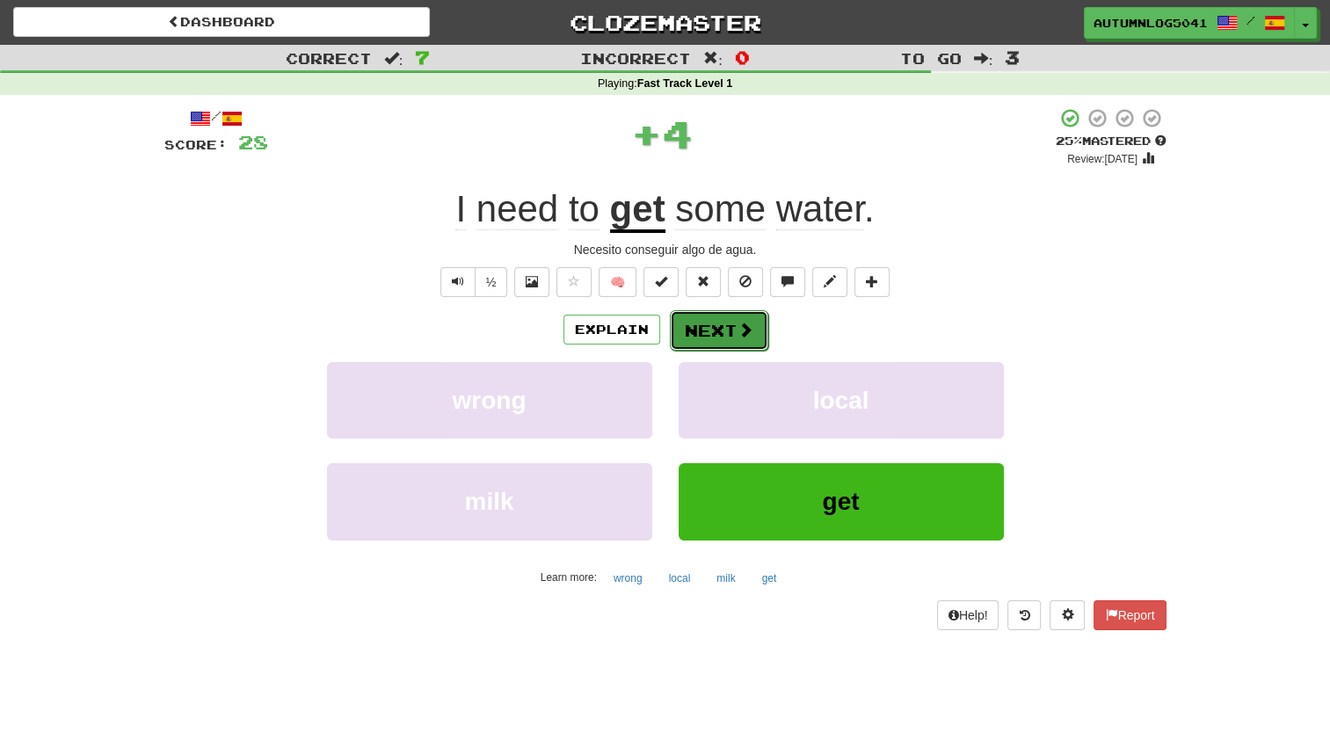
click at [718, 343] on button "Next" at bounding box center [719, 330] width 98 height 40
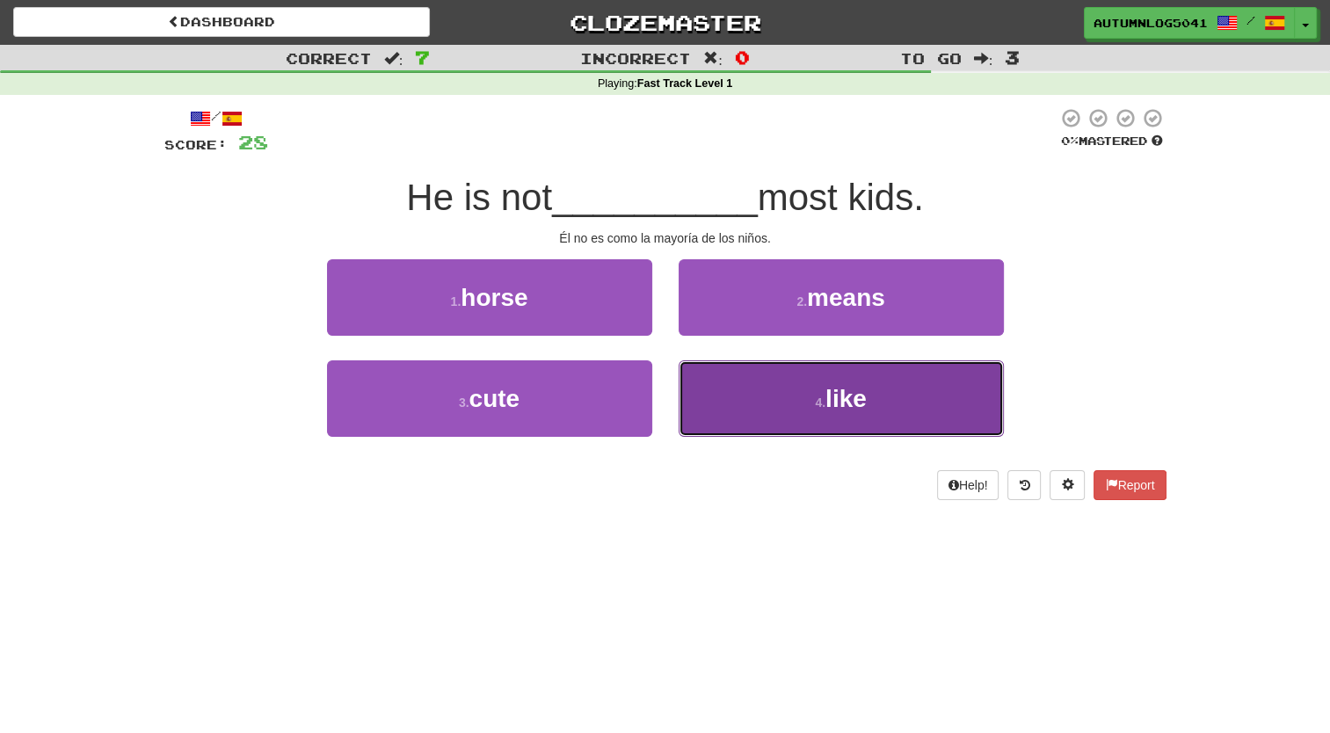
click at [688, 401] on button "4 . like" at bounding box center [841, 399] width 325 height 77
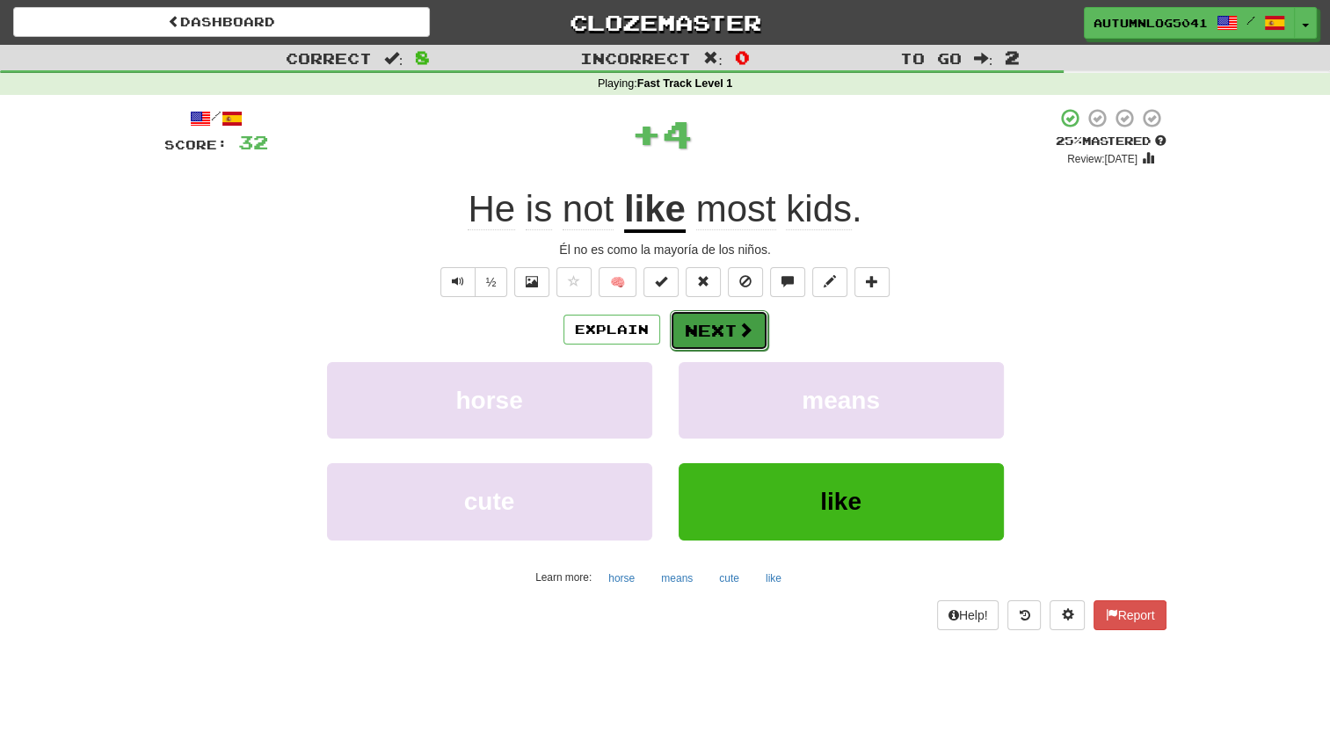
click at [711, 339] on button "Next" at bounding box center [719, 330] width 98 height 40
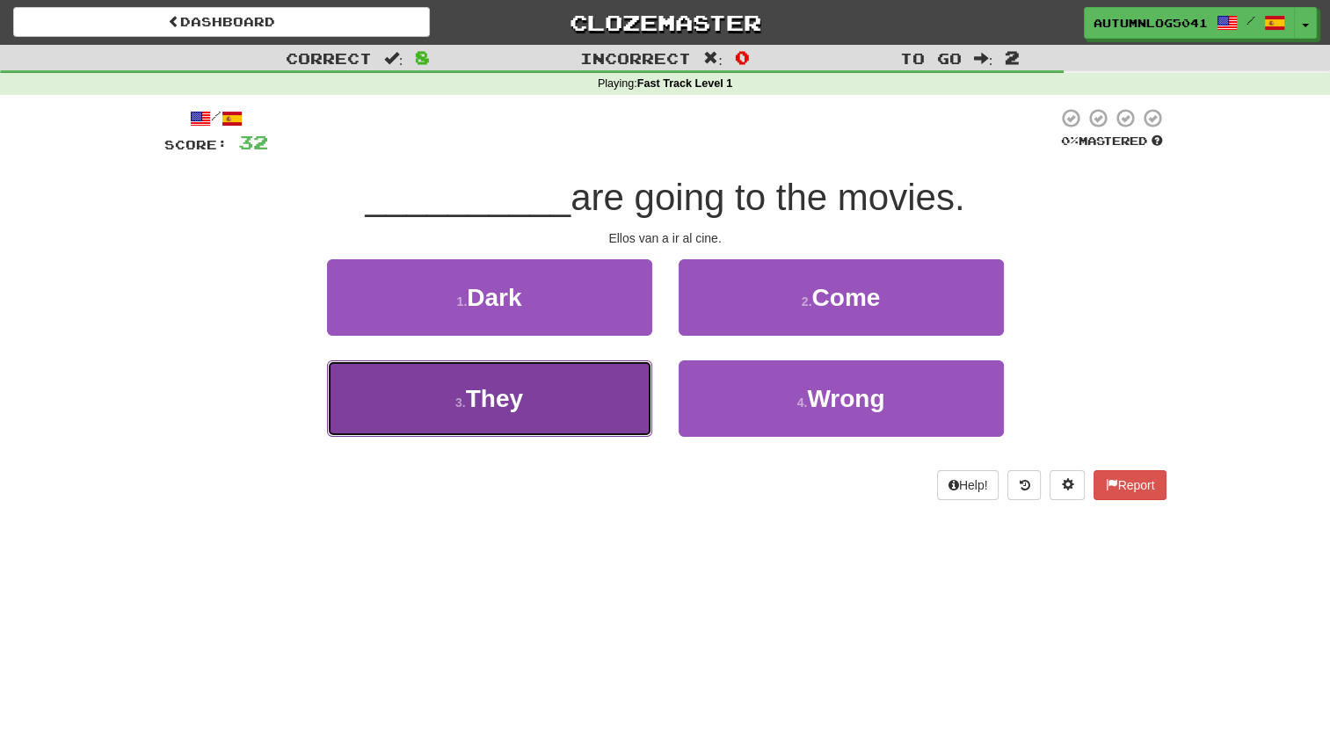
click at [593, 374] on button "3 . They" at bounding box center [489, 399] width 325 height 77
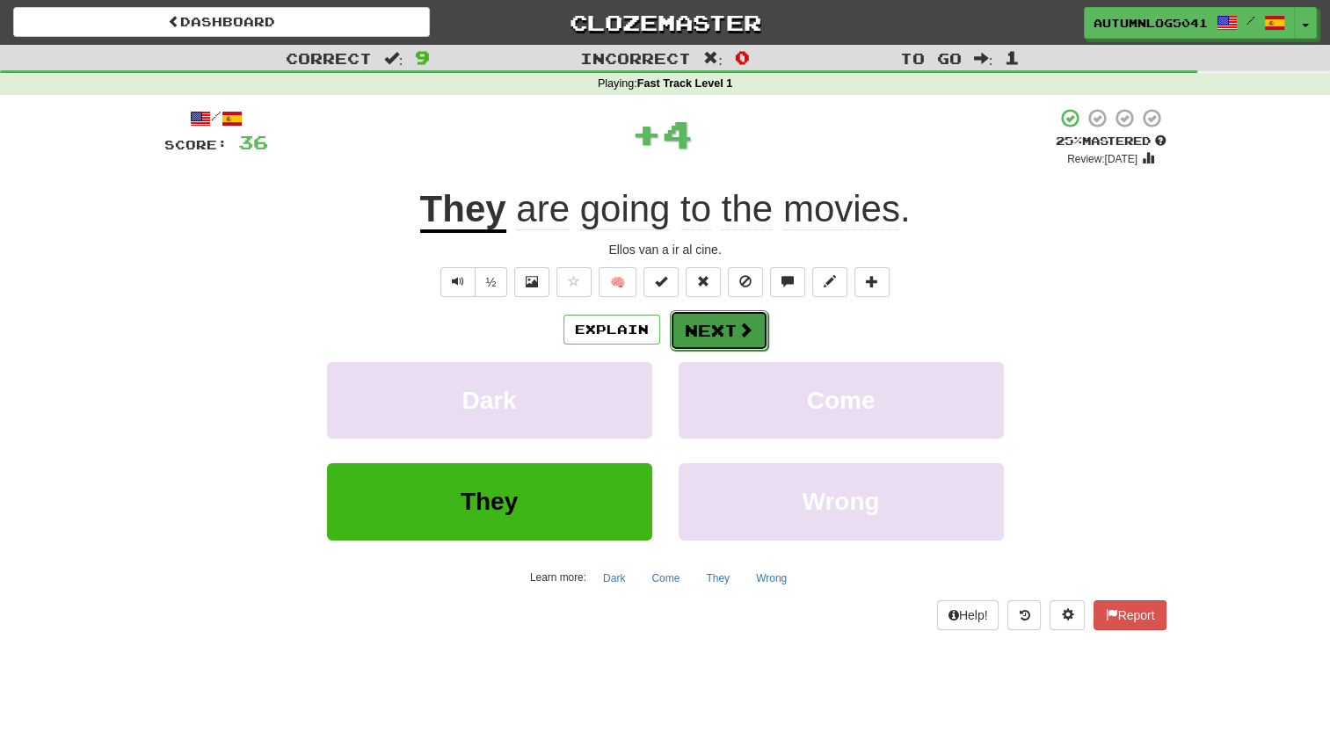
click at [702, 341] on button "Next" at bounding box center [719, 330] width 98 height 40
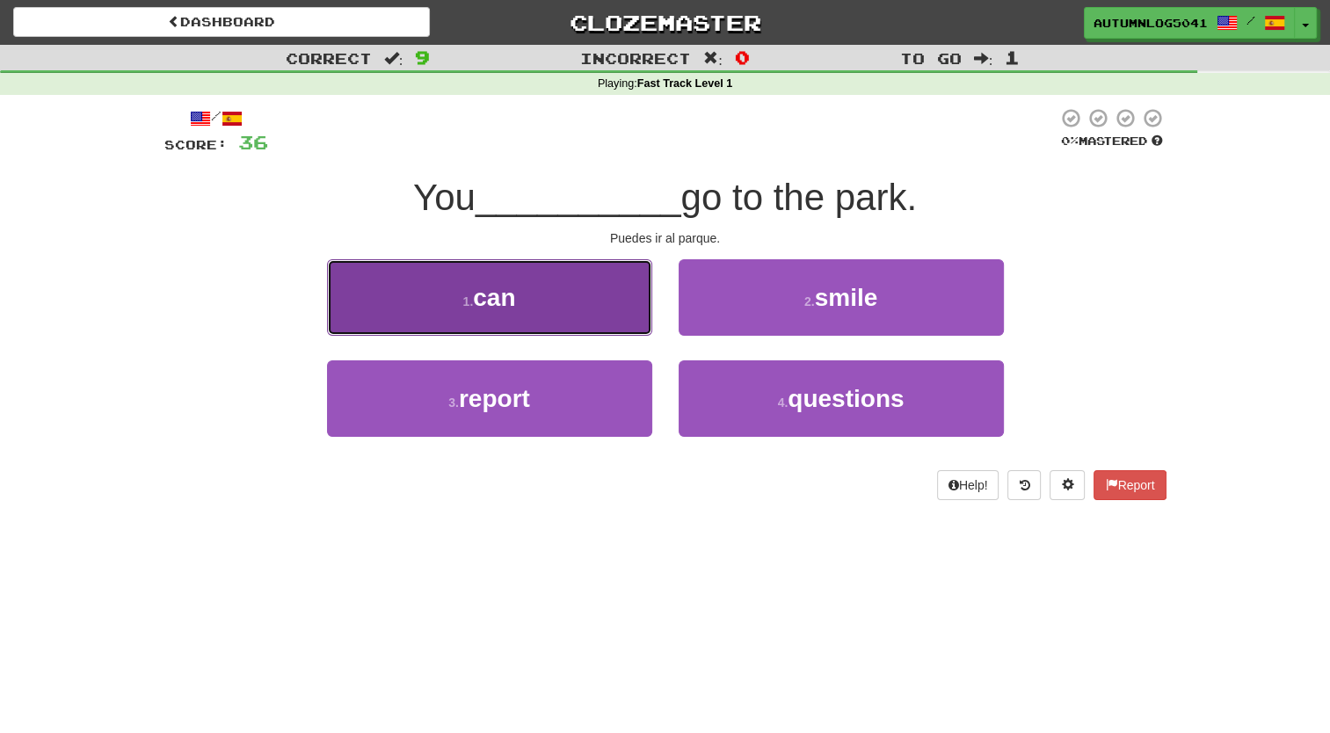
click at [543, 304] on button "1 . can" at bounding box center [489, 297] width 325 height 77
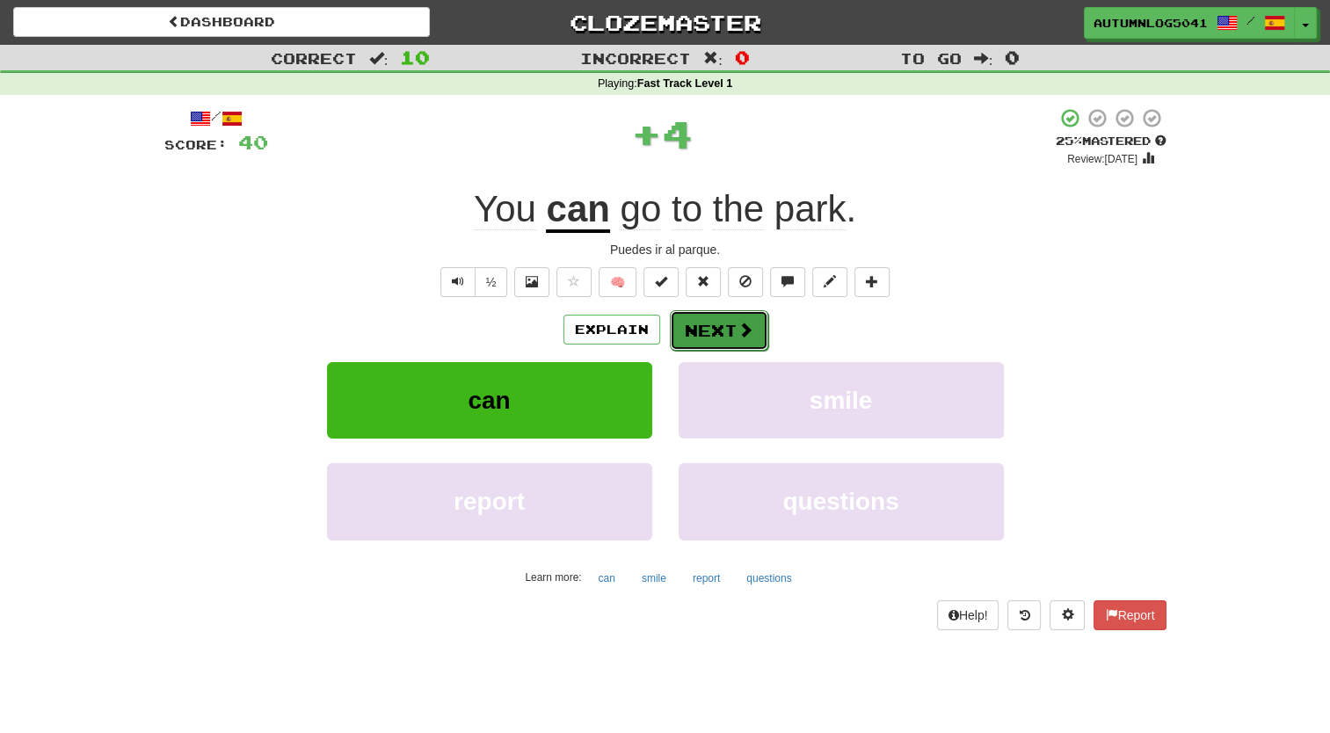
click at [710, 315] on button "Next" at bounding box center [719, 330] width 98 height 40
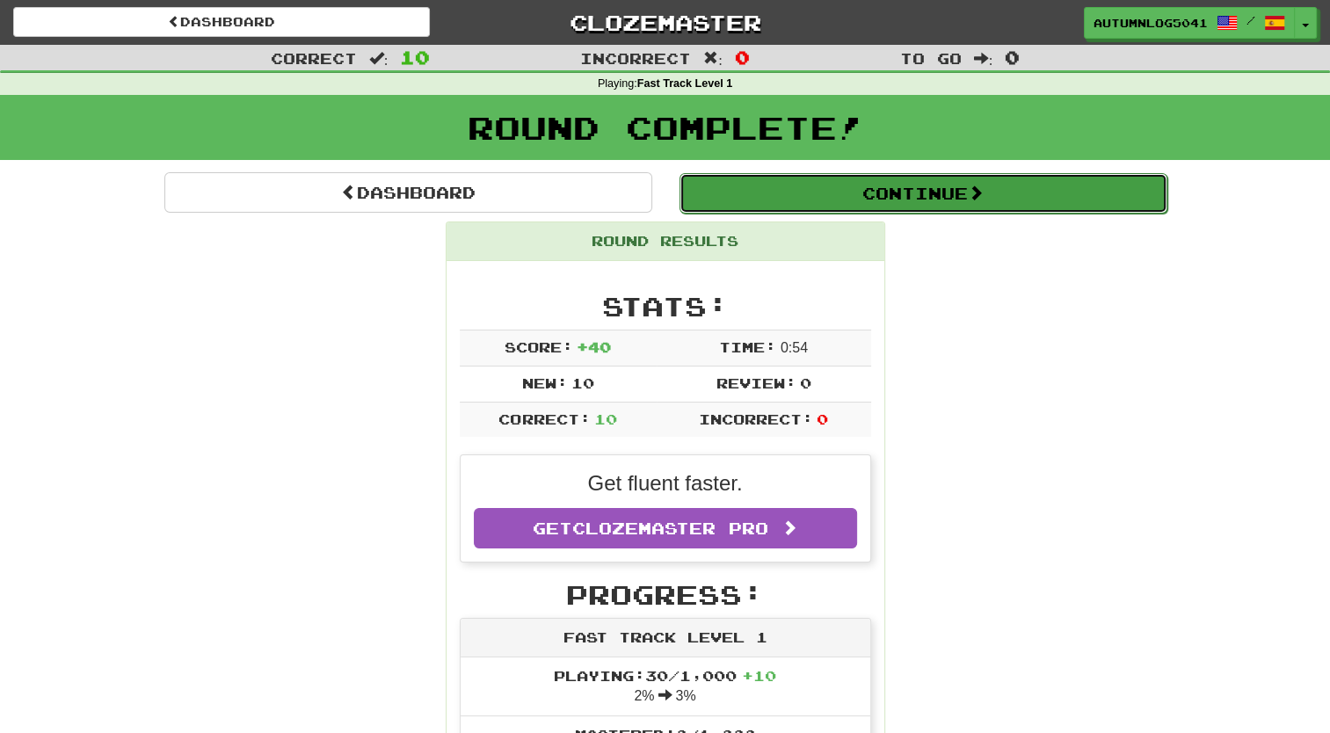
click at [867, 197] on button "Continue" at bounding box center [924, 193] width 488 height 40
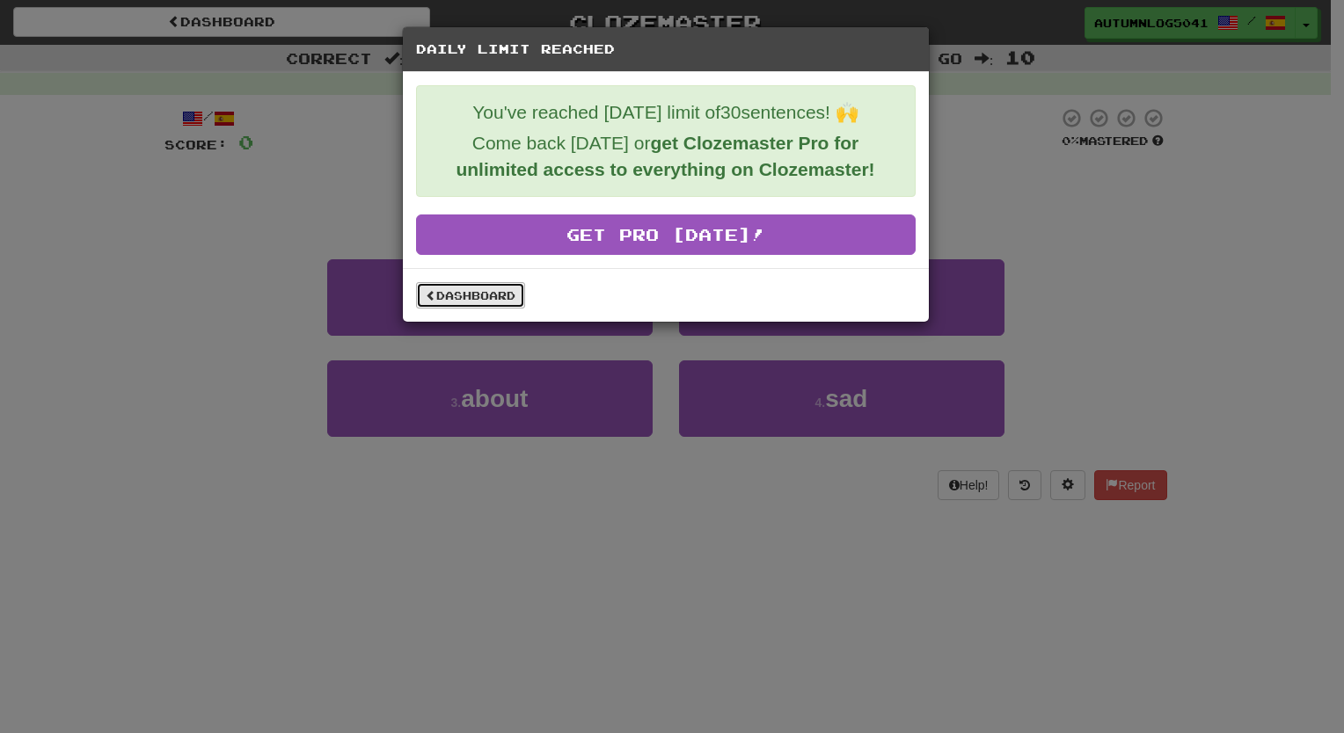
click at [481, 283] on link "Dashboard" at bounding box center [470, 295] width 109 height 26
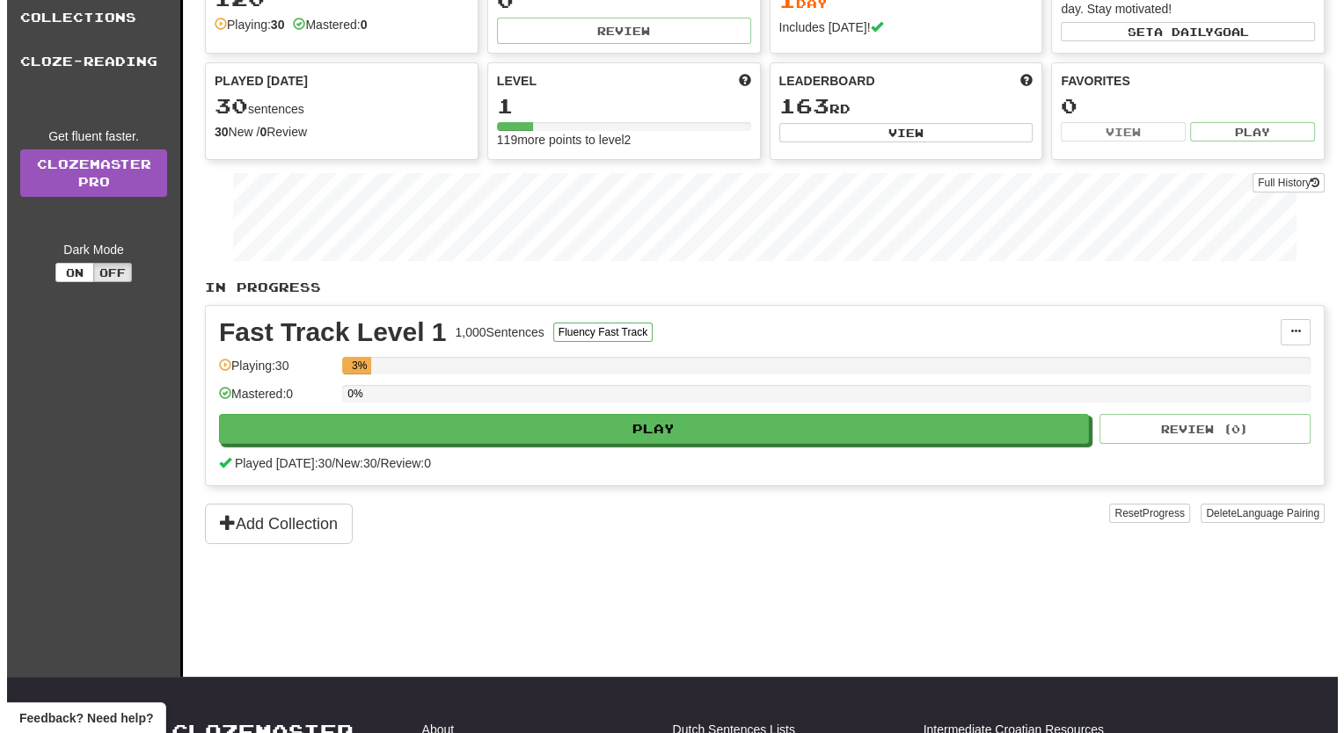
scroll to position [97, 0]
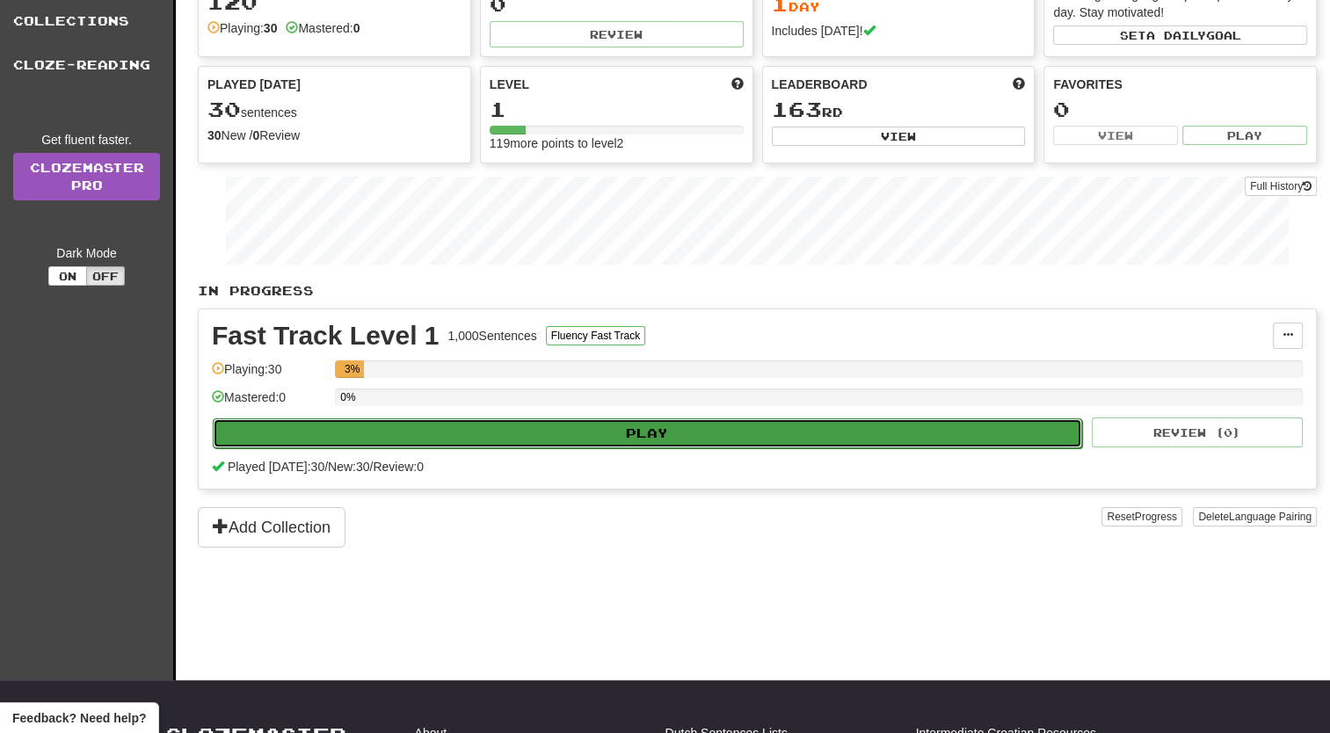
click at [521, 428] on button "Play" at bounding box center [648, 434] width 870 height 30
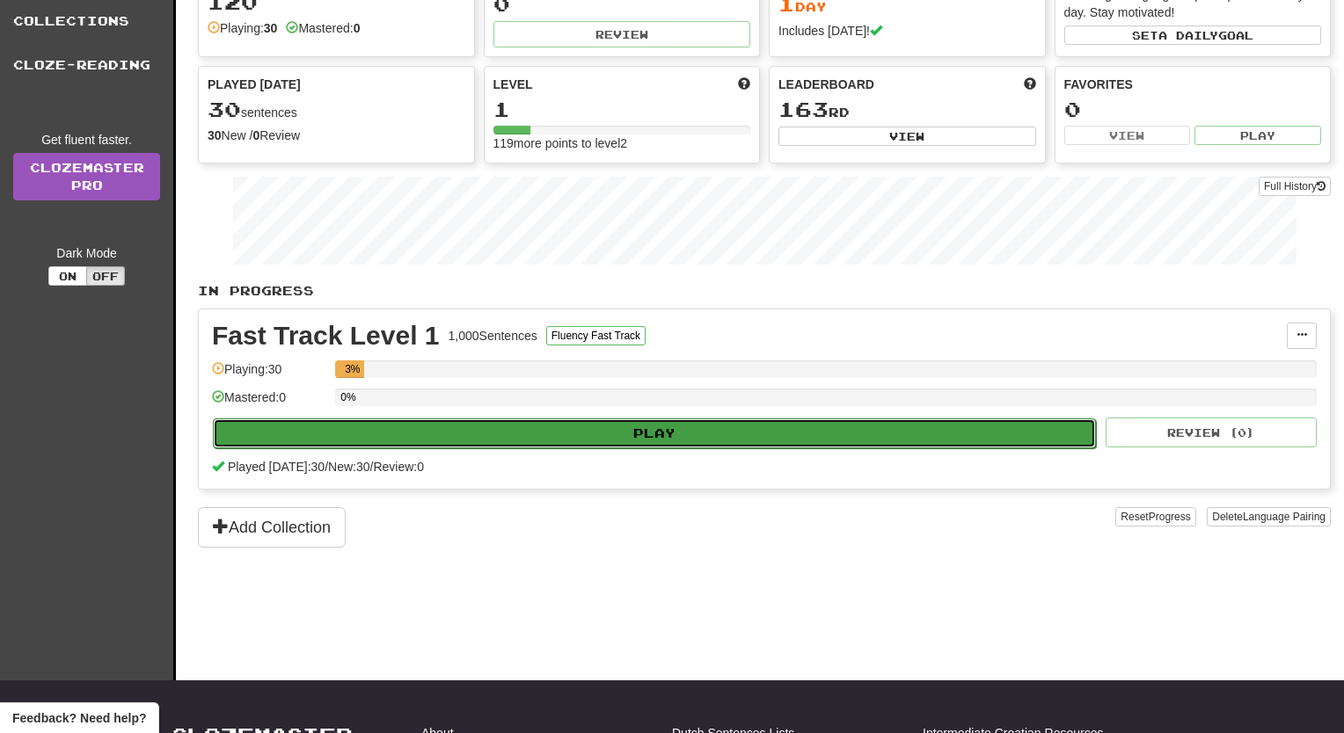
select select "**"
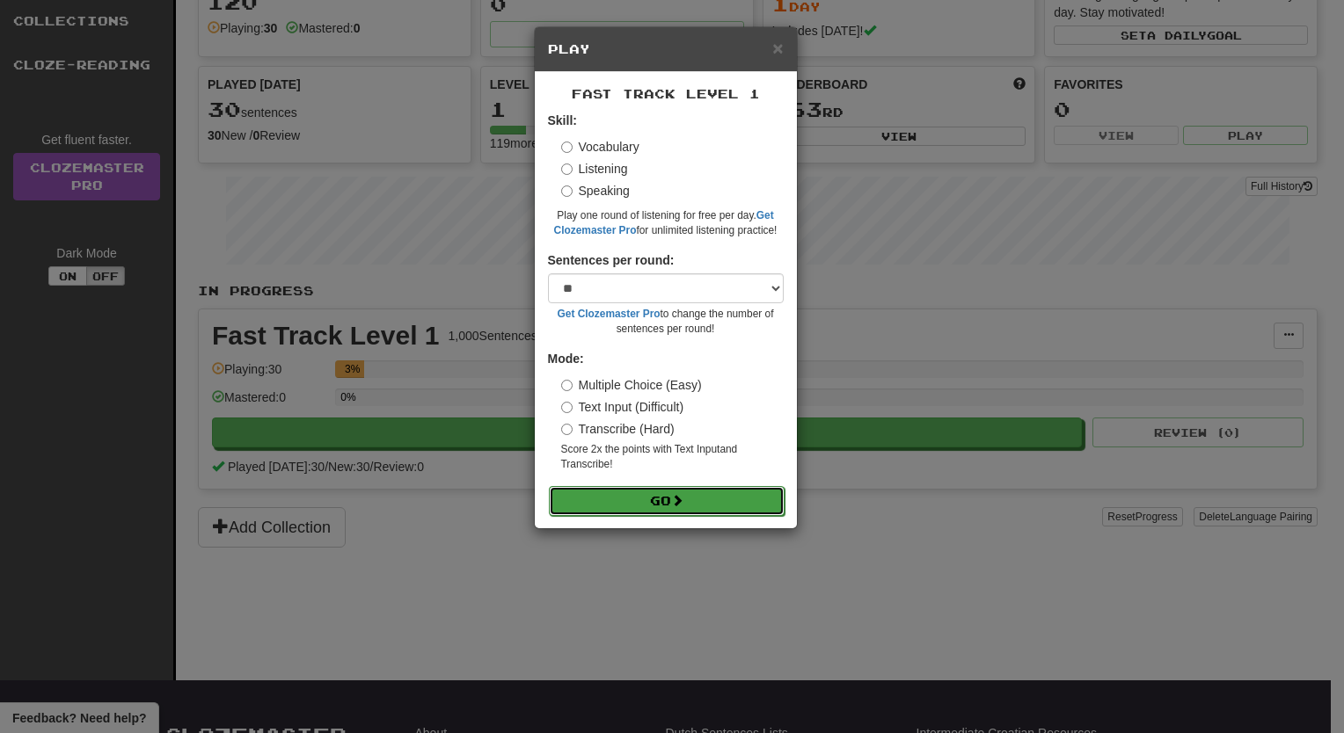
click at [590, 503] on button "Go" at bounding box center [667, 501] width 236 height 30
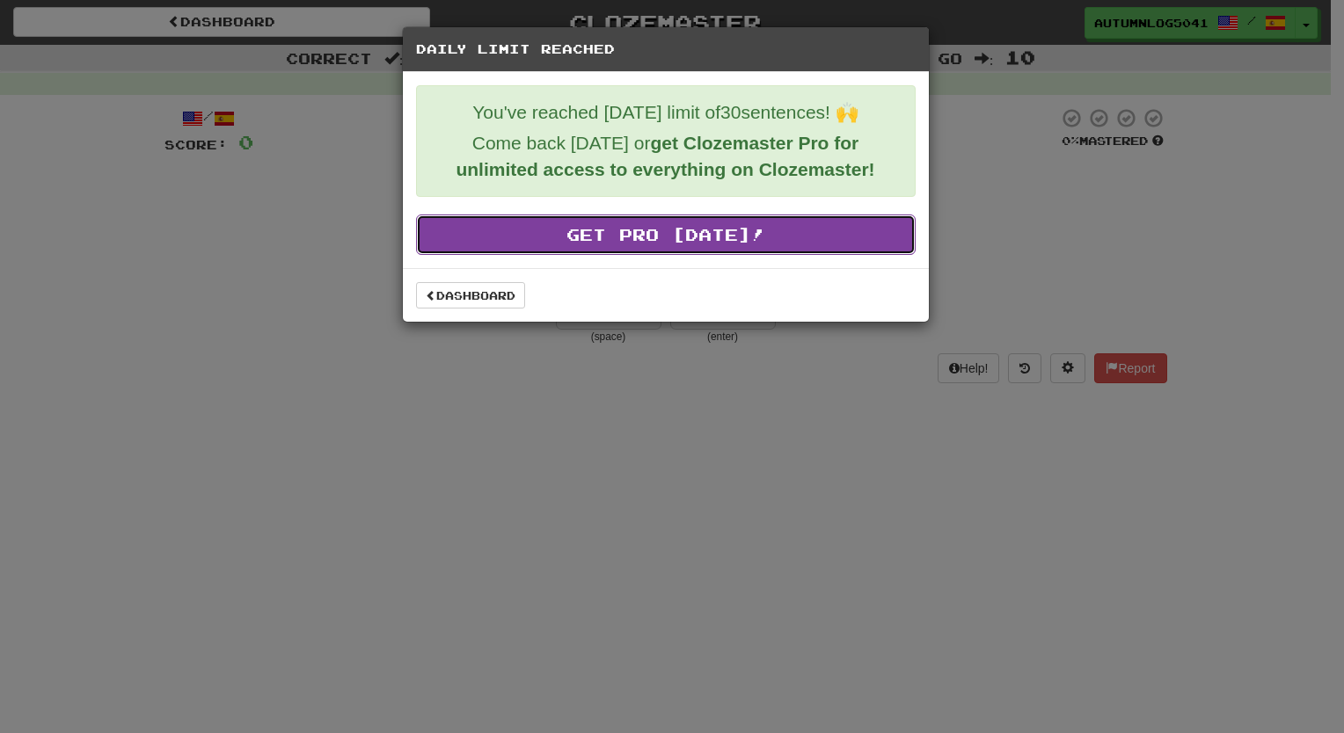
click at [656, 244] on link "Get Pro Today!" at bounding box center [665, 235] width 499 height 40
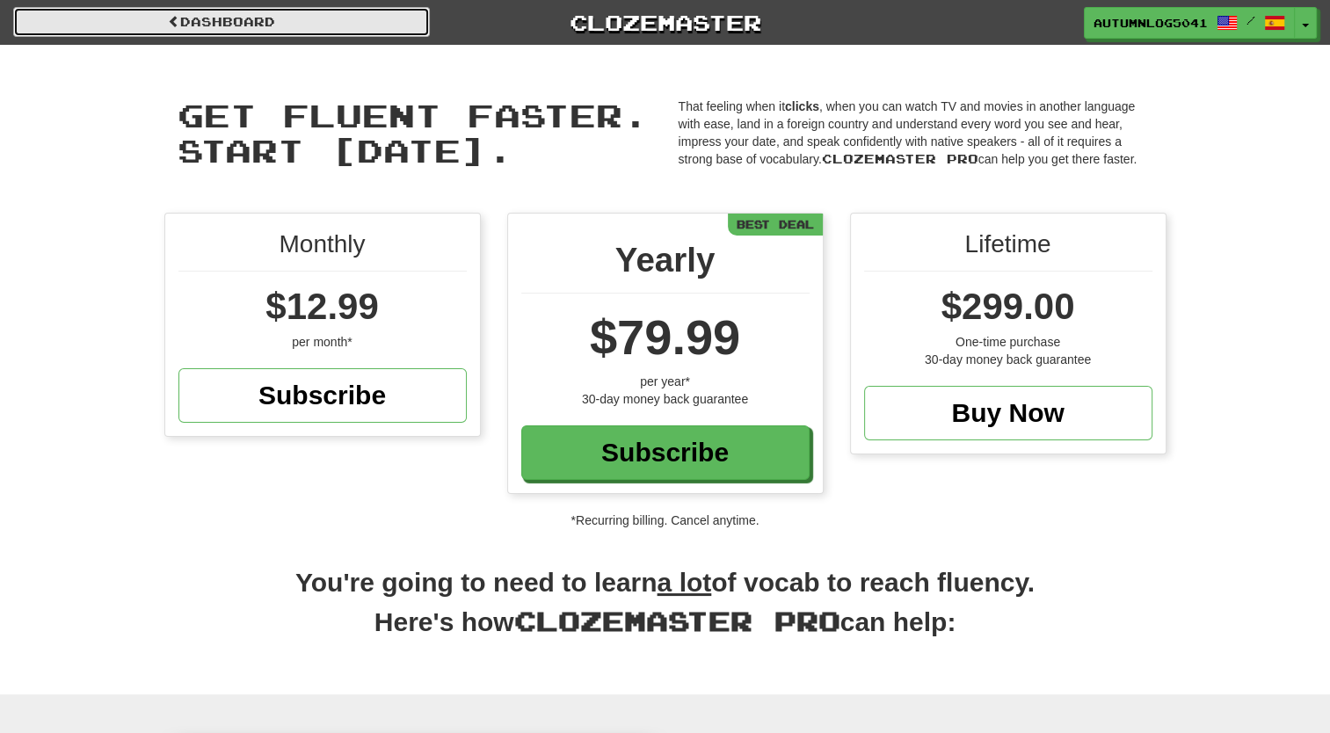
click at [323, 14] on link "Dashboard" at bounding box center [221, 22] width 417 height 30
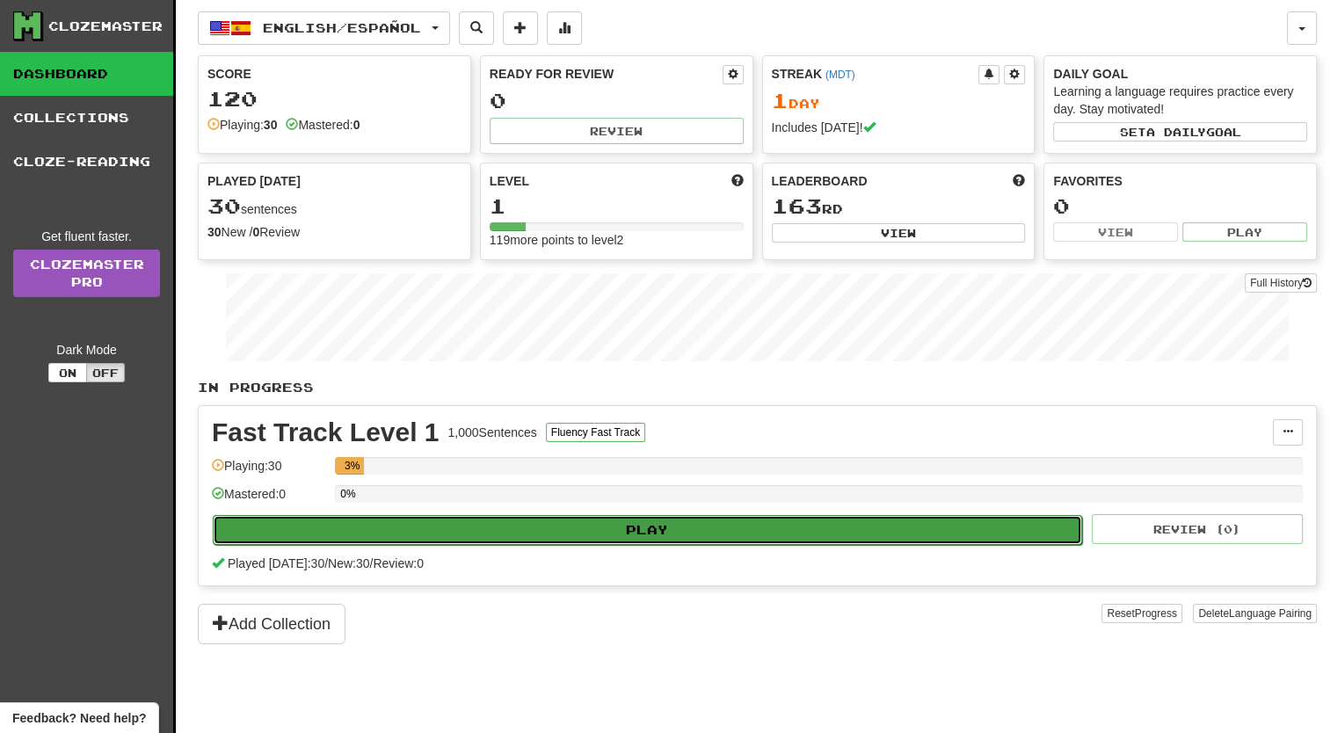
click at [499, 538] on button "Play" at bounding box center [648, 530] width 870 height 30
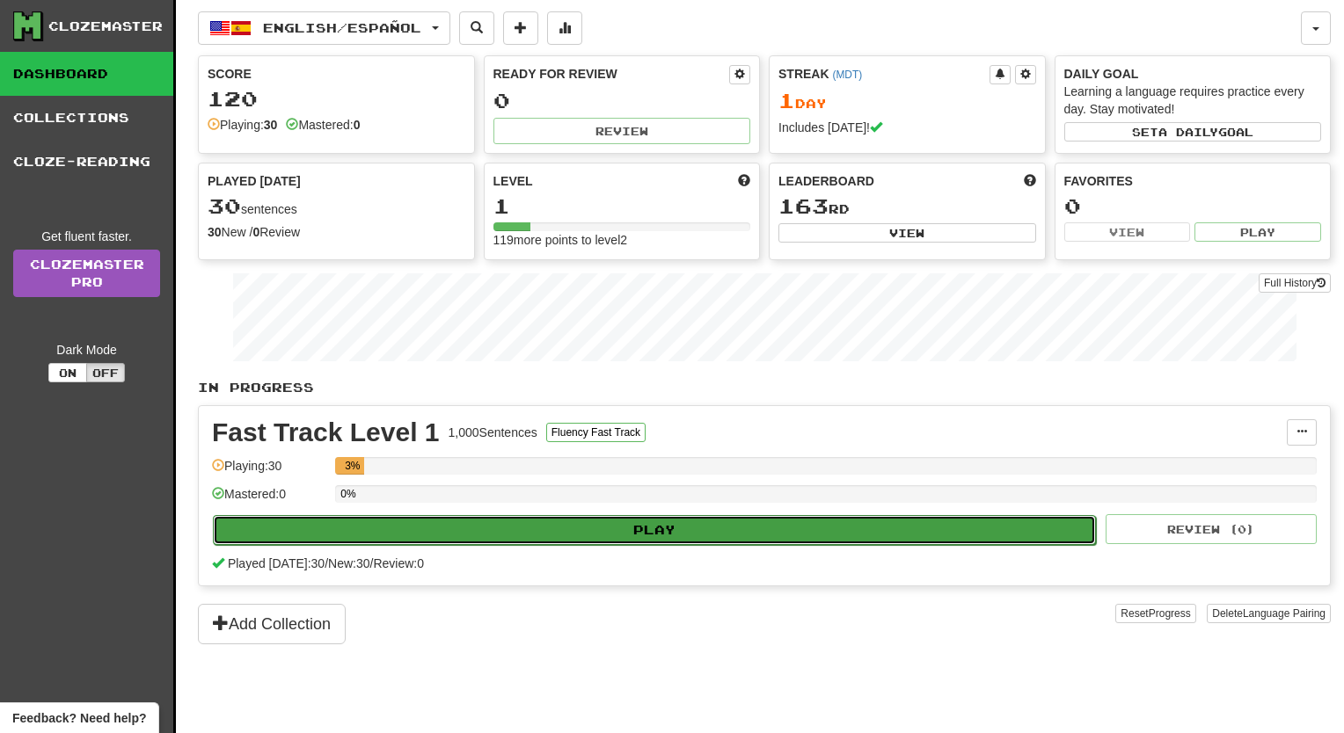
select select "**"
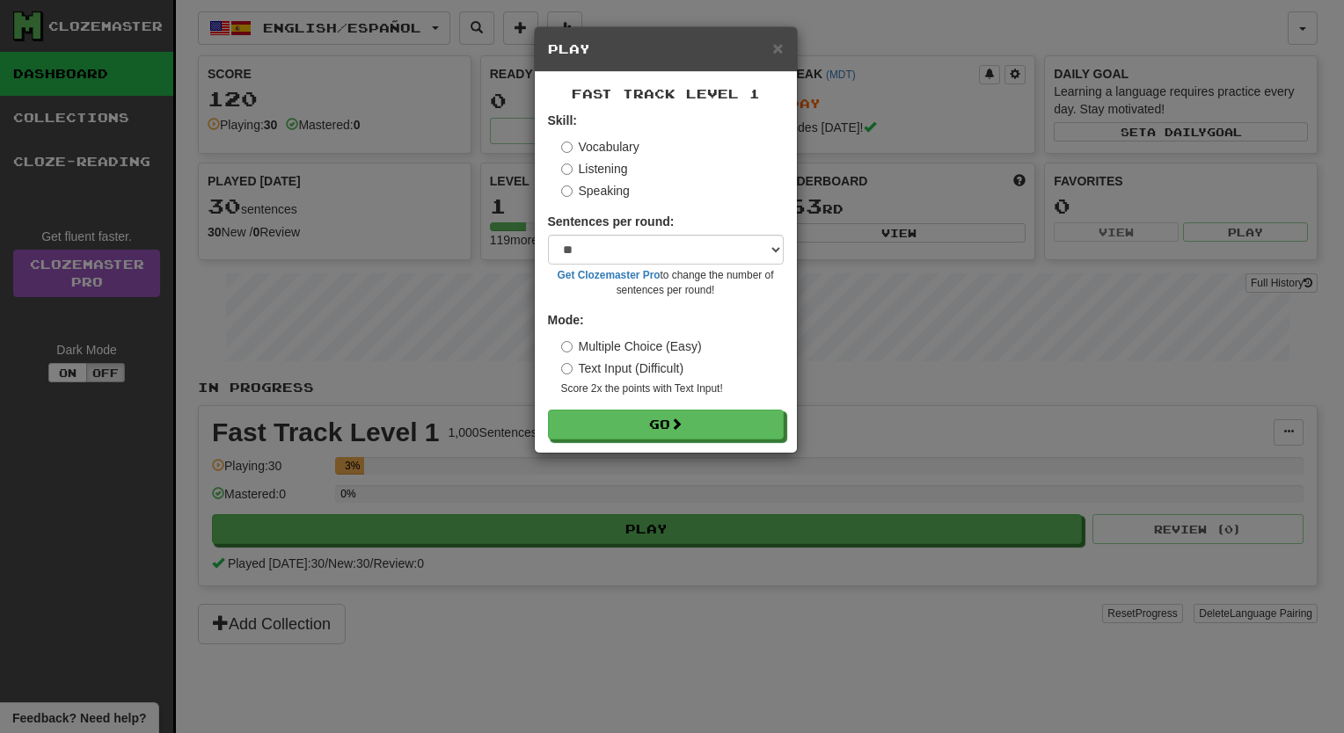
click at [572, 164] on label "Listening" at bounding box center [594, 169] width 67 height 18
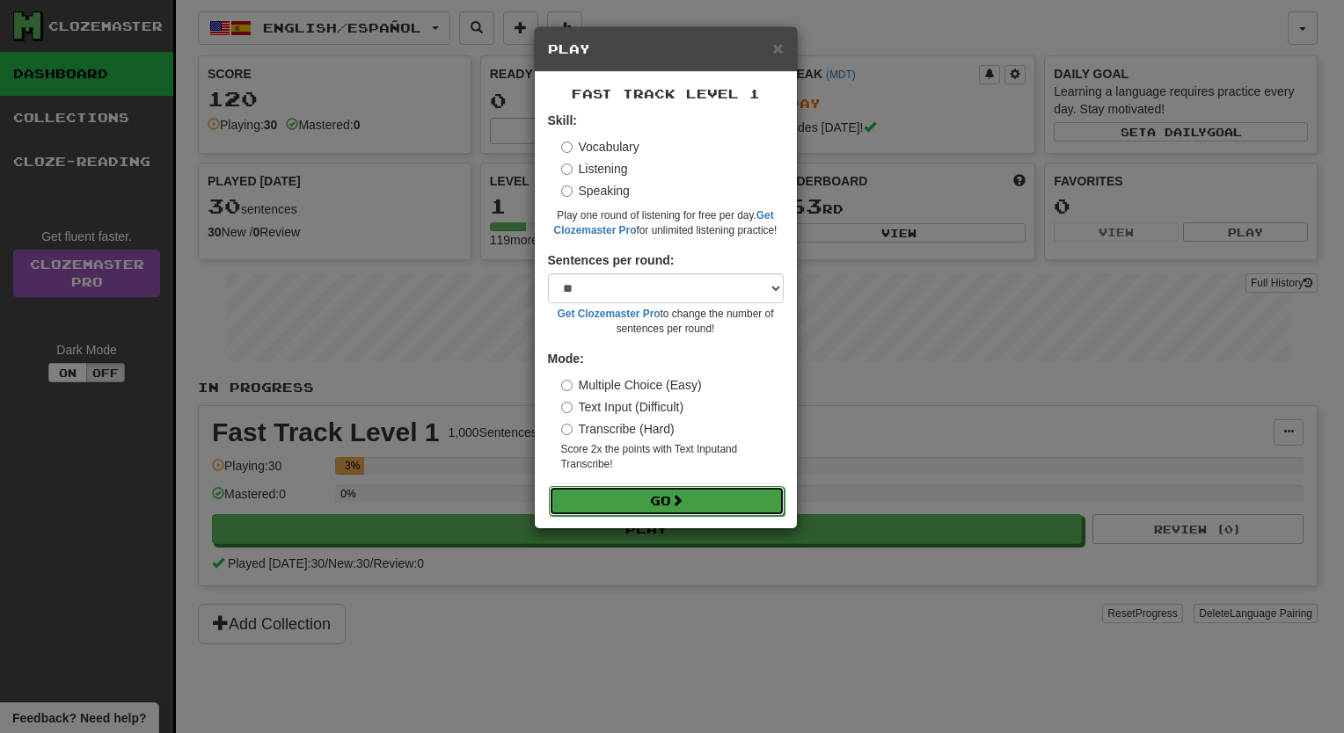
click at [589, 508] on button "Go" at bounding box center [667, 501] width 236 height 30
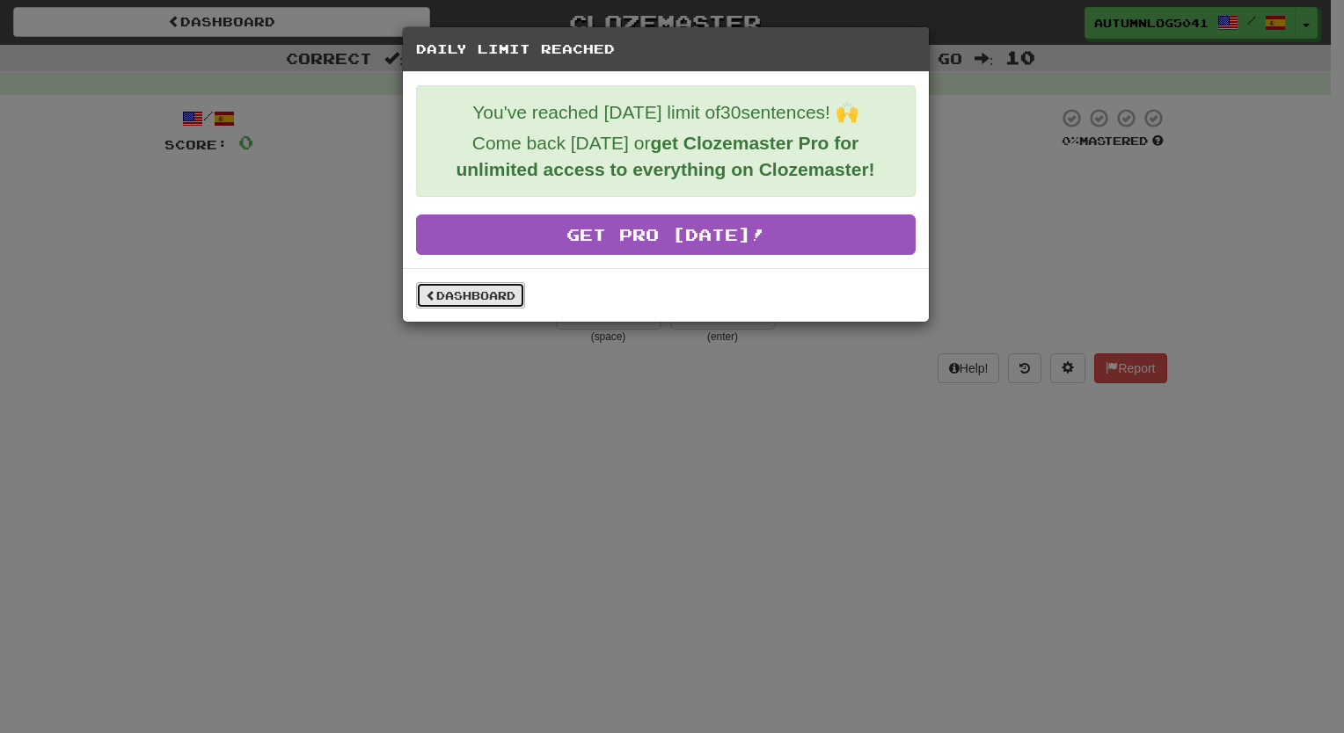
click at [485, 283] on link "Dashboard" at bounding box center [470, 295] width 109 height 26
